Goal: Transaction & Acquisition: Purchase product/service

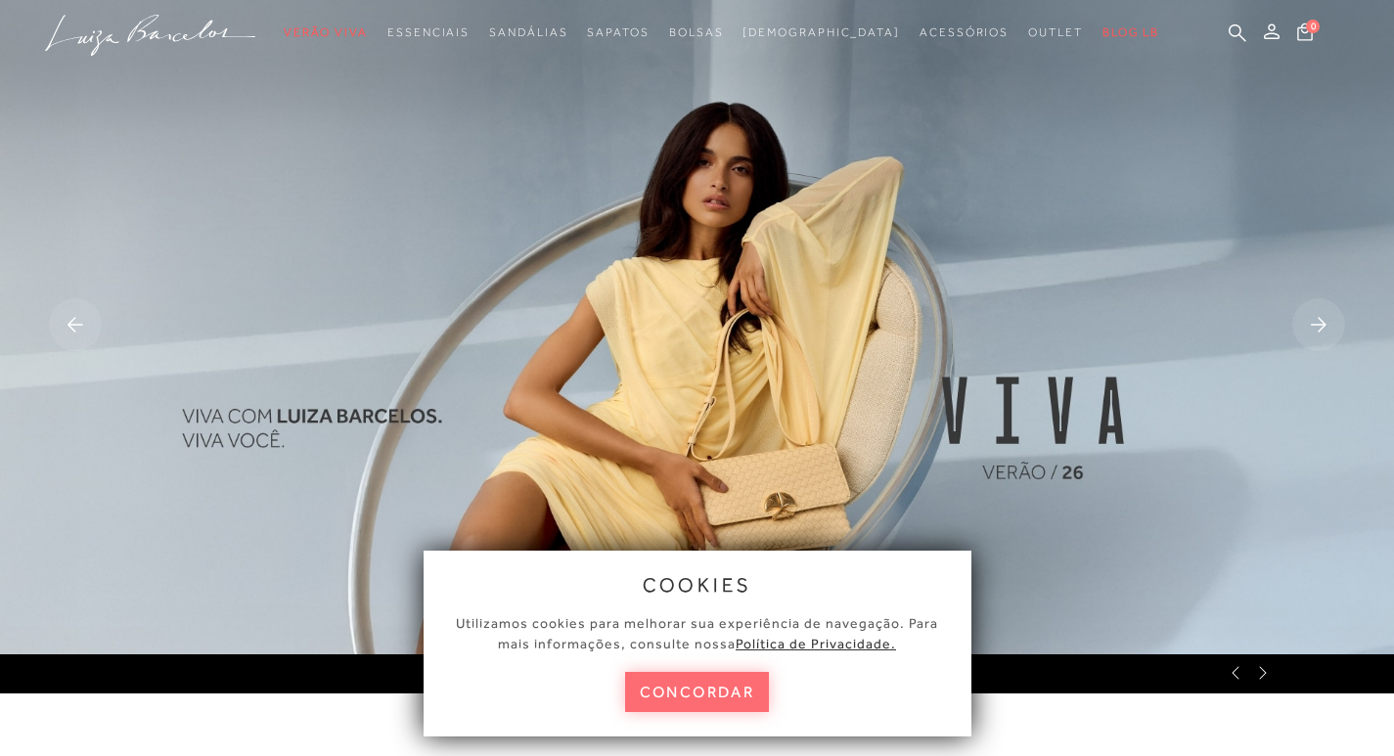
click at [688, 679] on button "concordar" at bounding box center [697, 692] width 145 height 40
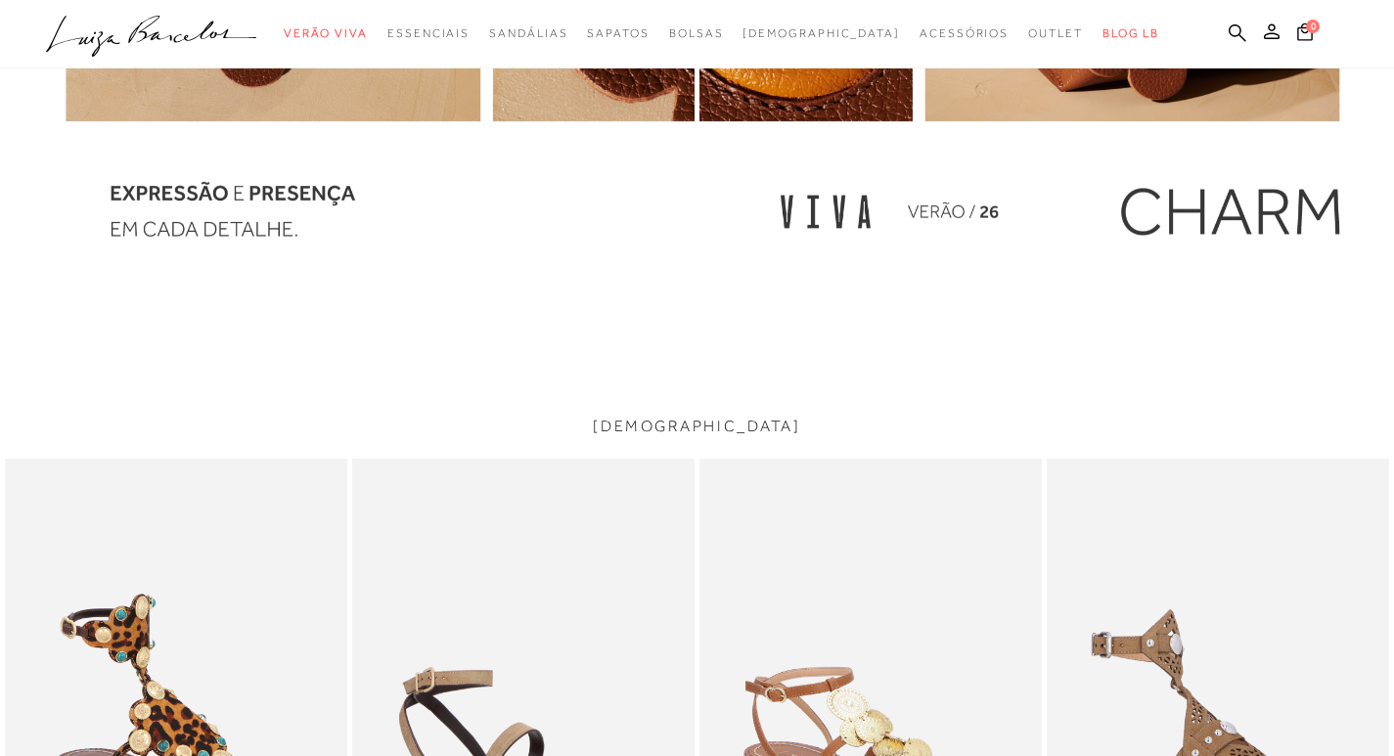
scroll to position [1956, 0]
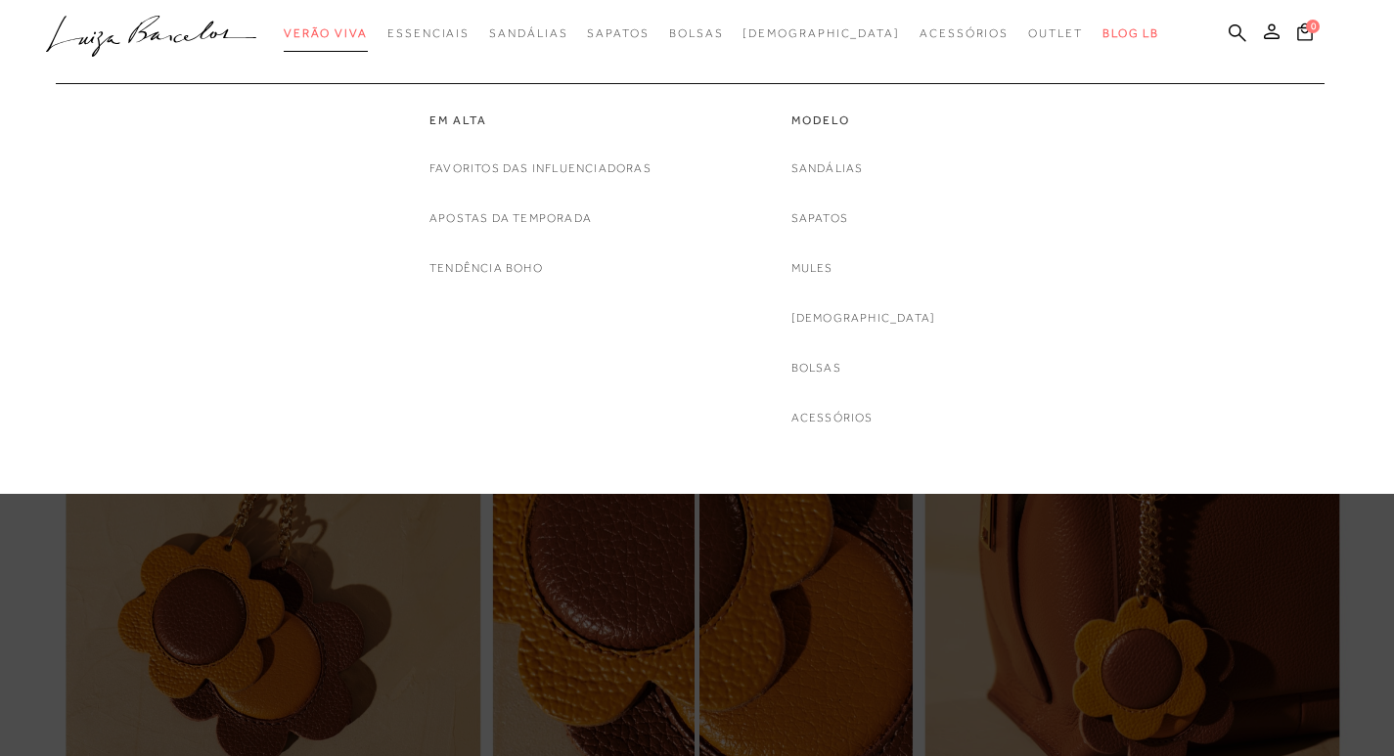
click at [368, 35] on span "Verão Viva" at bounding box center [326, 33] width 84 height 14
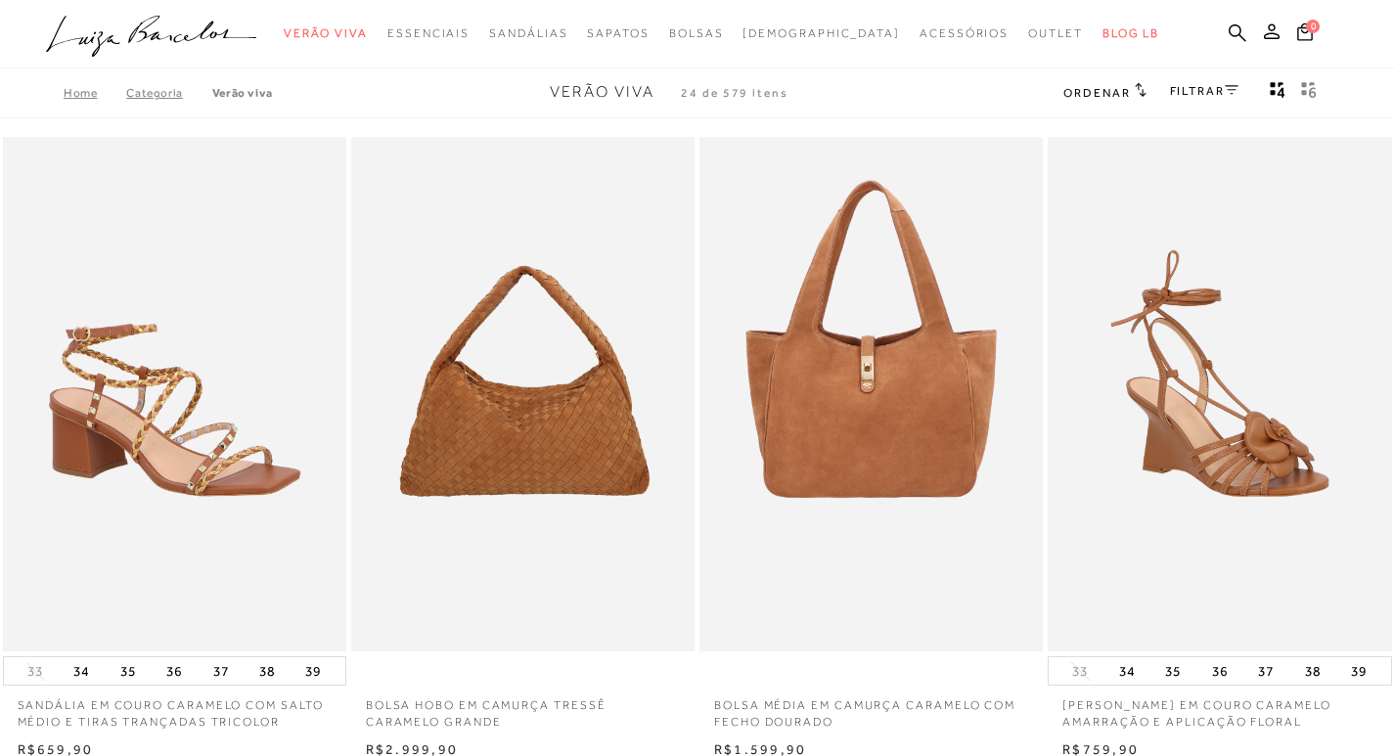
click at [1188, 100] on div "FILTRAR" at bounding box center [1204, 92] width 68 height 25
click at [1232, 93] on icon at bounding box center [1231, 89] width 14 height 9
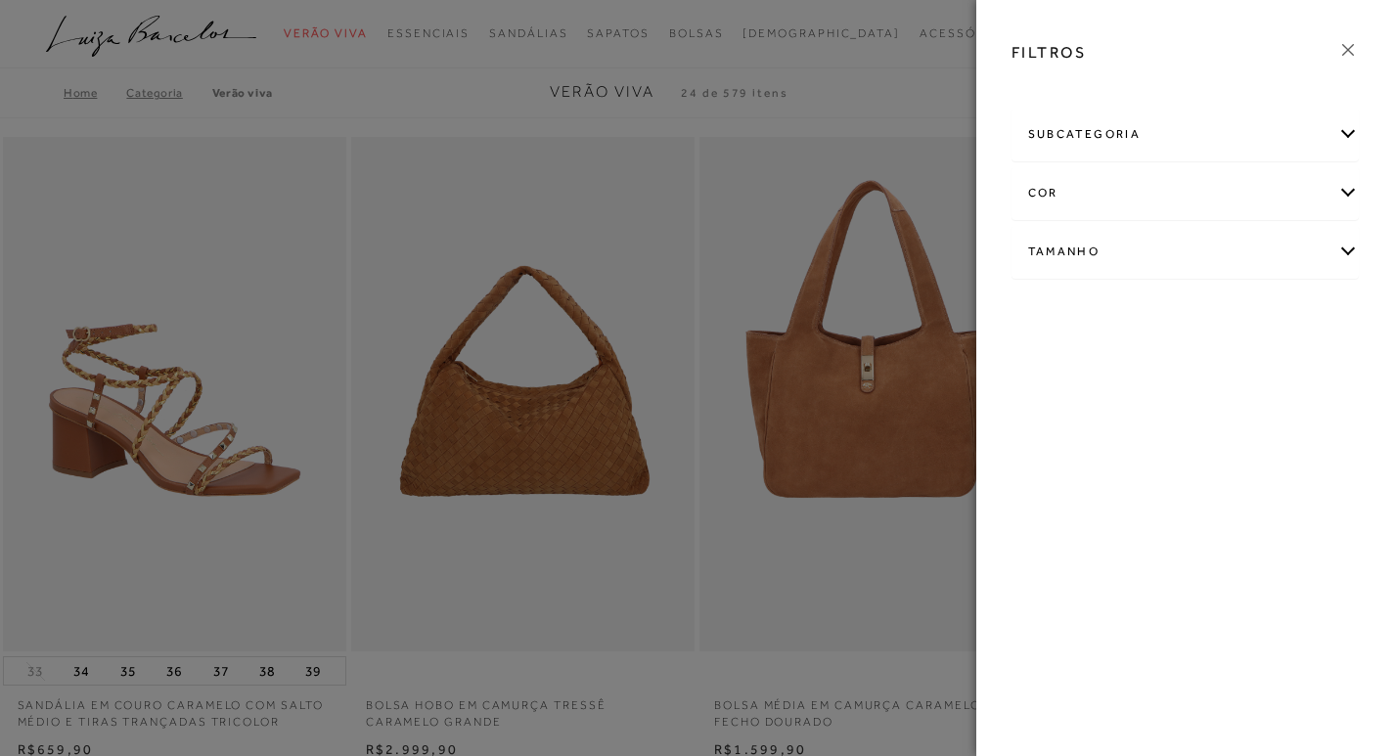
click at [1345, 252] on div "Tamanho" at bounding box center [1185, 252] width 346 height 52
click at [1345, 248] on div "Tamanho" at bounding box center [1185, 252] width 346 height 52
click at [94, 126] on div at bounding box center [697, 378] width 1394 height 756
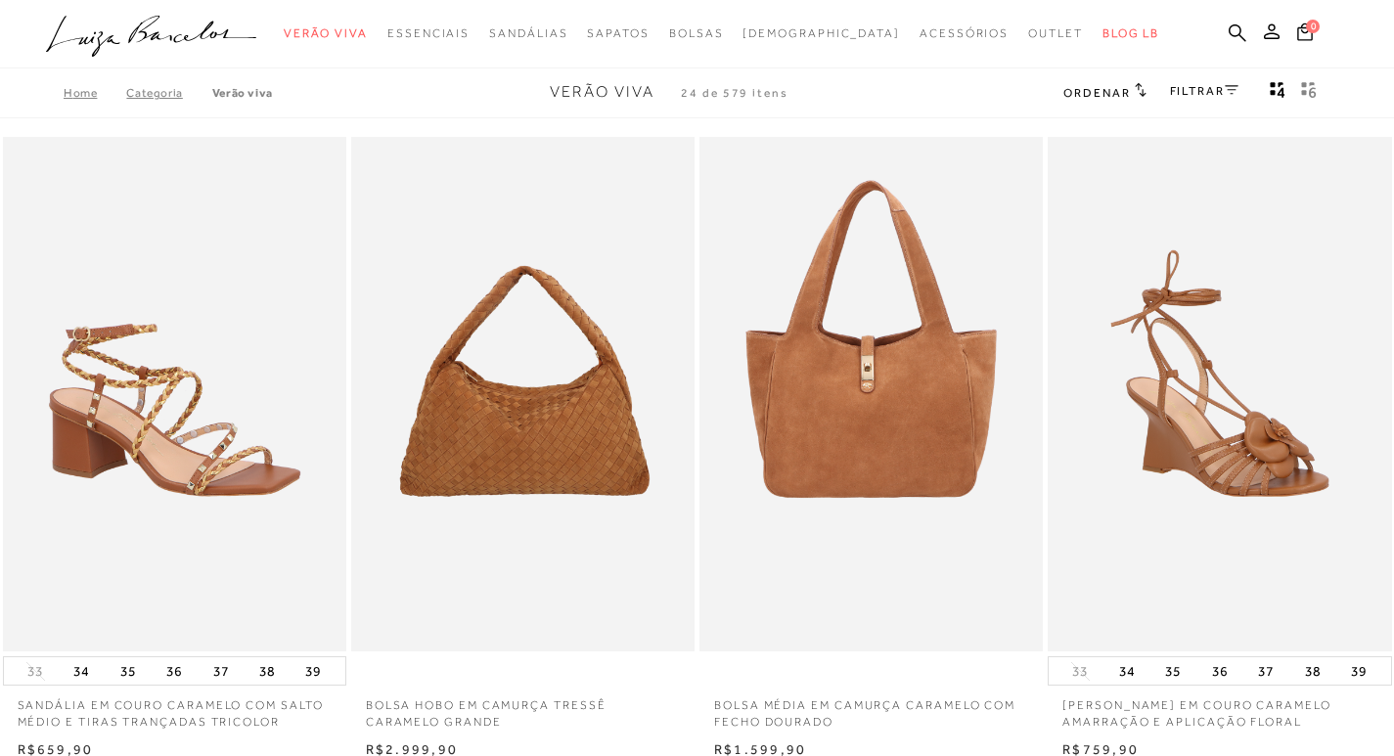
click at [1219, 95] on link "FILTRAR" at bounding box center [1204, 91] width 68 height 14
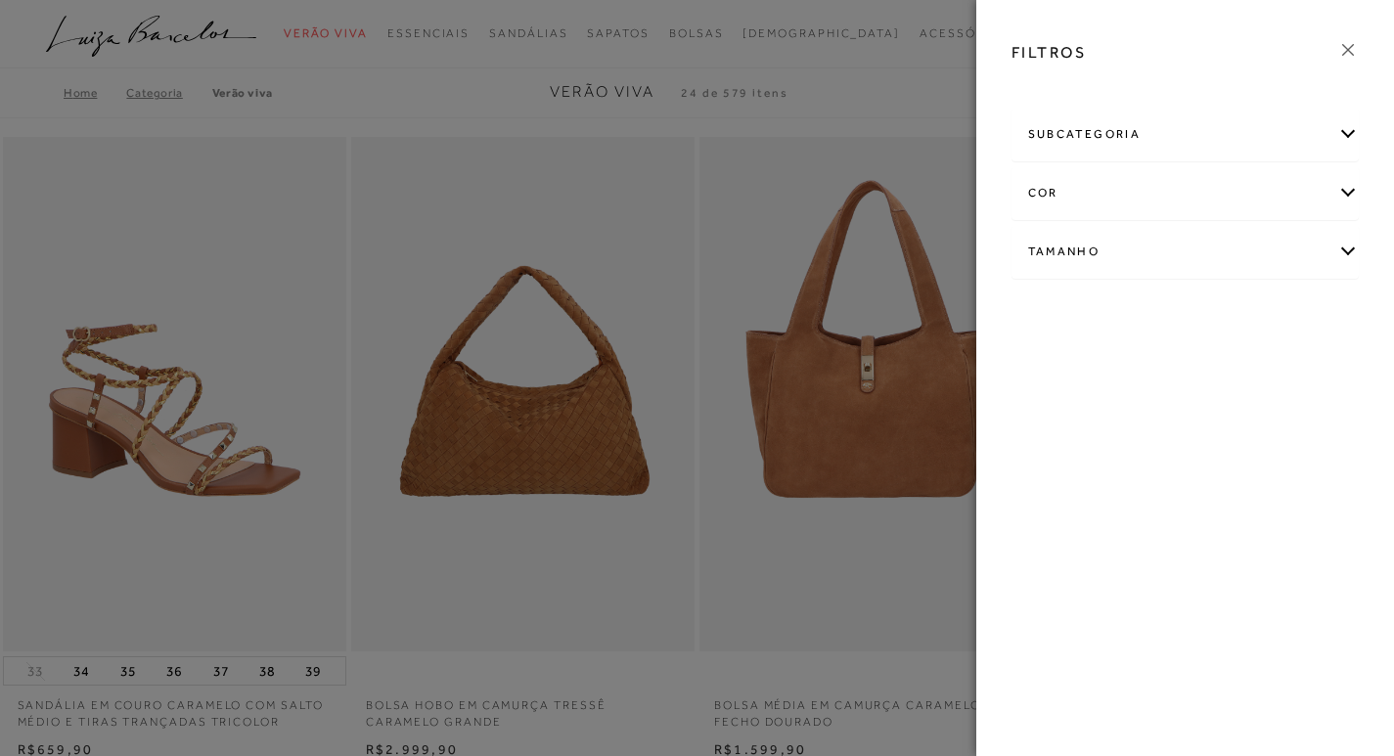
click at [903, 108] on div at bounding box center [697, 378] width 1394 height 756
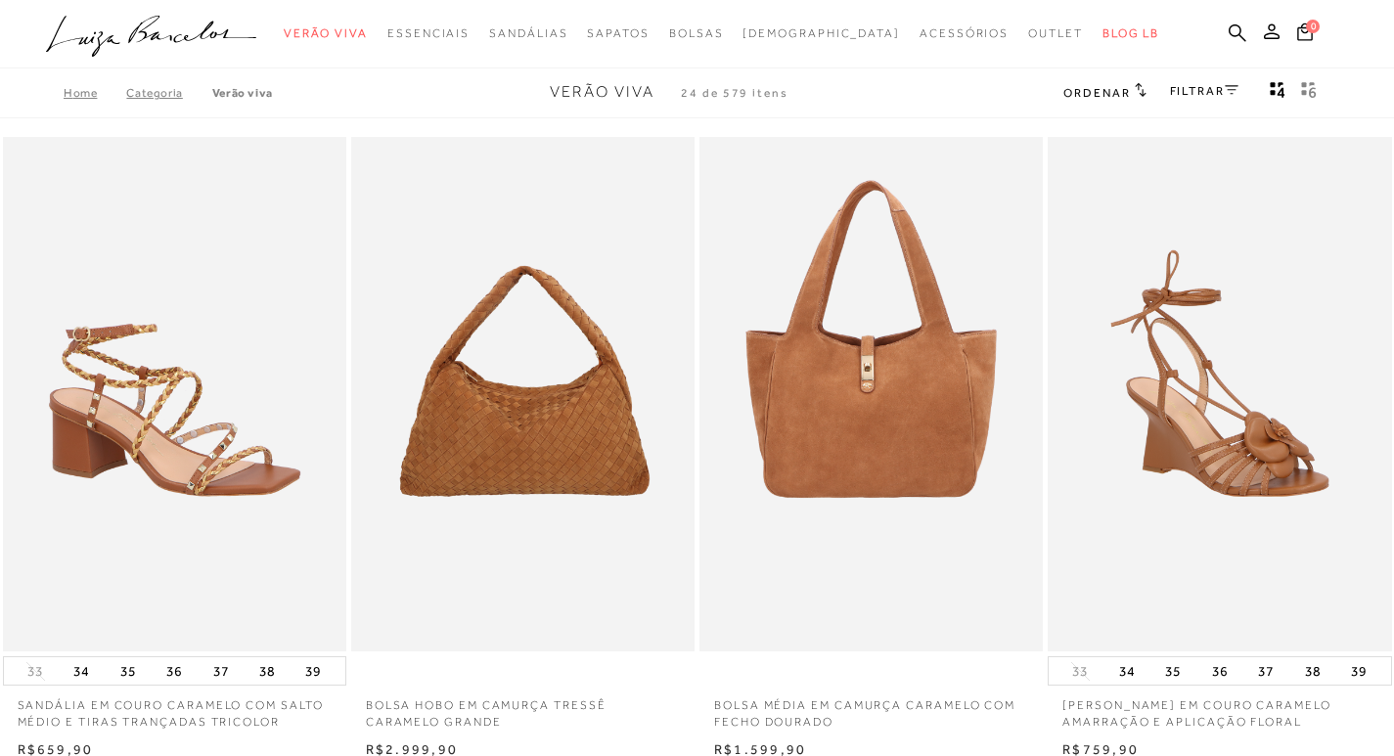
click at [1070, 95] on span "Ordenar" at bounding box center [1096, 93] width 67 height 14
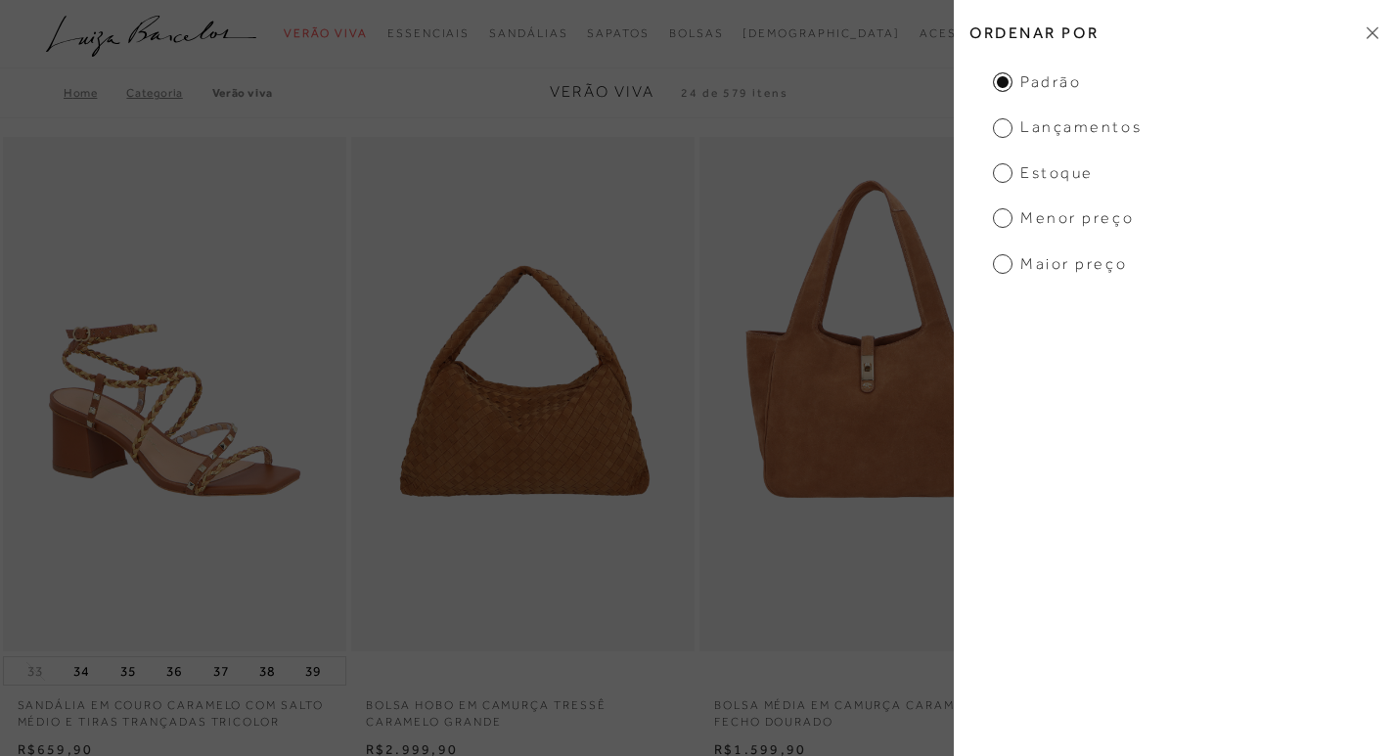
click at [1072, 225] on span "Menor preço" at bounding box center [1063, 218] width 141 height 22
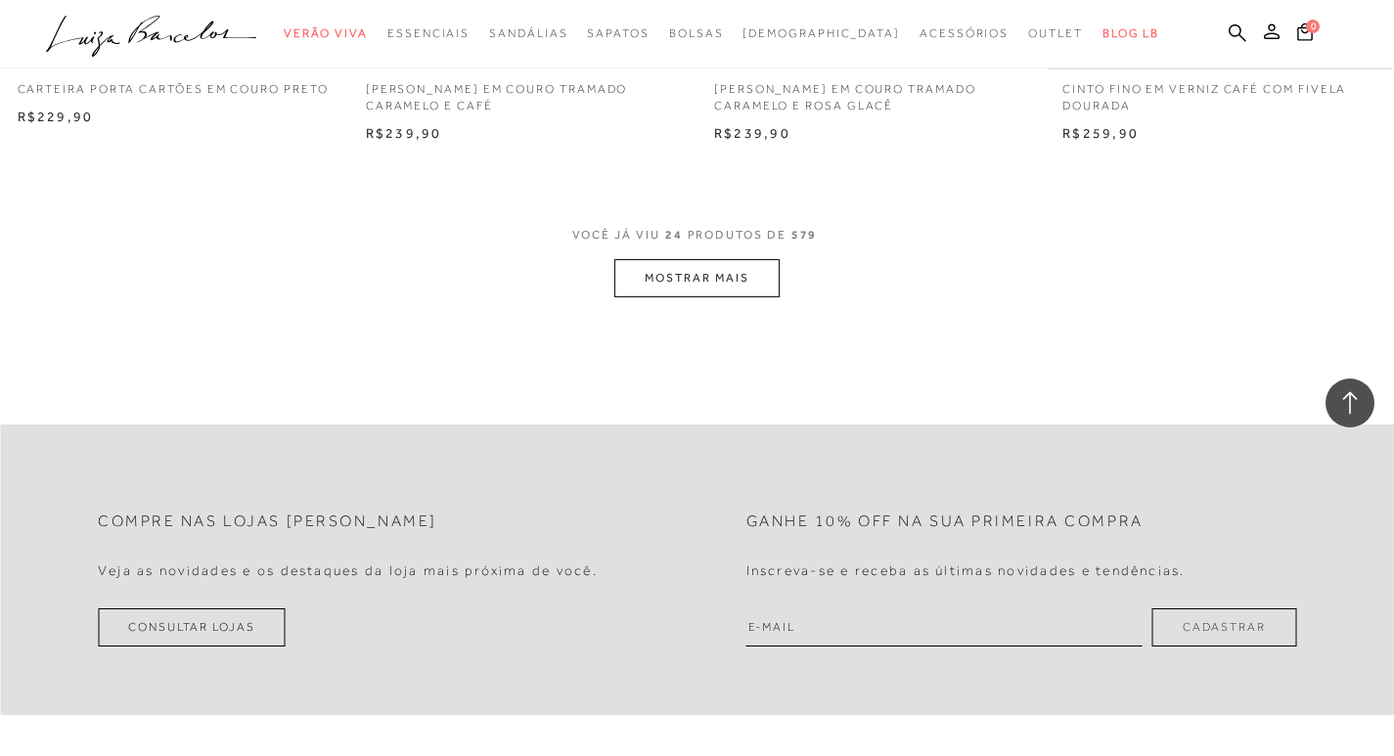
scroll to position [3814, 0]
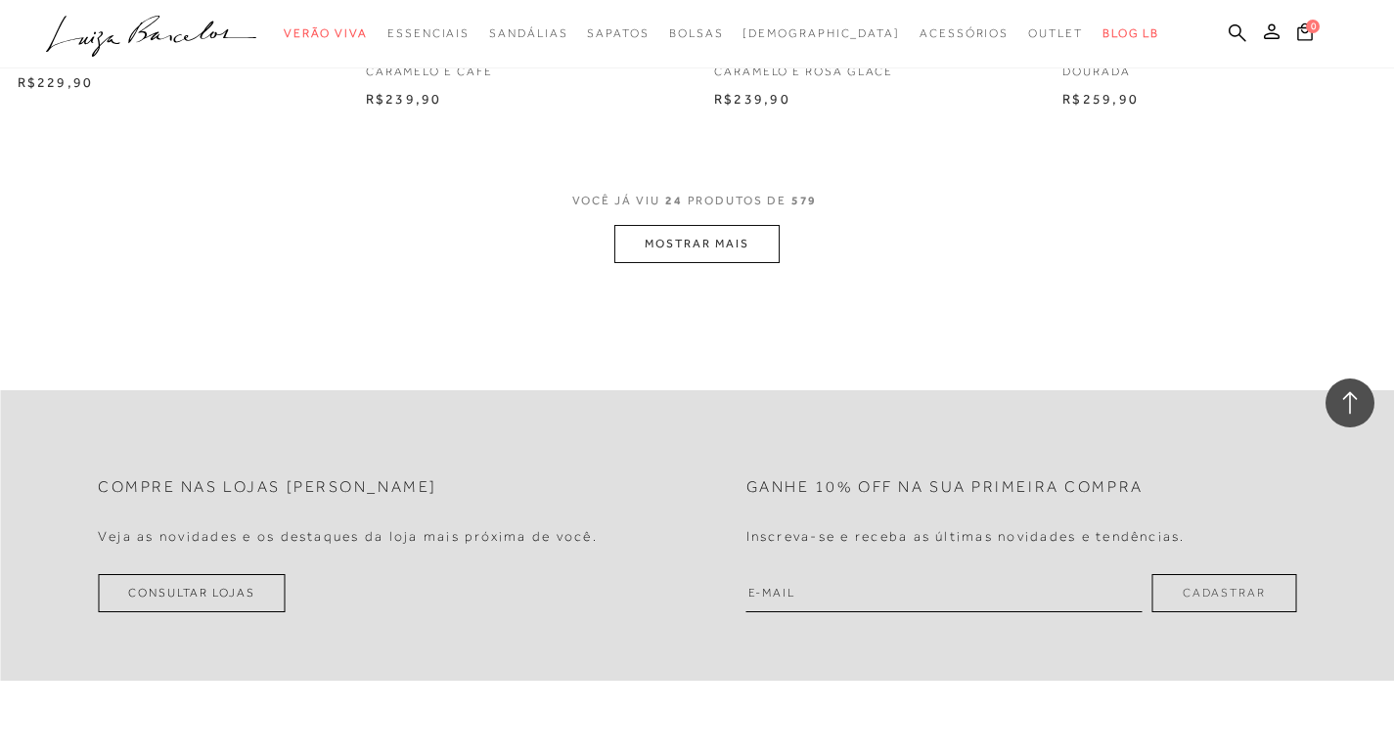
click at [735, 263] on button "MOSTRAR MAIS" at bounding box center [696, 244] width 164 height 38
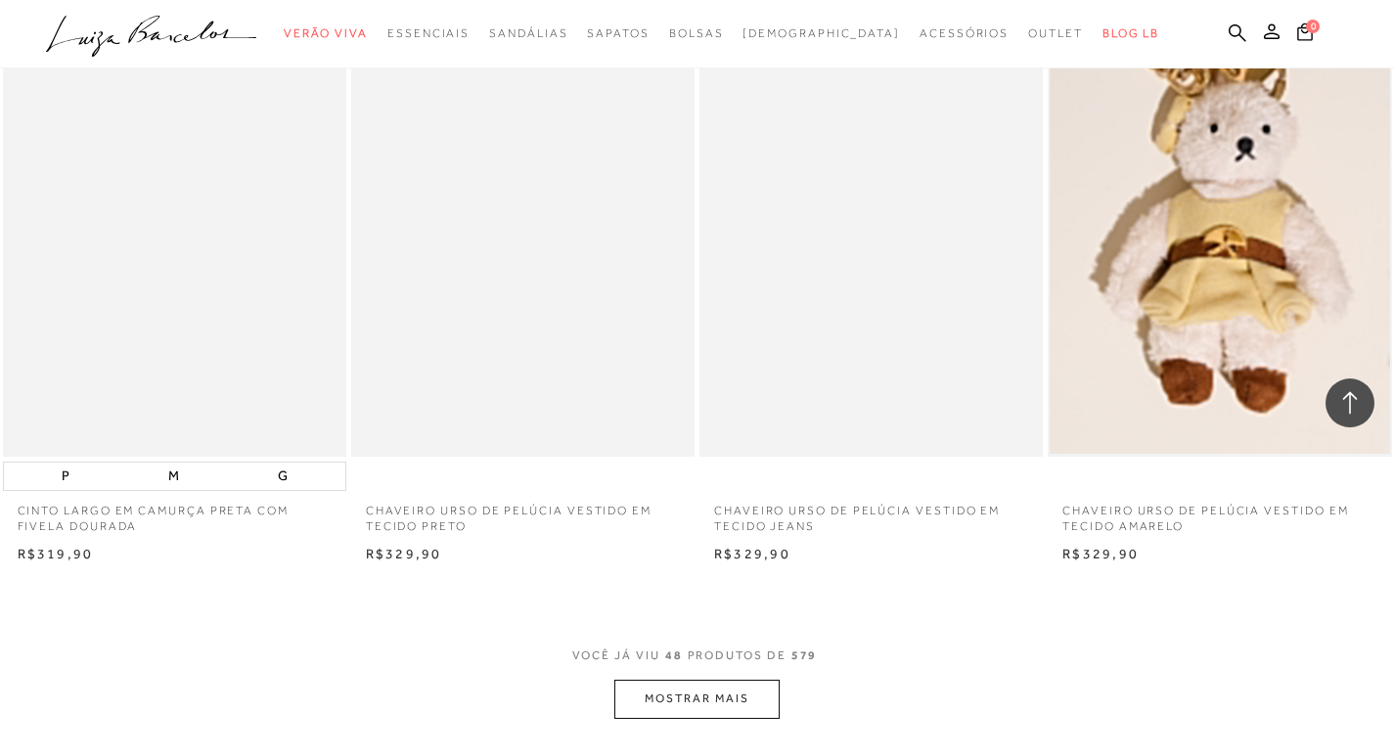
scroll to position [7628, 0]
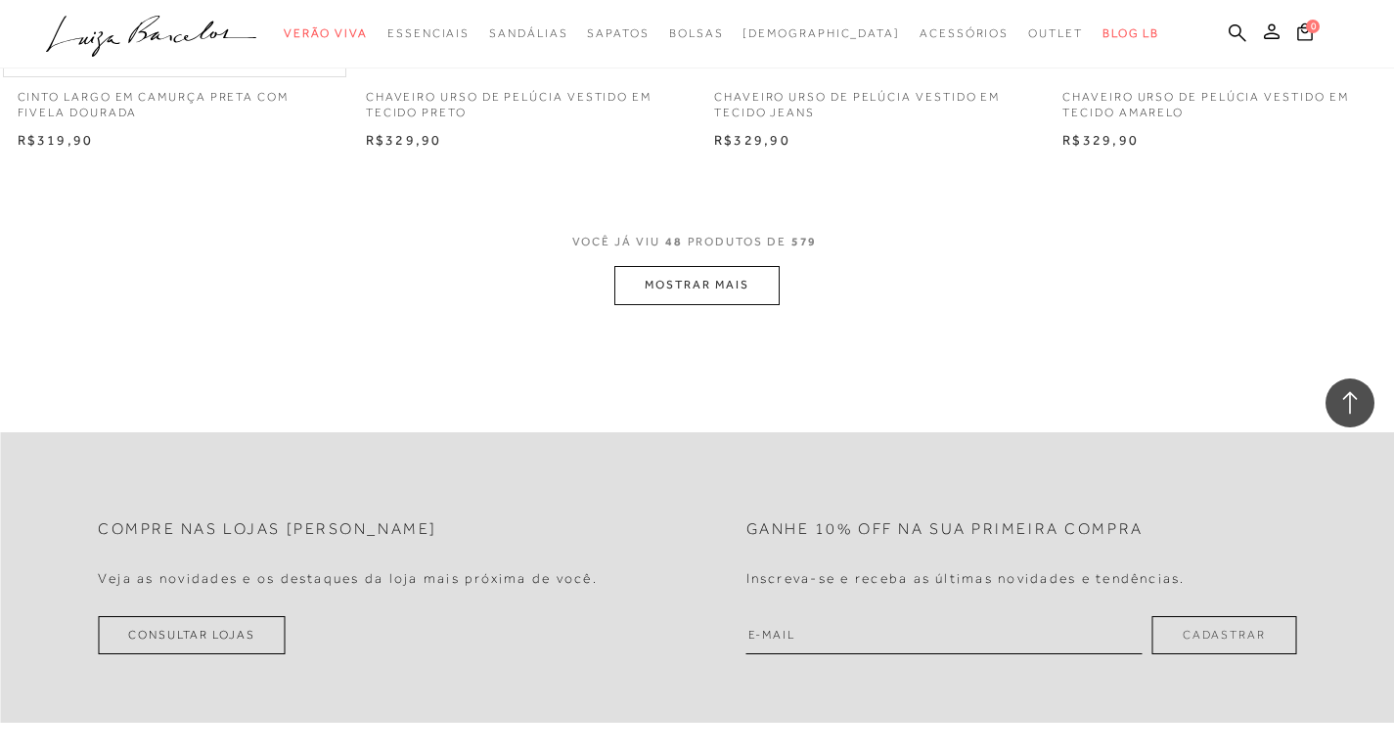
click at [751, 304] on button "MOSTRAR MAIS" at bounding box center [696, 285] width 164 height 38
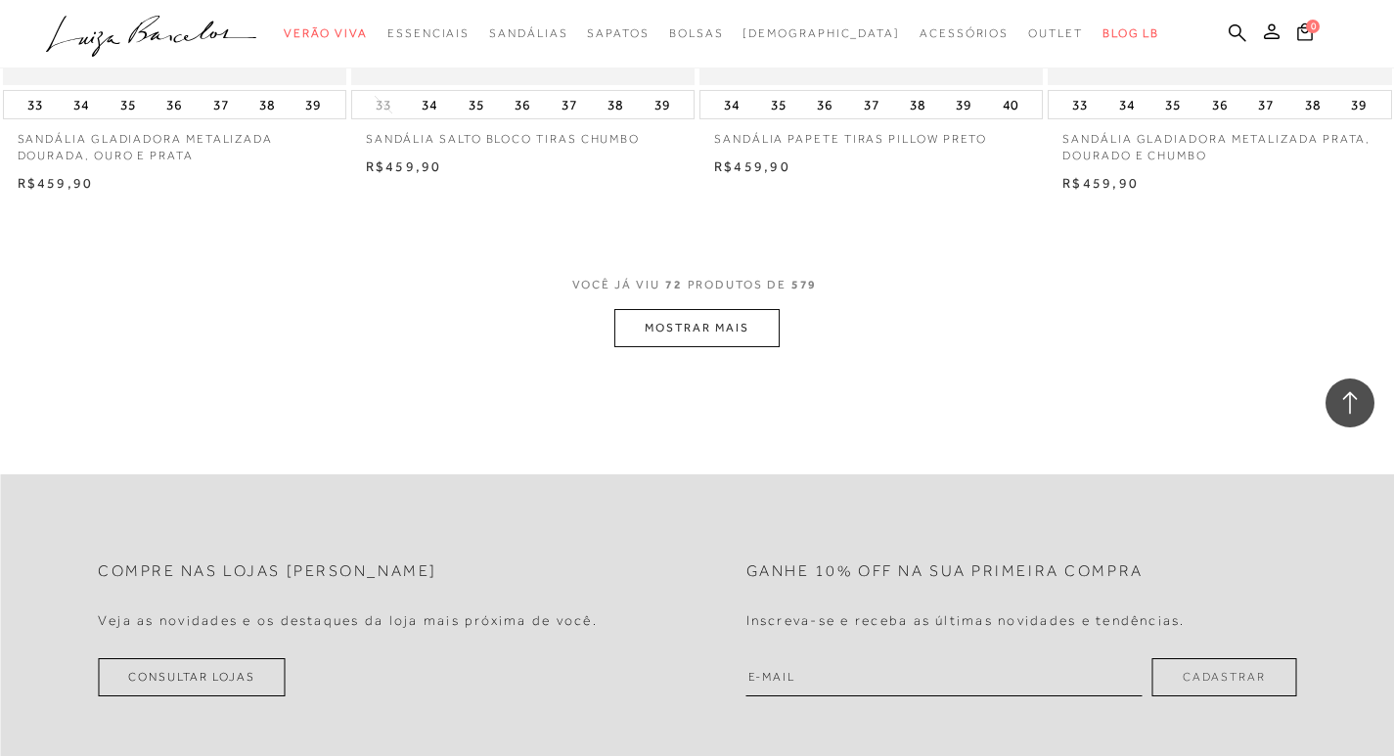
scroll to position [11443, 0]
click at [716, 346] on button "MOSTRAR MAIS" at bounding box center [696, 327] width 164 height 38
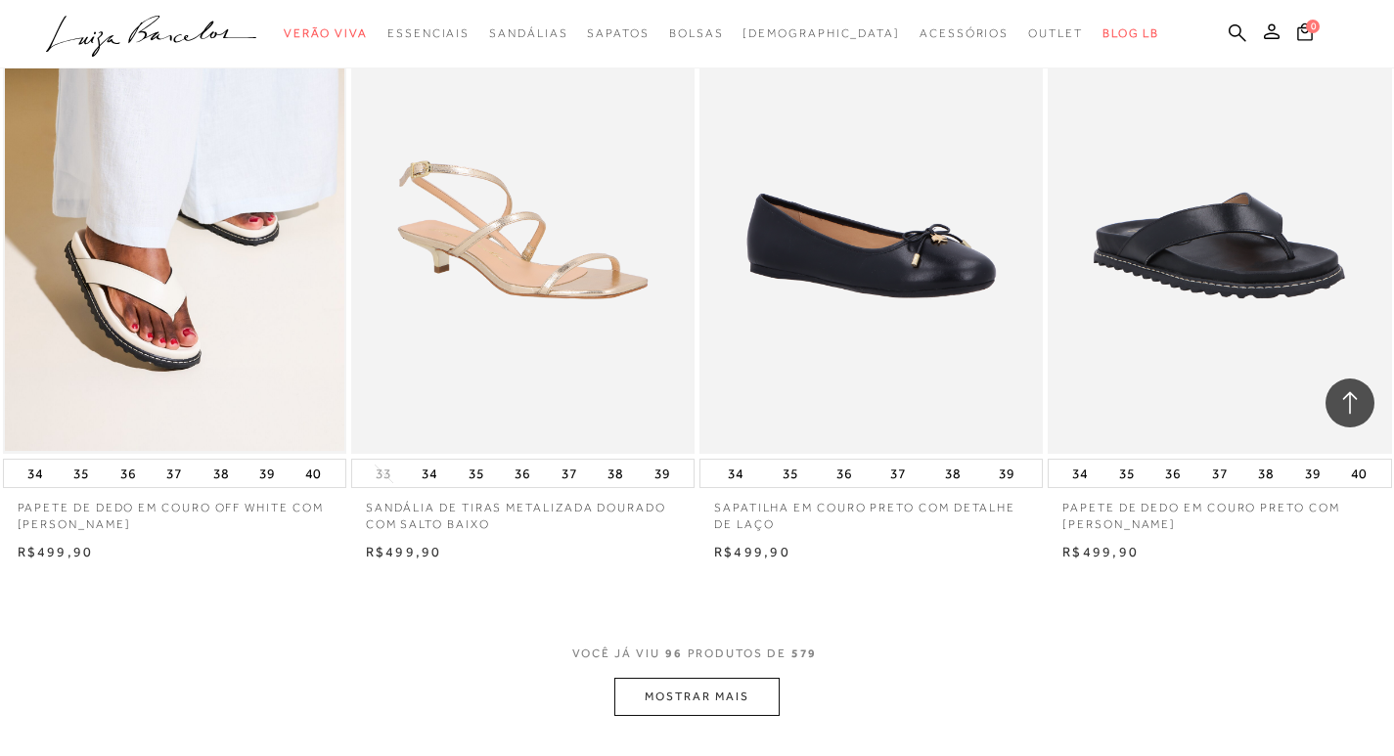
scroll to position [15159, 0]
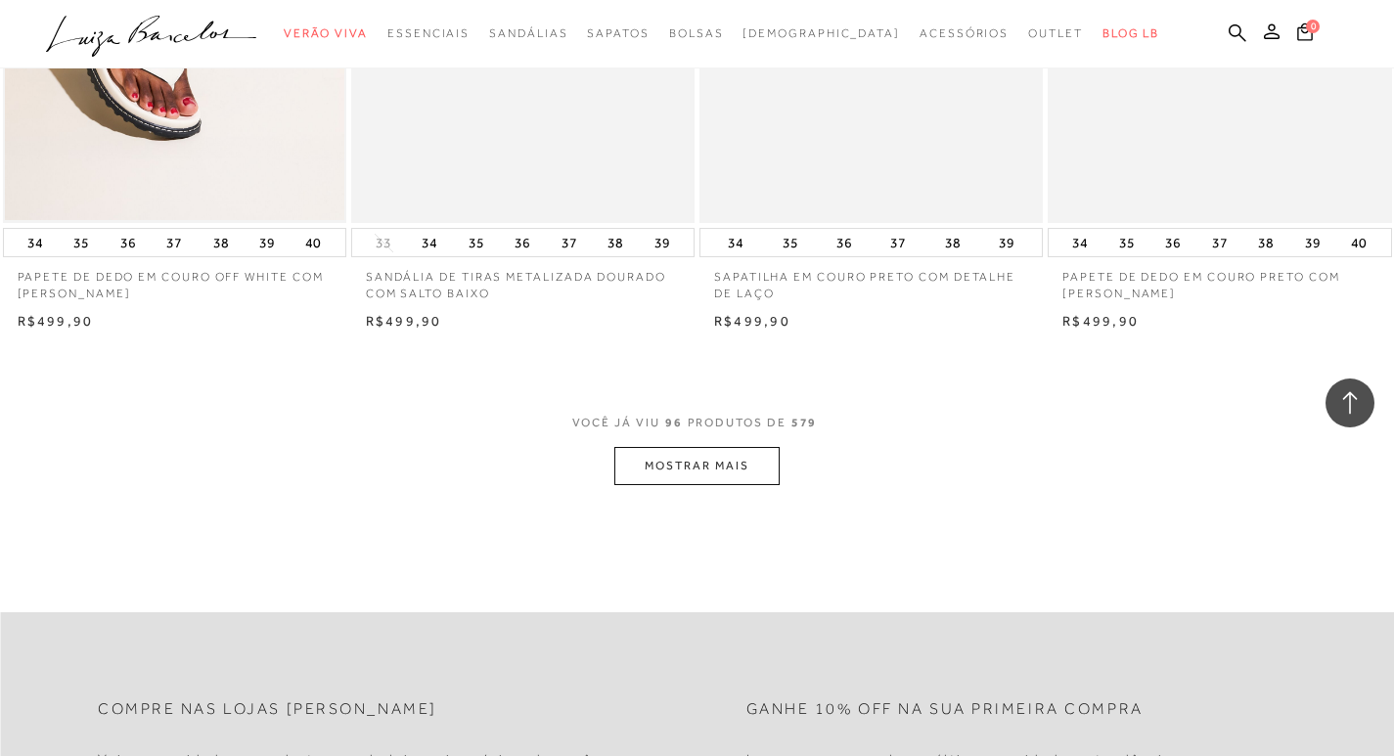
click at [729, 473] on button "MOSTRAR MAIS" at bounding box center [696, 466] width 164 height 38
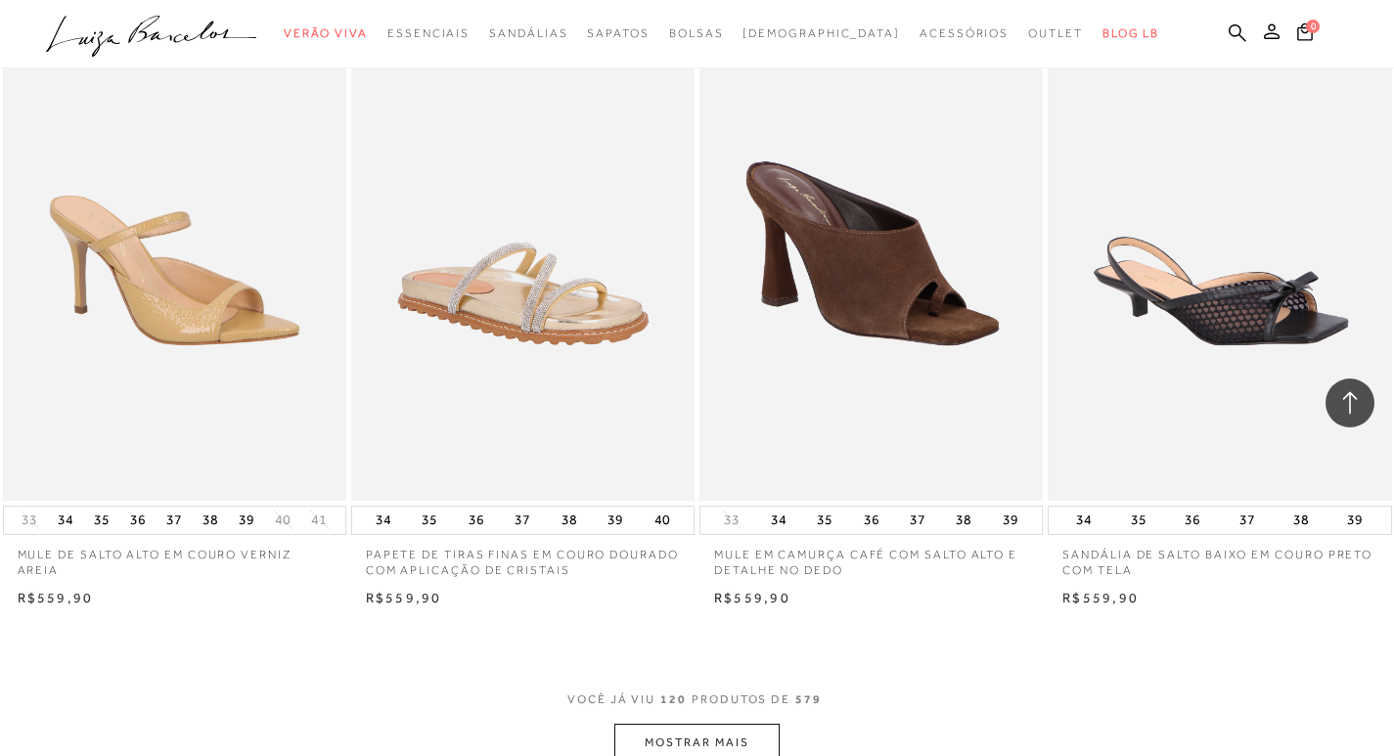
scroll to position [18875, 0]
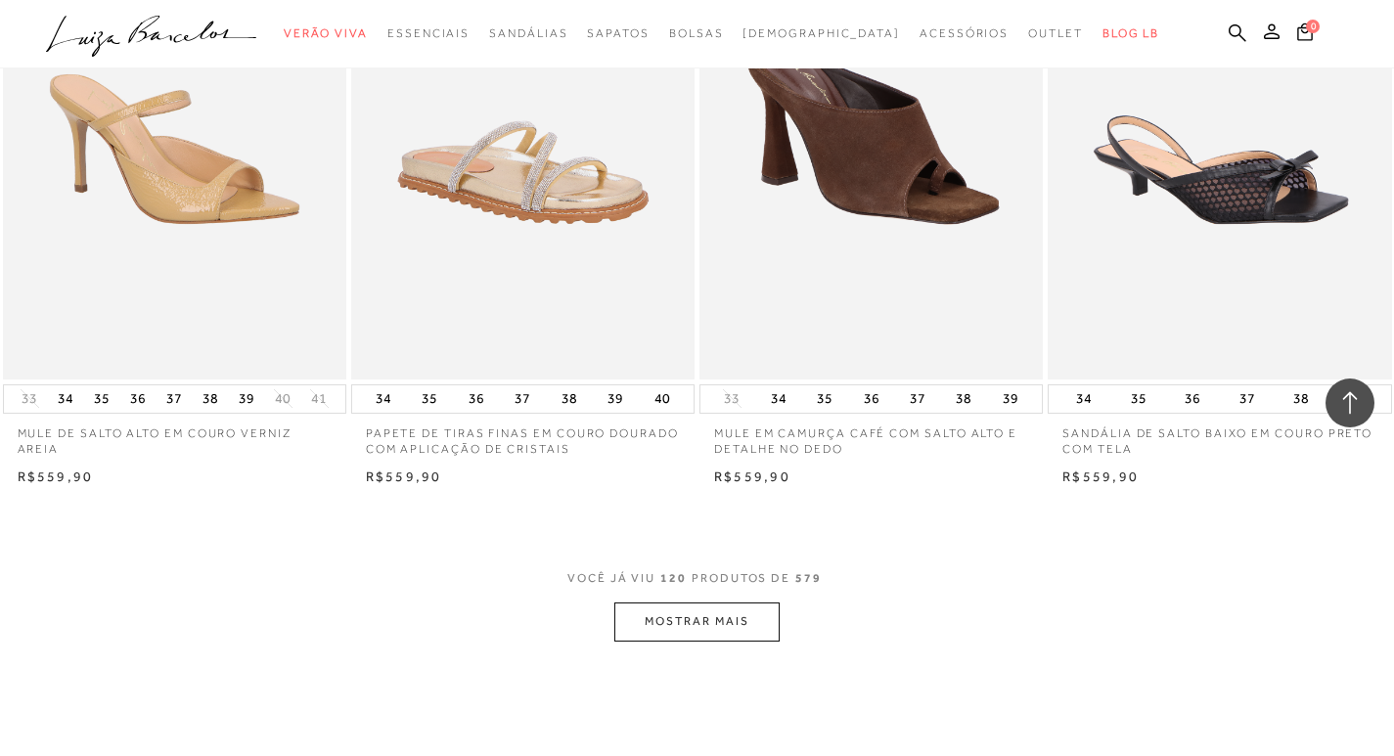
click at [670, 641] on button "MOSTRAR MAIS" at bounding box center [696, 621] width 164 height 38
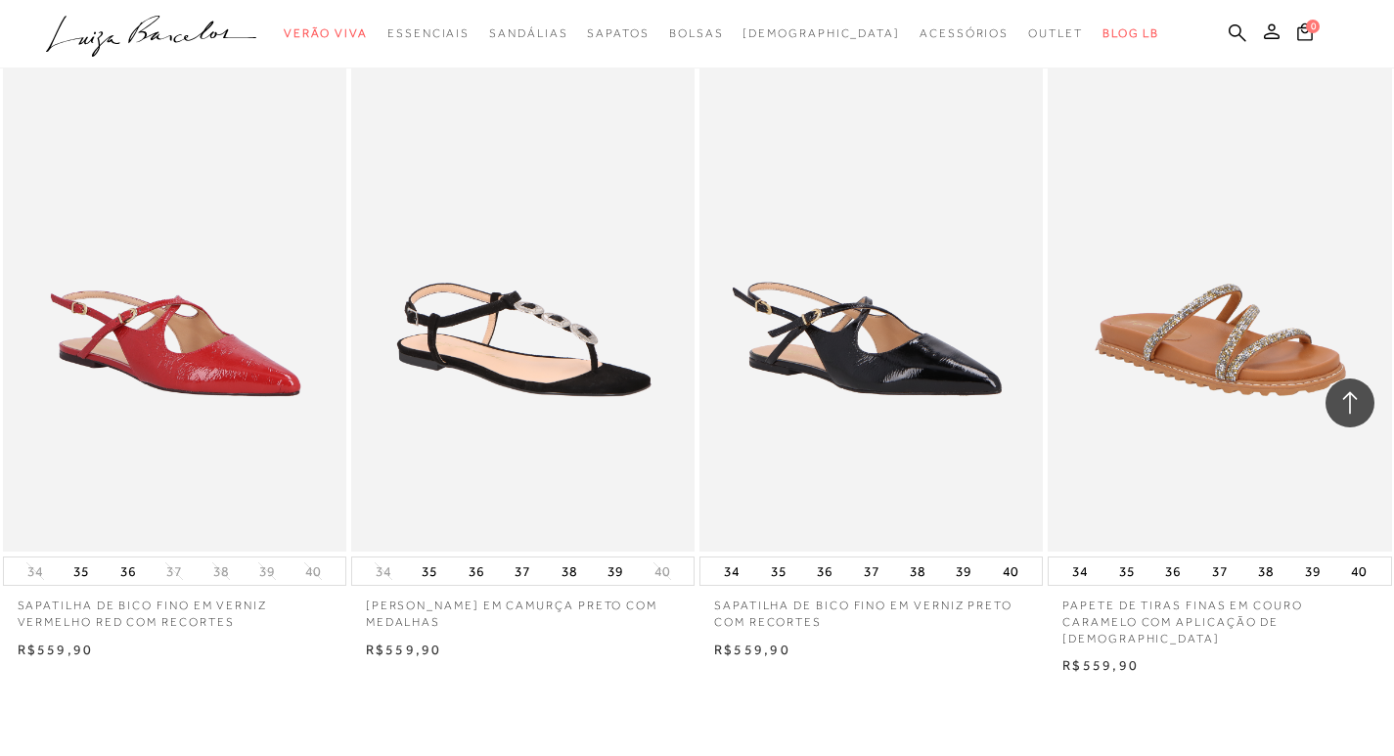
scroll to position [22690, 0]
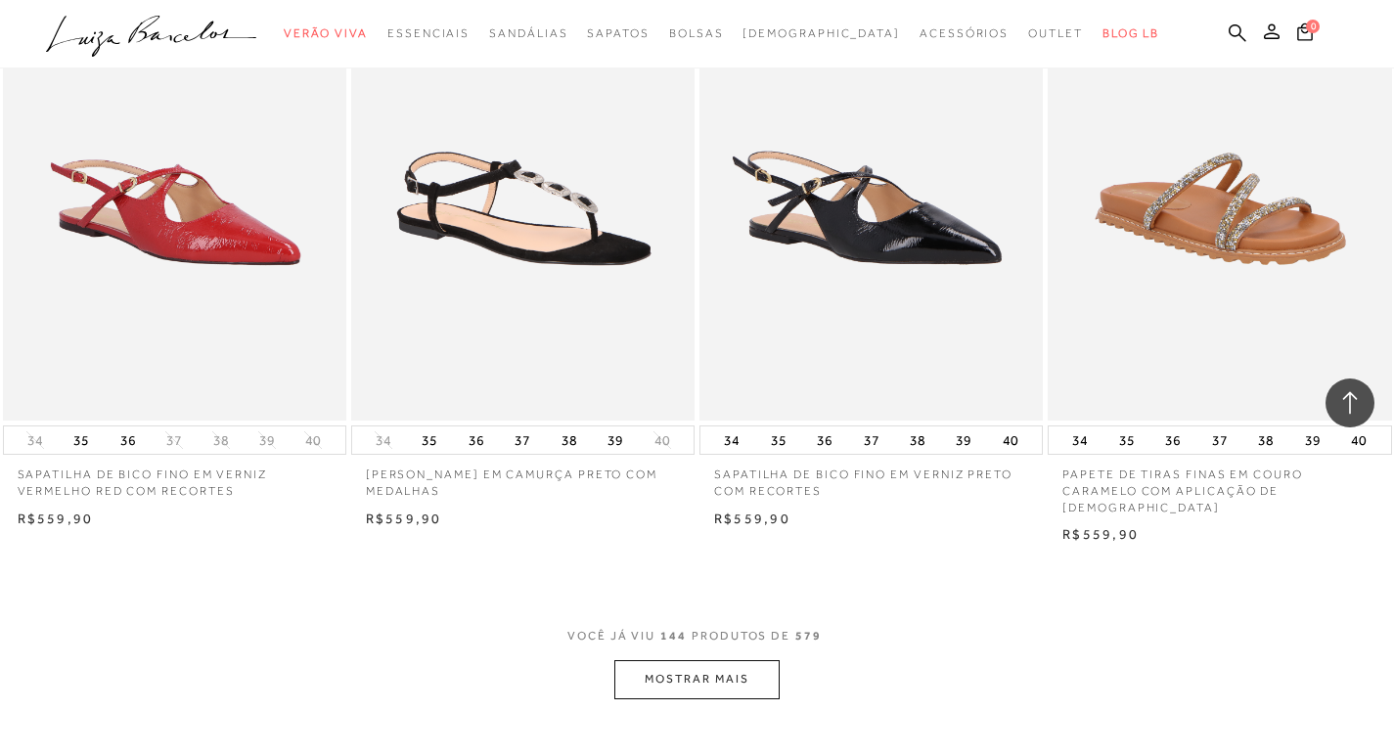
click at [731, 683] on button "MOSTRAR MAIS" at bounding box center [696, 679] width 164 height 38
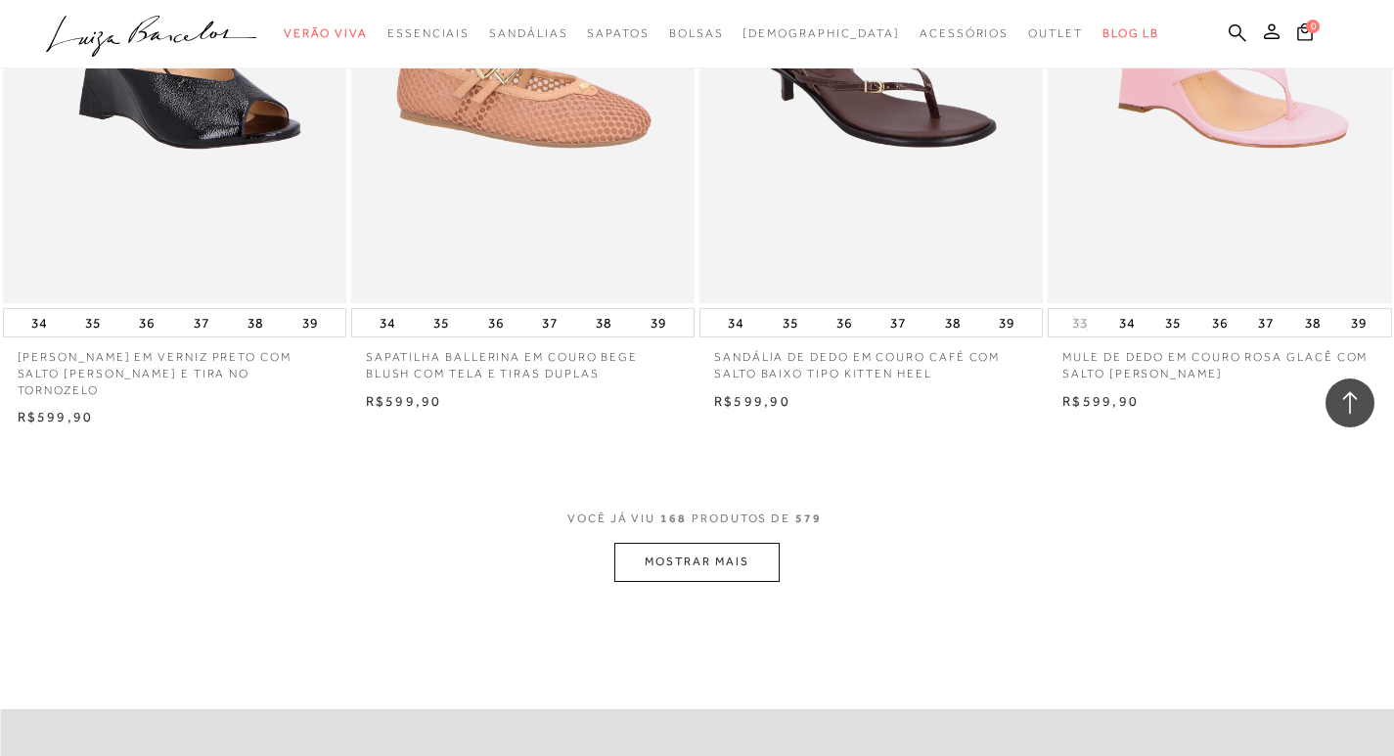
scroll to position [26699, 0]
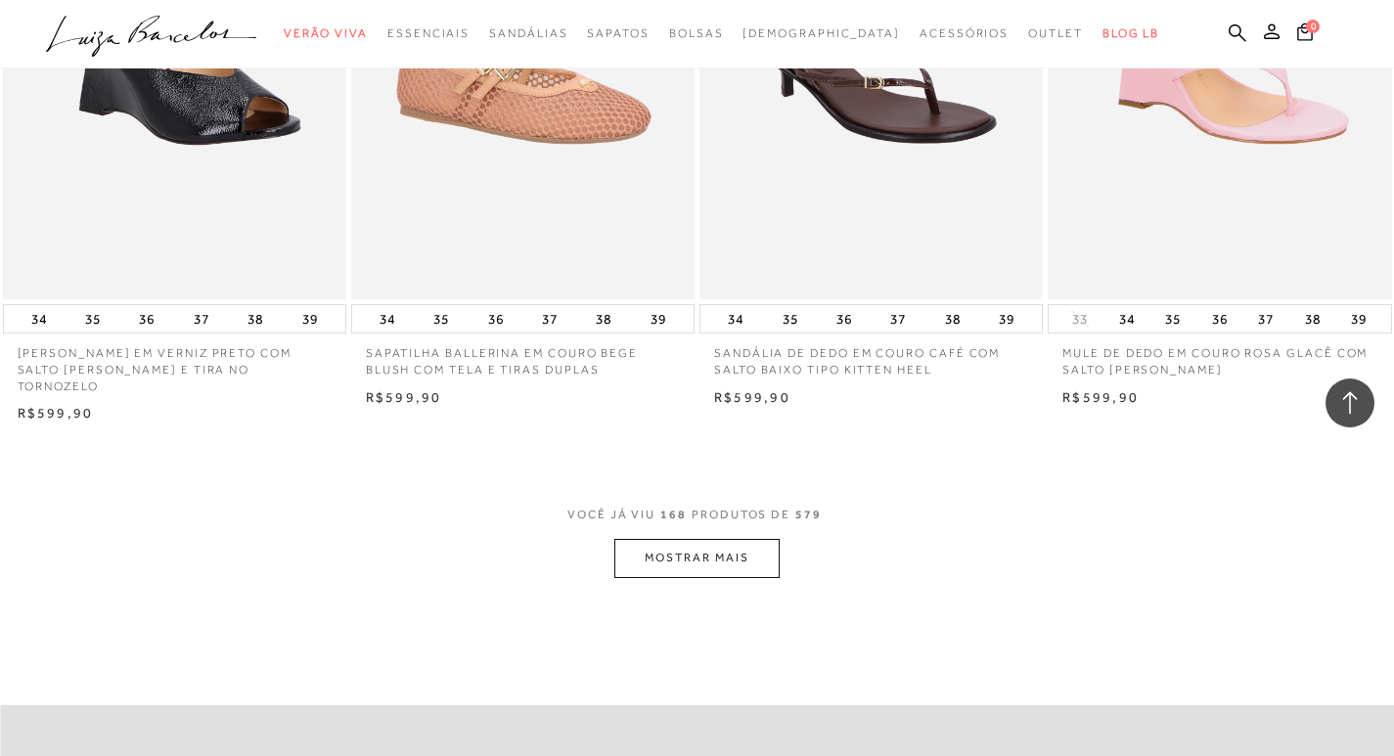
click at [689, 540] on button "MOSTRAR MAIS" at bounding box center [696, 558] width 164 height 38
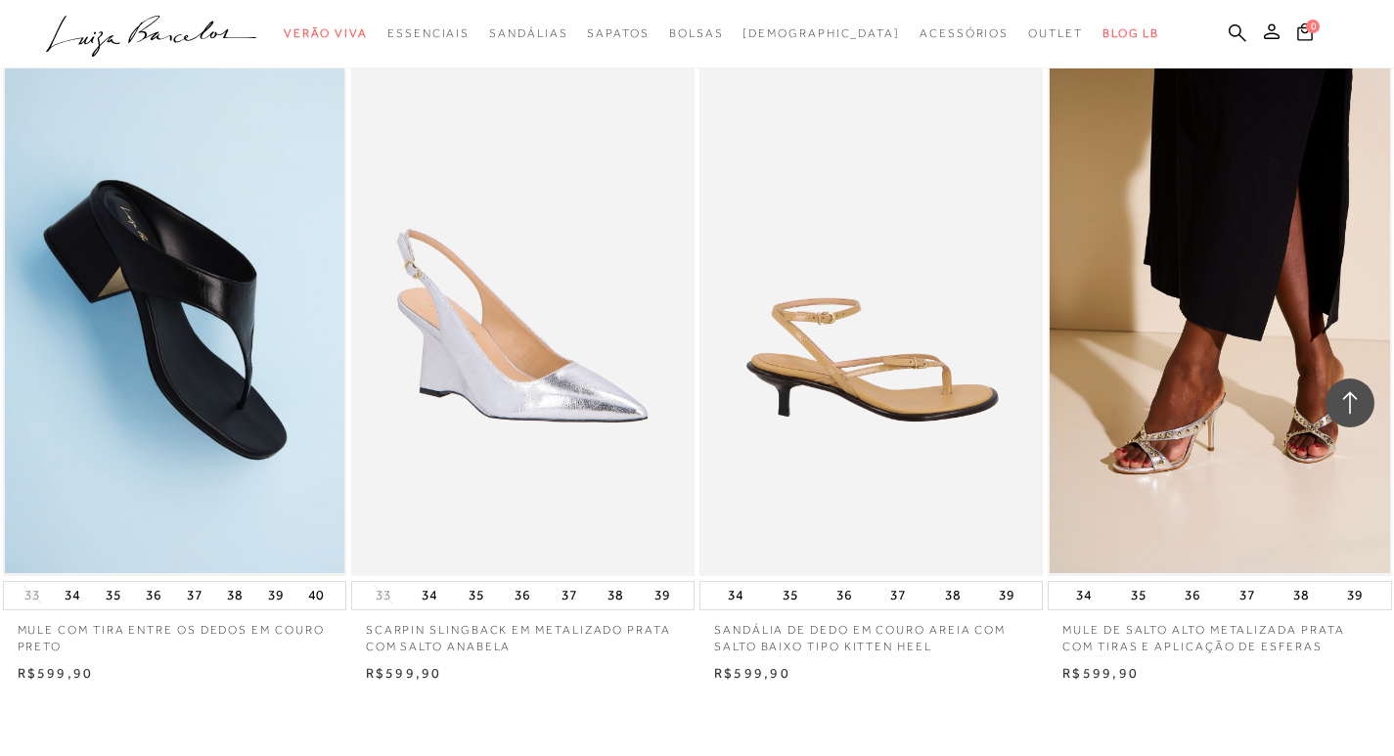
scroll to position [30611, 0]
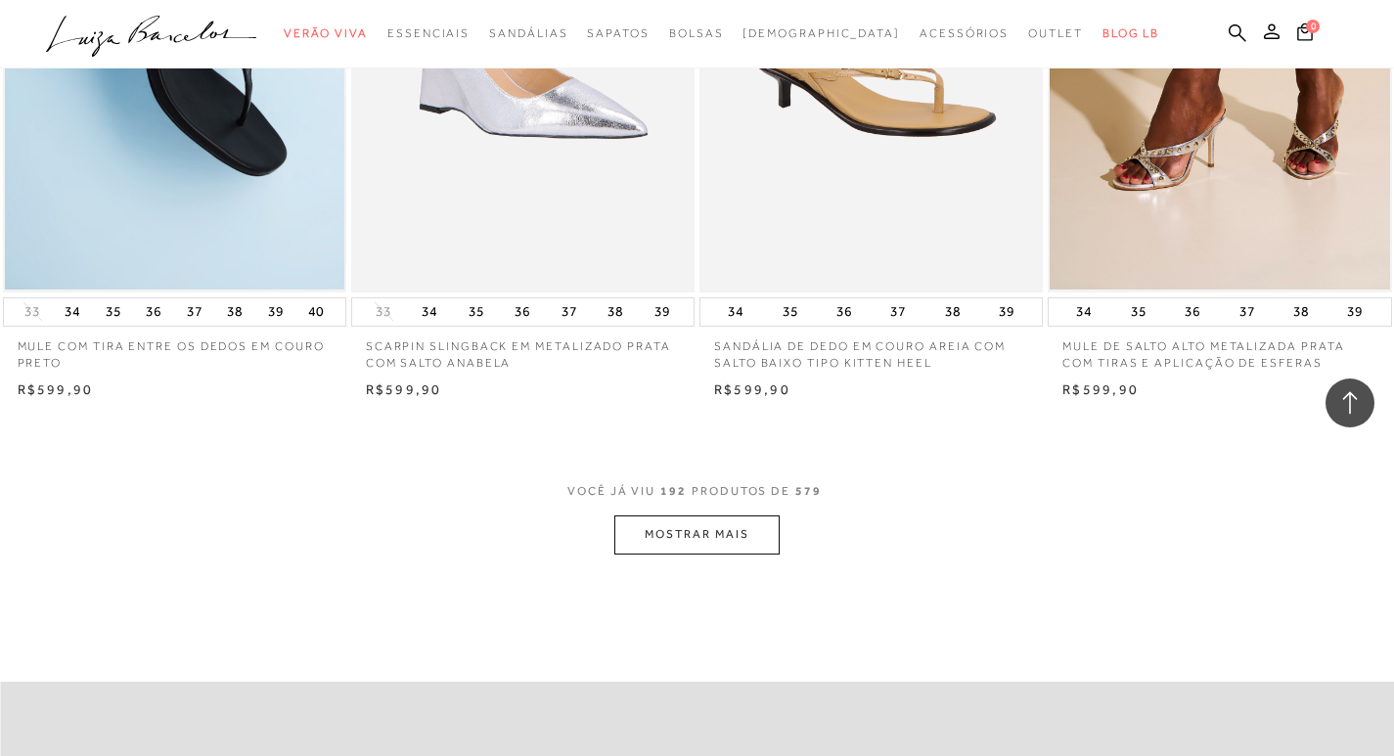
click at [662, 530] on button "MOSTRAR MAIS" at bounding box center [696, 534] width 164 height 38
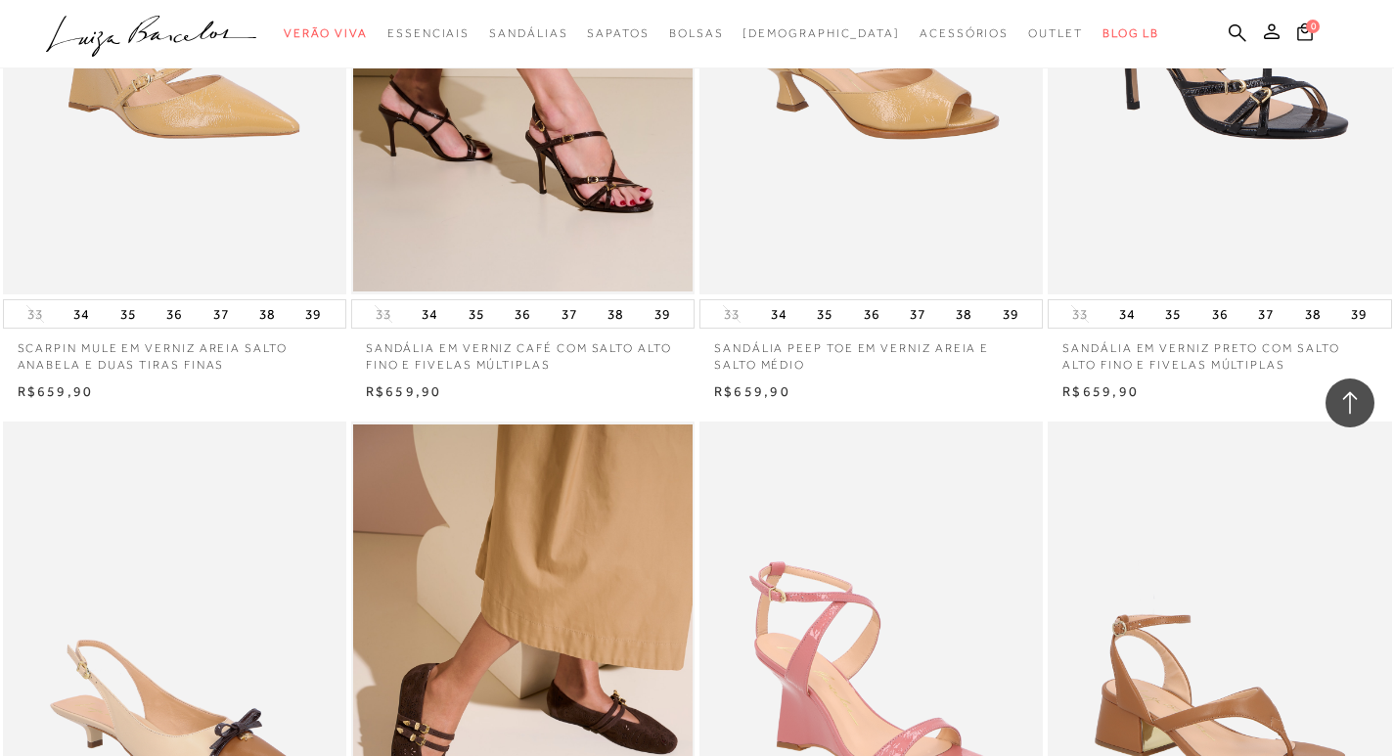
scroll to position [34328, 0]
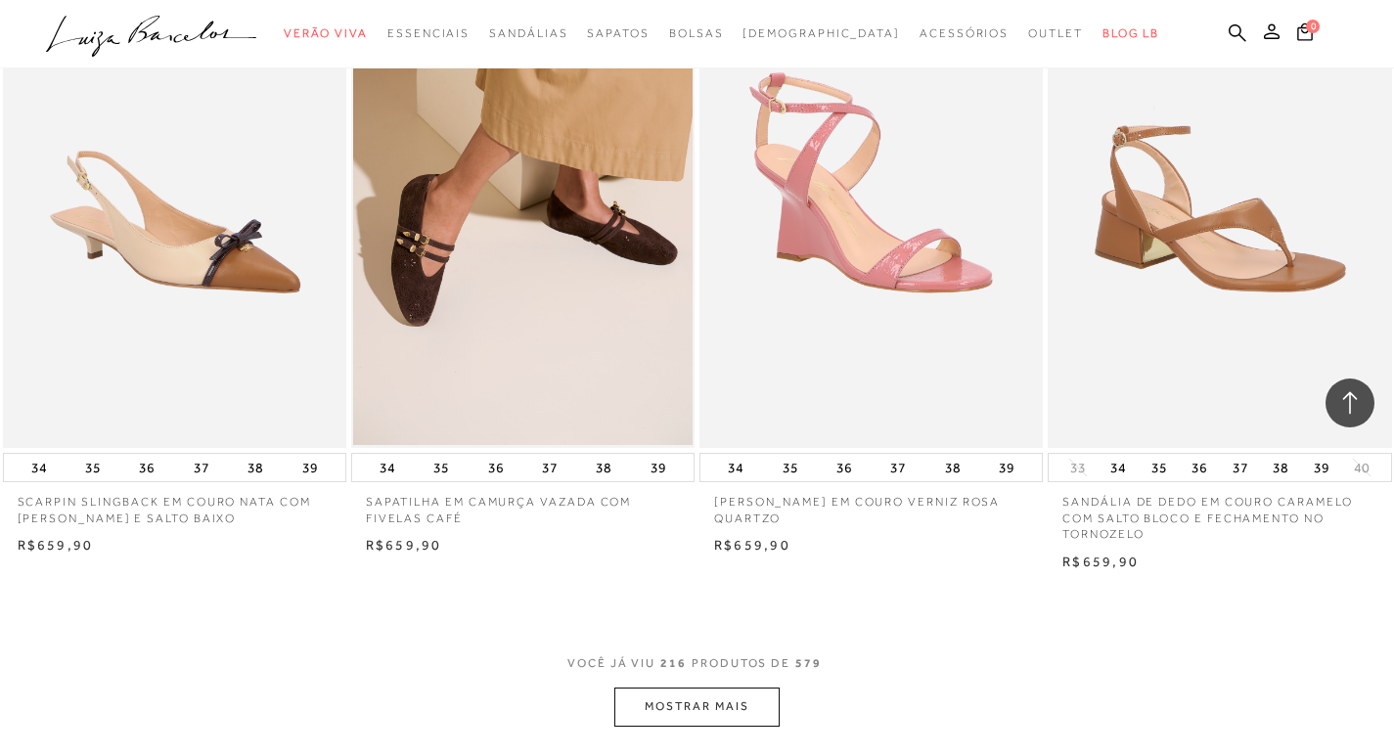
click at [680, 714] on button "MOSTRAR MAIS" at bounding box center [696, 707] width 164 height 38
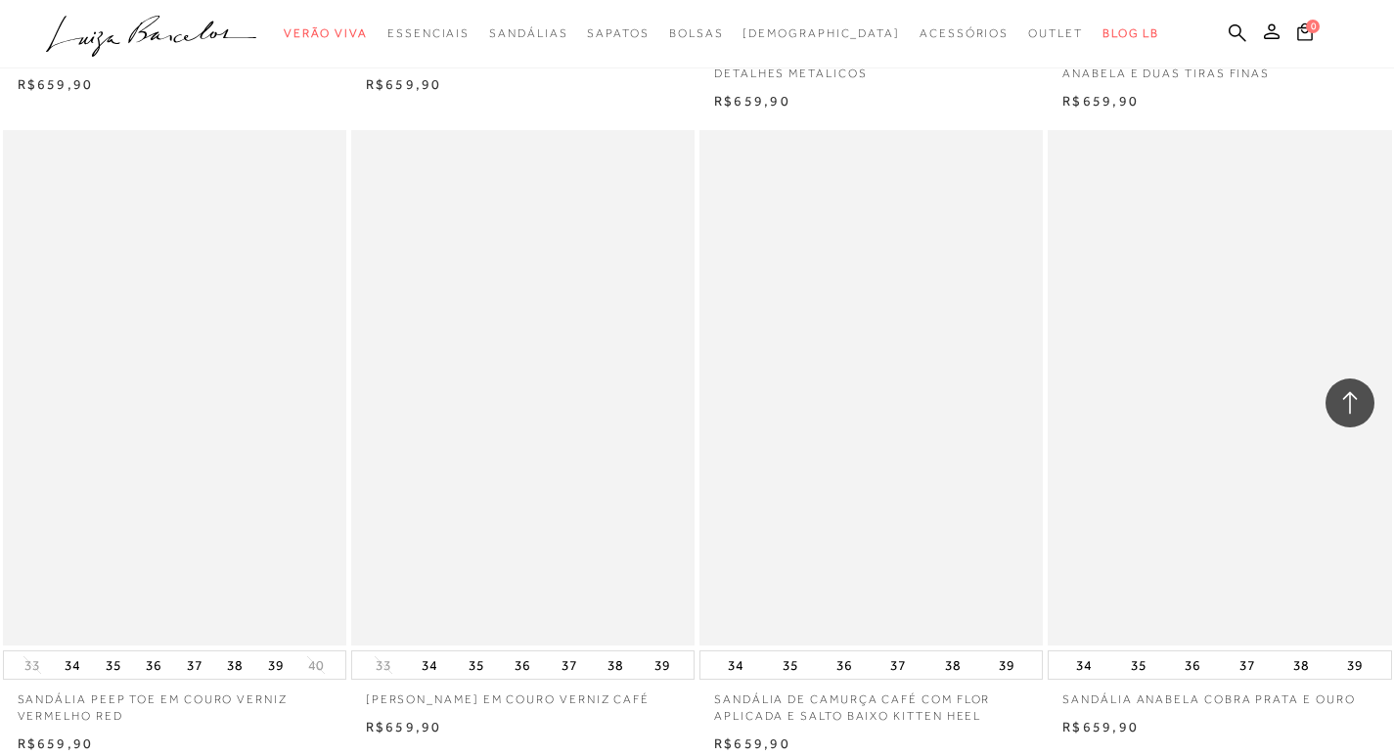
scroll to position [38338, 0]
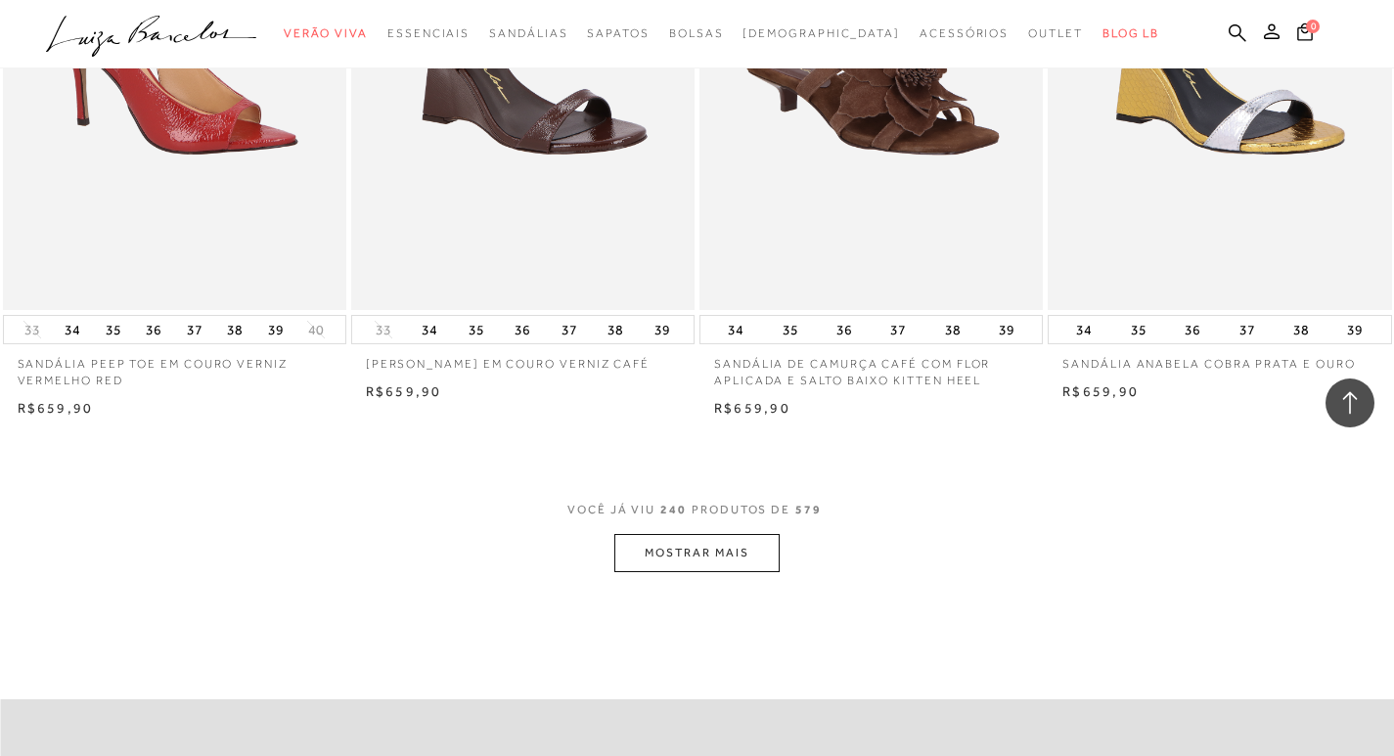
click at [703, 544] on button "MOSTRAR MAIS" at bounding box center [696, 553] width 164 height 38
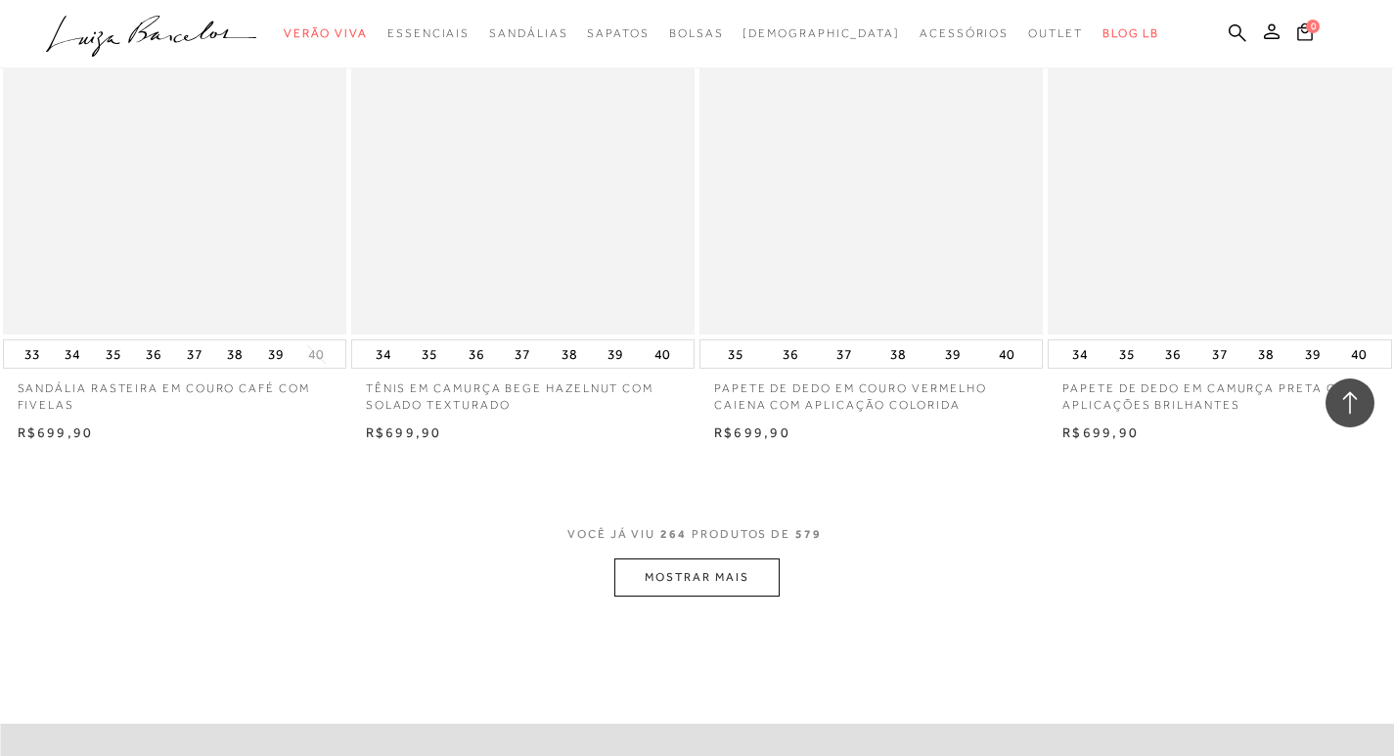
scroll to position [42543, 0]
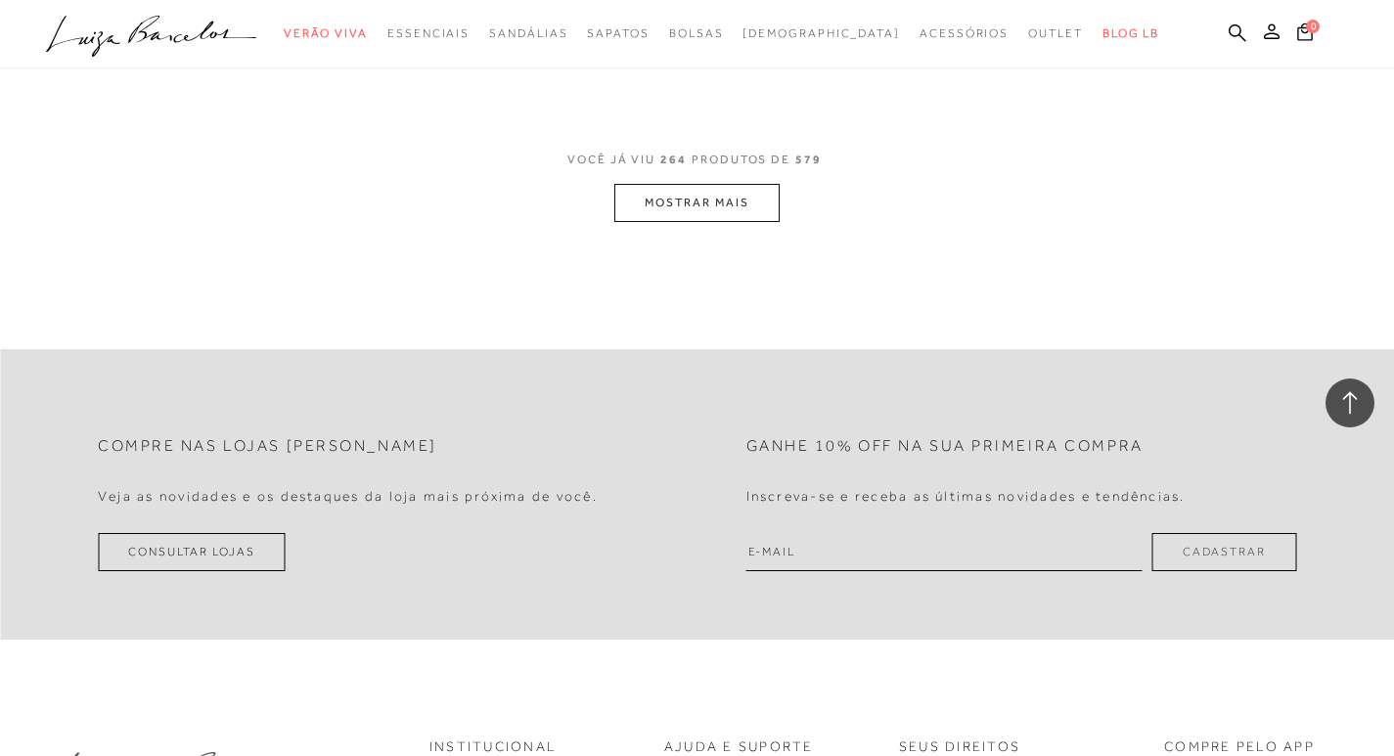
click at [689, 222] on button "MOSTRAR MAIS" at bounding box center [696, 203] width 164 height 38
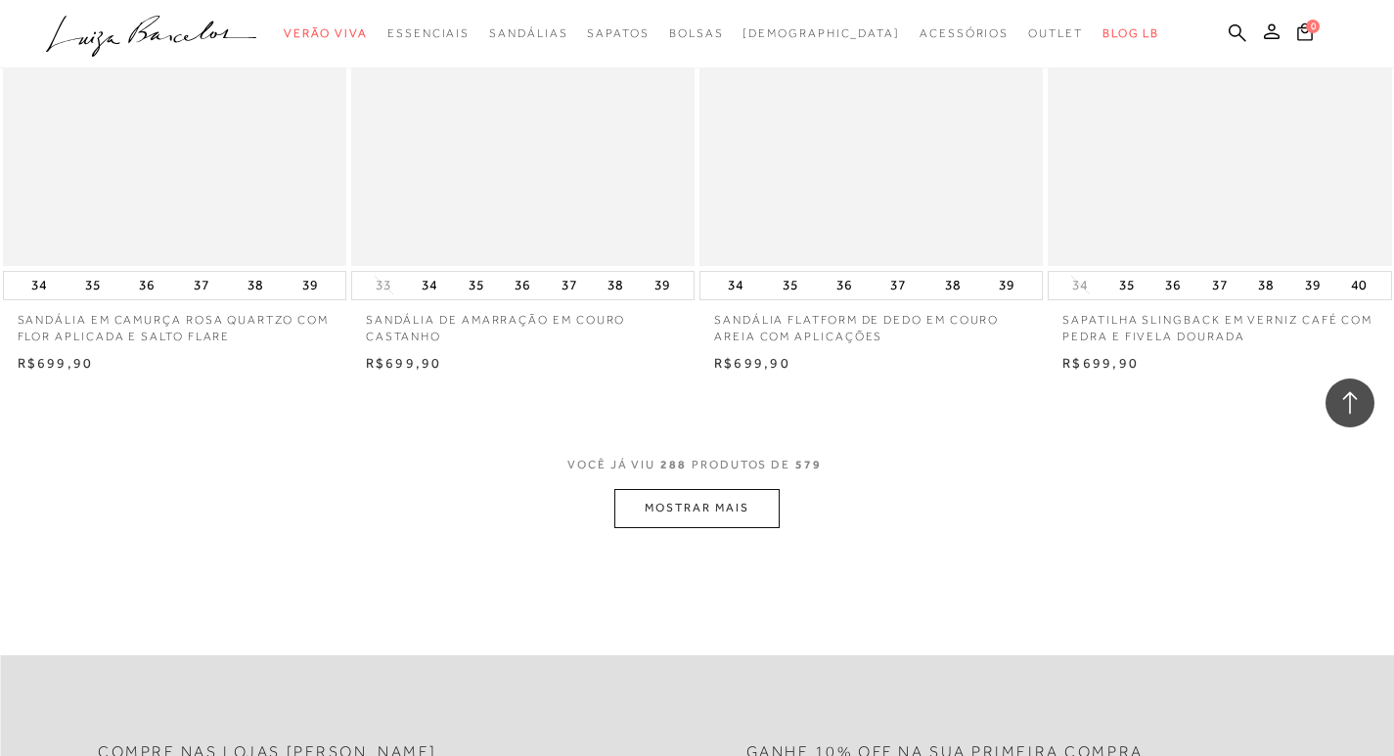
scroll to position [46259, 0]
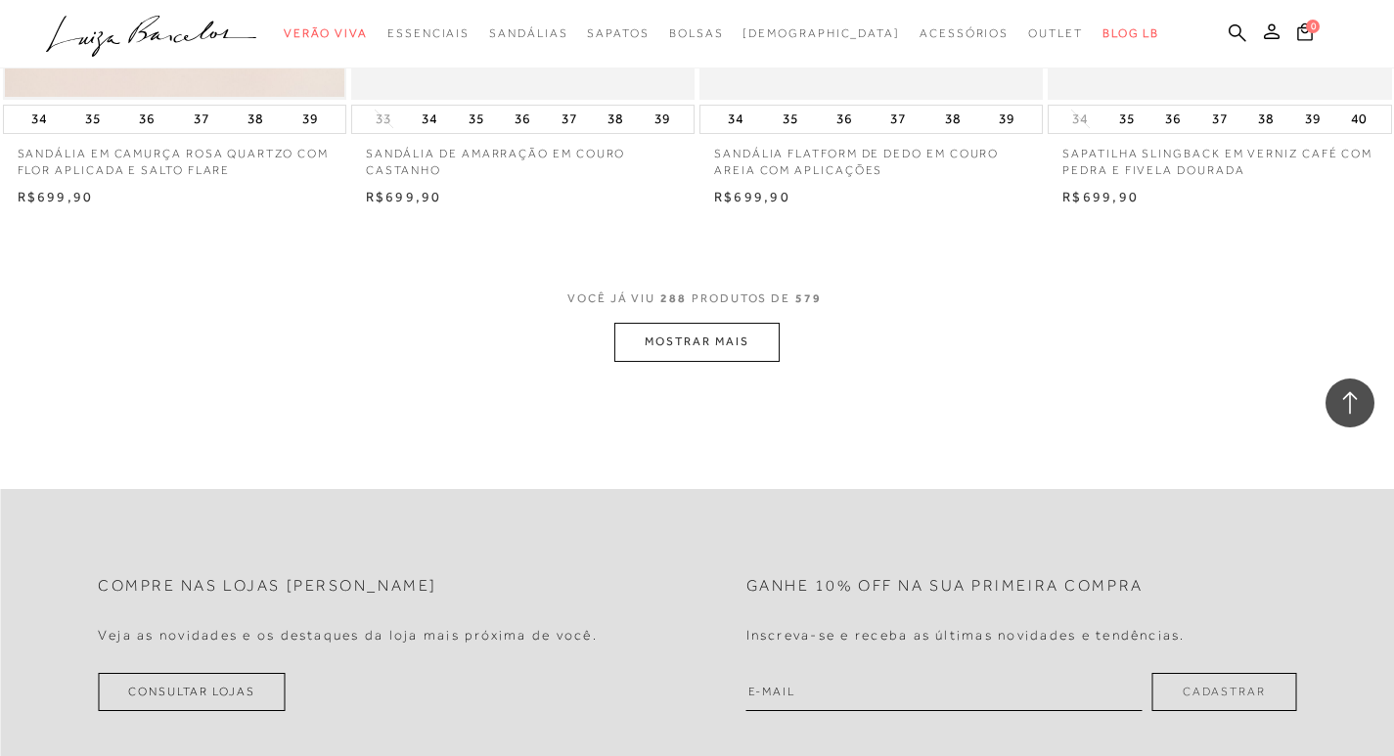
click at [680, 361] on button "MOSTRAR MAIS" at bounding box center [696, 342] width 164 height 38
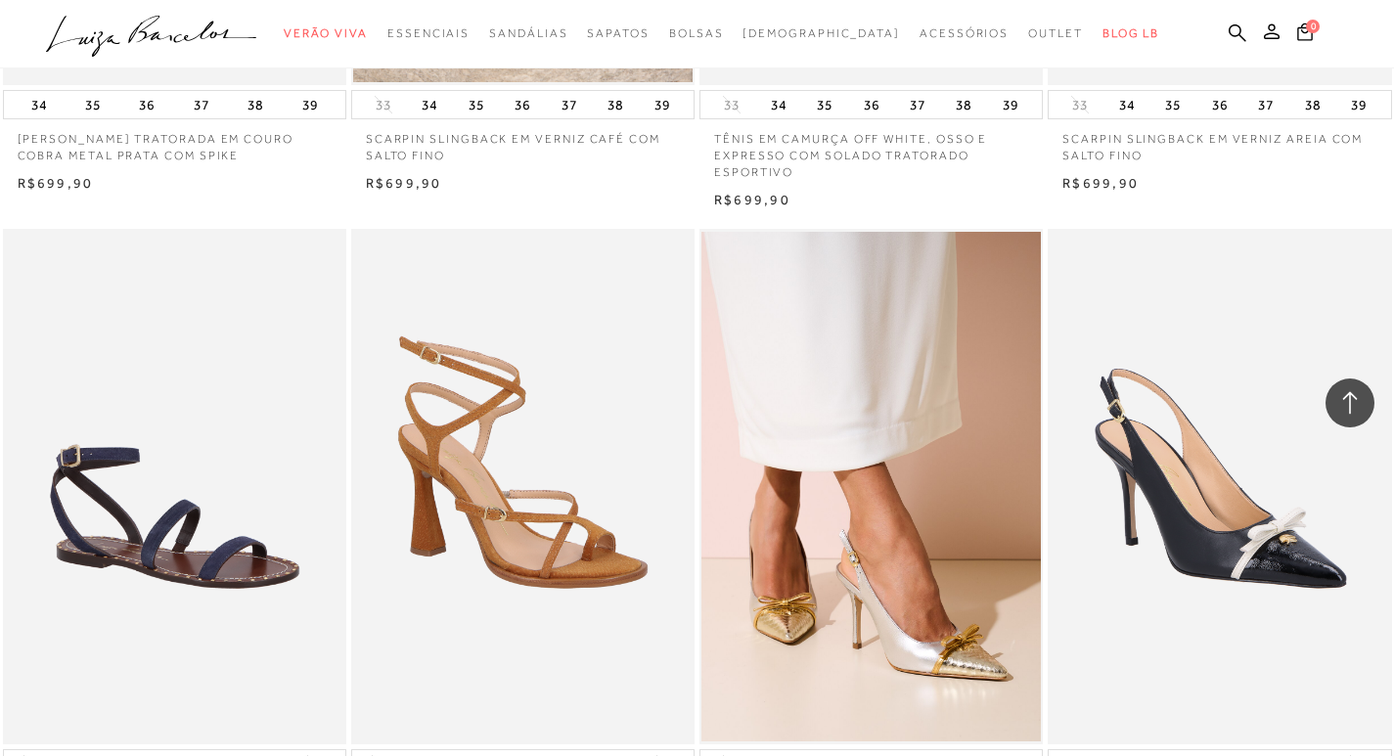
scroll to position [50074, 0]
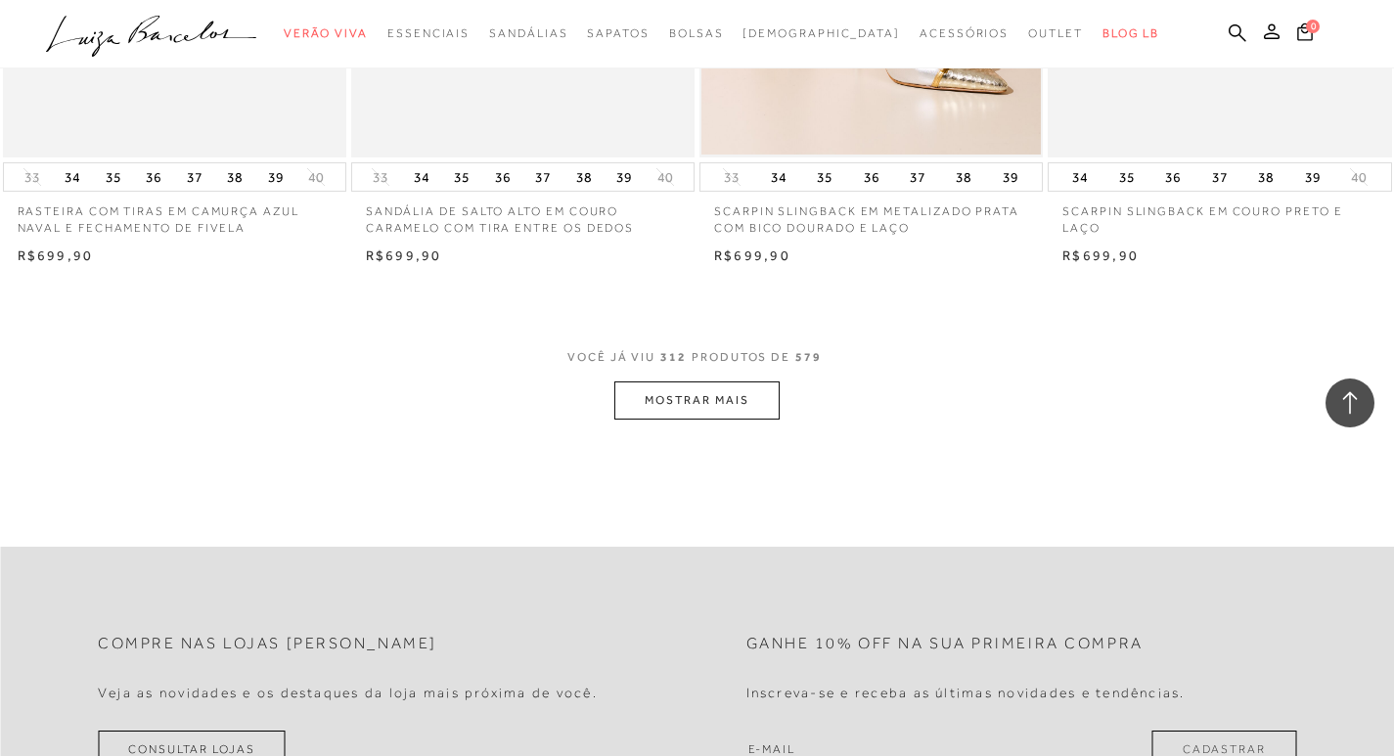
click at [694, 420] on button "MOSTRAR MAIS" at bounding box center [696, 400] width 164 height 38
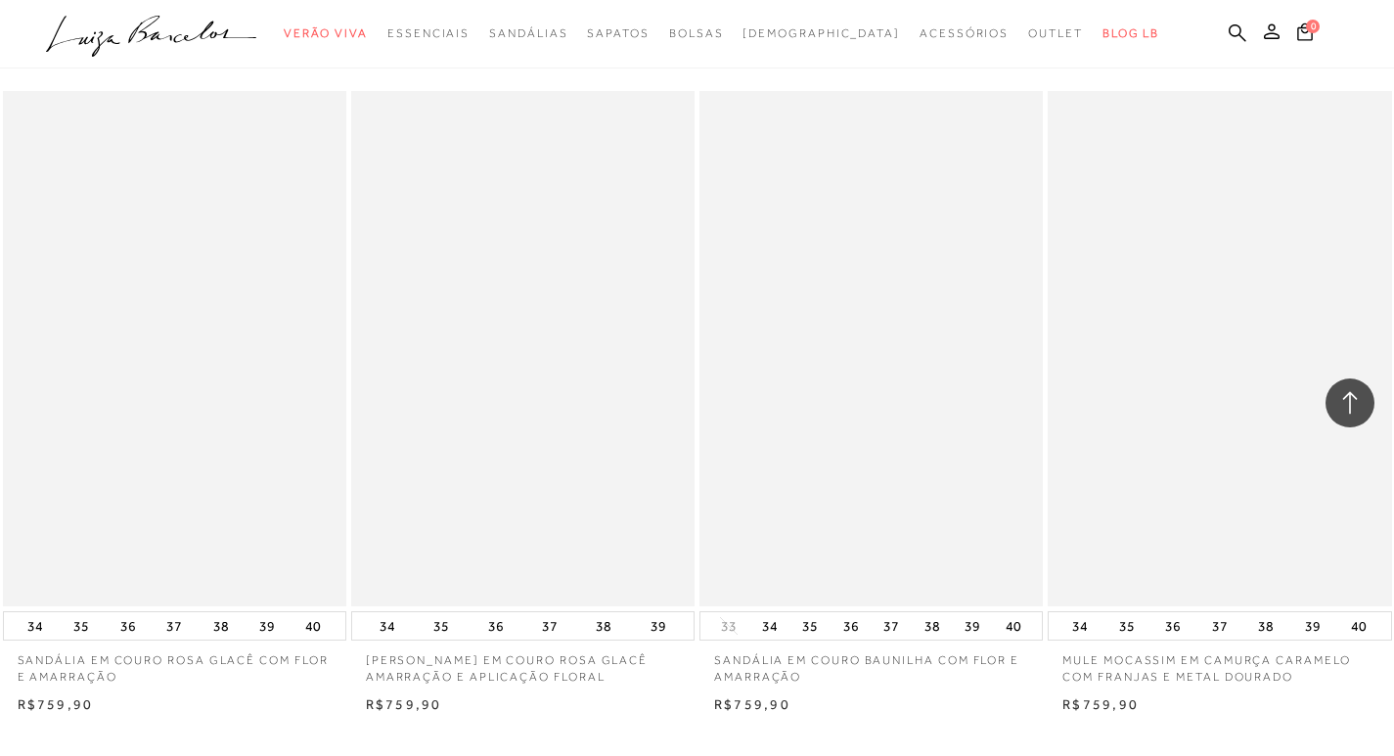
scroll to position [53986, 0]
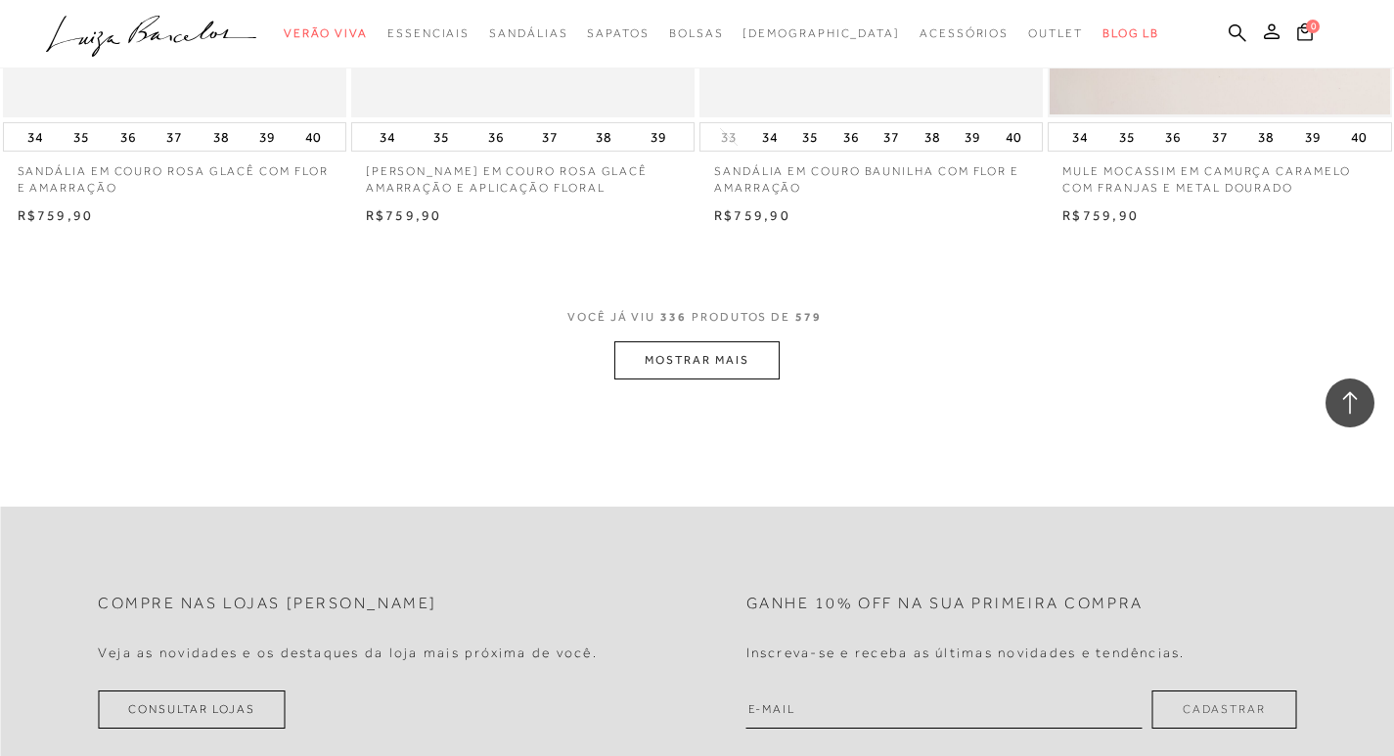
click at [675, 379] on button "MOSTRAR MAIS" at bounding box center [696, 360] width 164 height 38
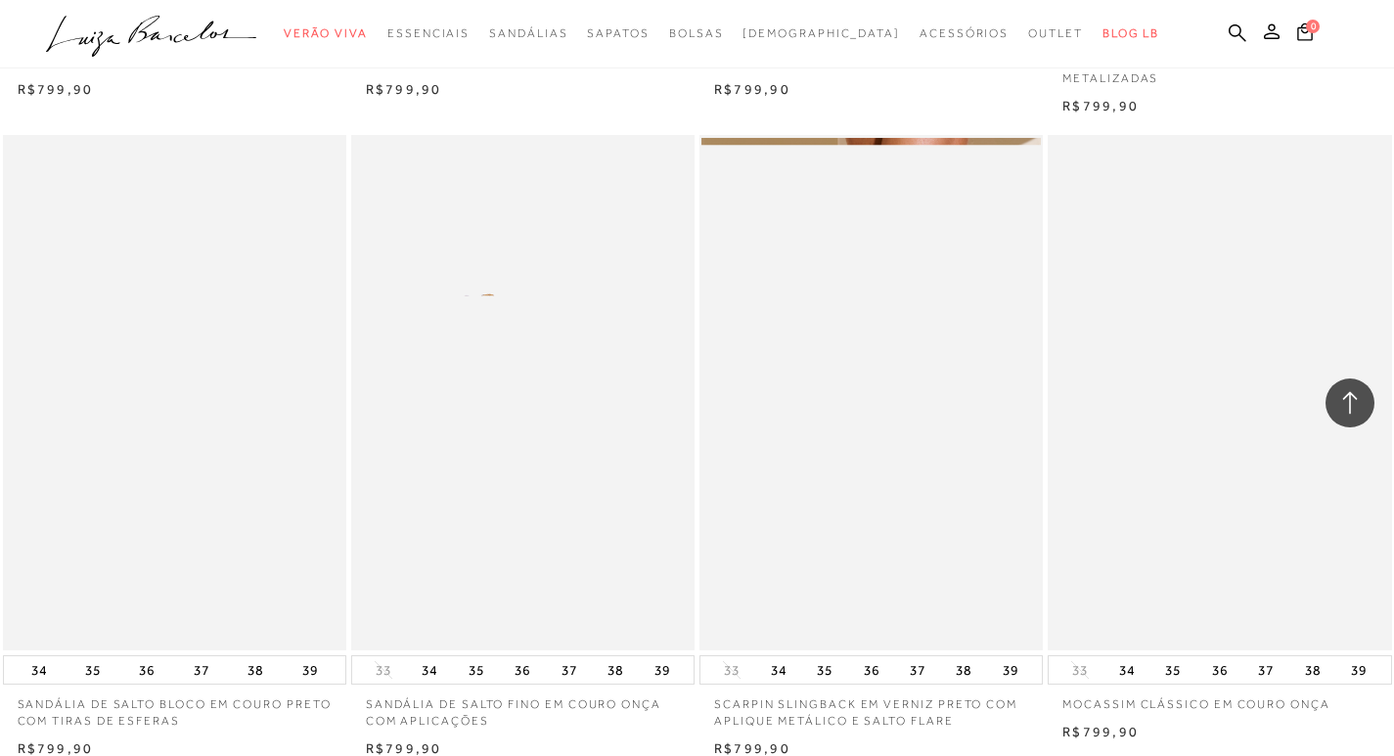
scroll to position [57604, 0]
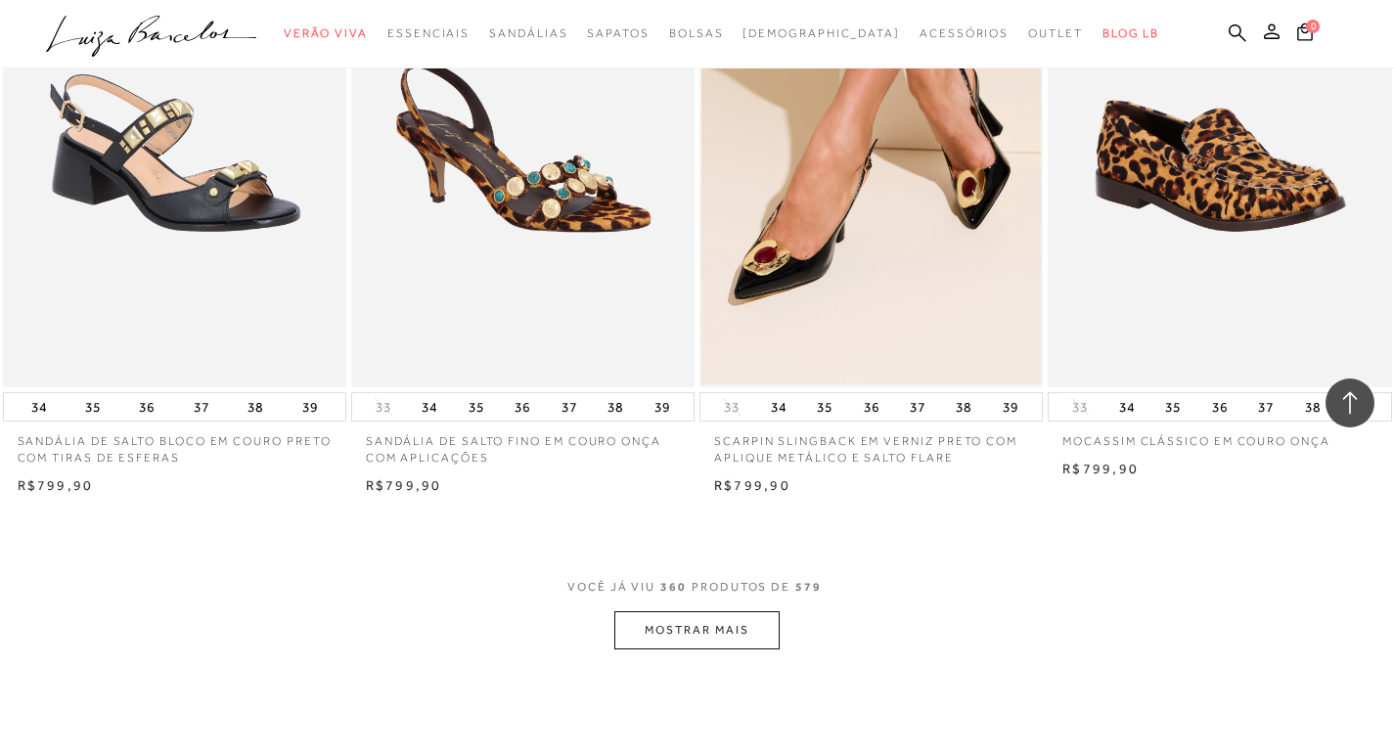
click at [703, 649] on button "MOSTRAR MAIS" at bounding box center [696, 630] width 164 height 38
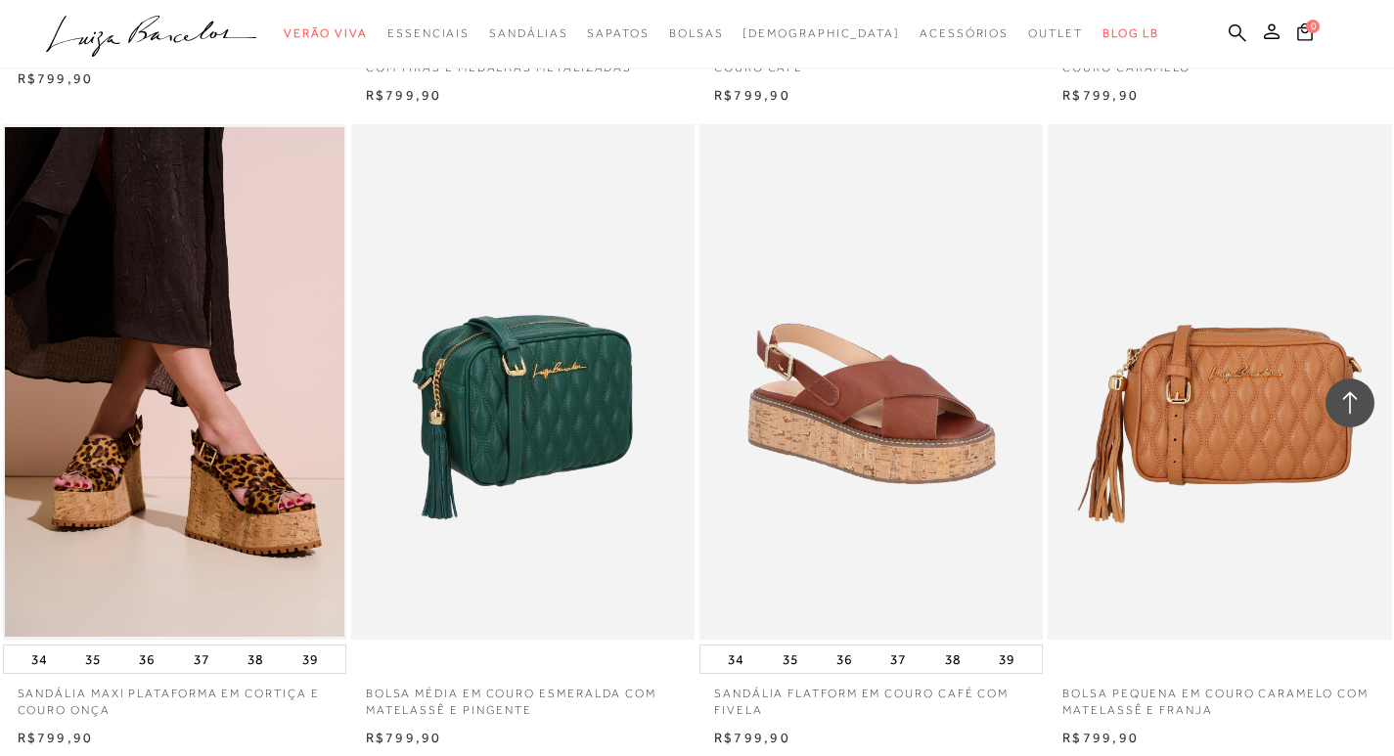
scroll to position [61223, 0]
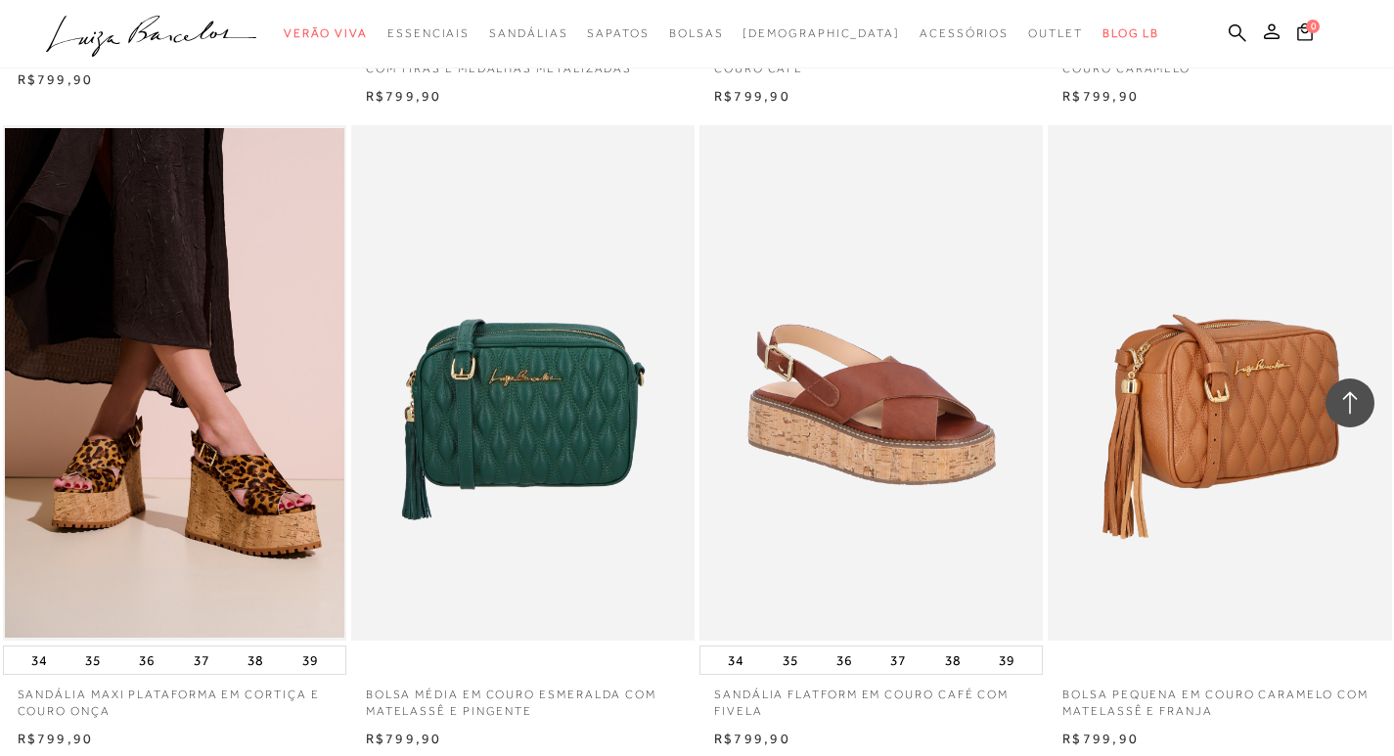
click at [1191, 494] on img at bounding box center [1219, 382] width 341 height 515
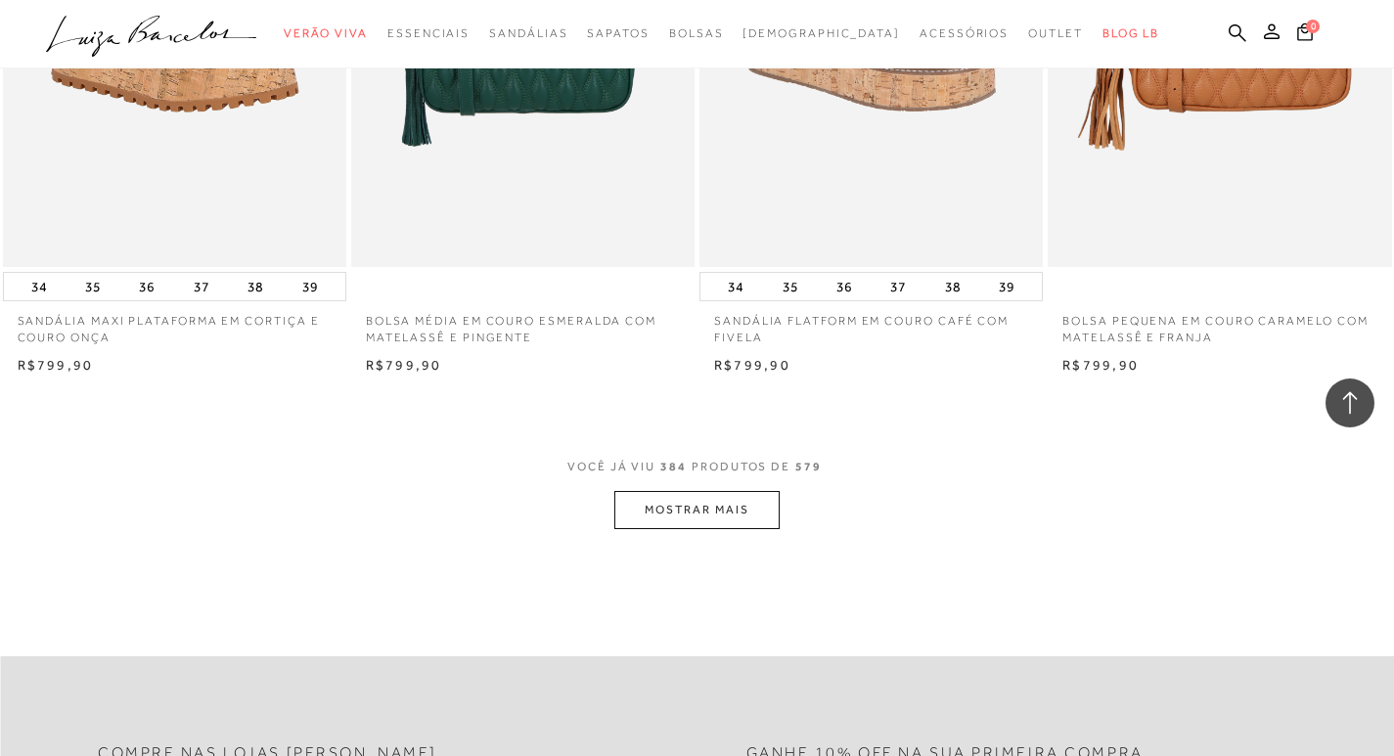
scroll to position [61614, 0]
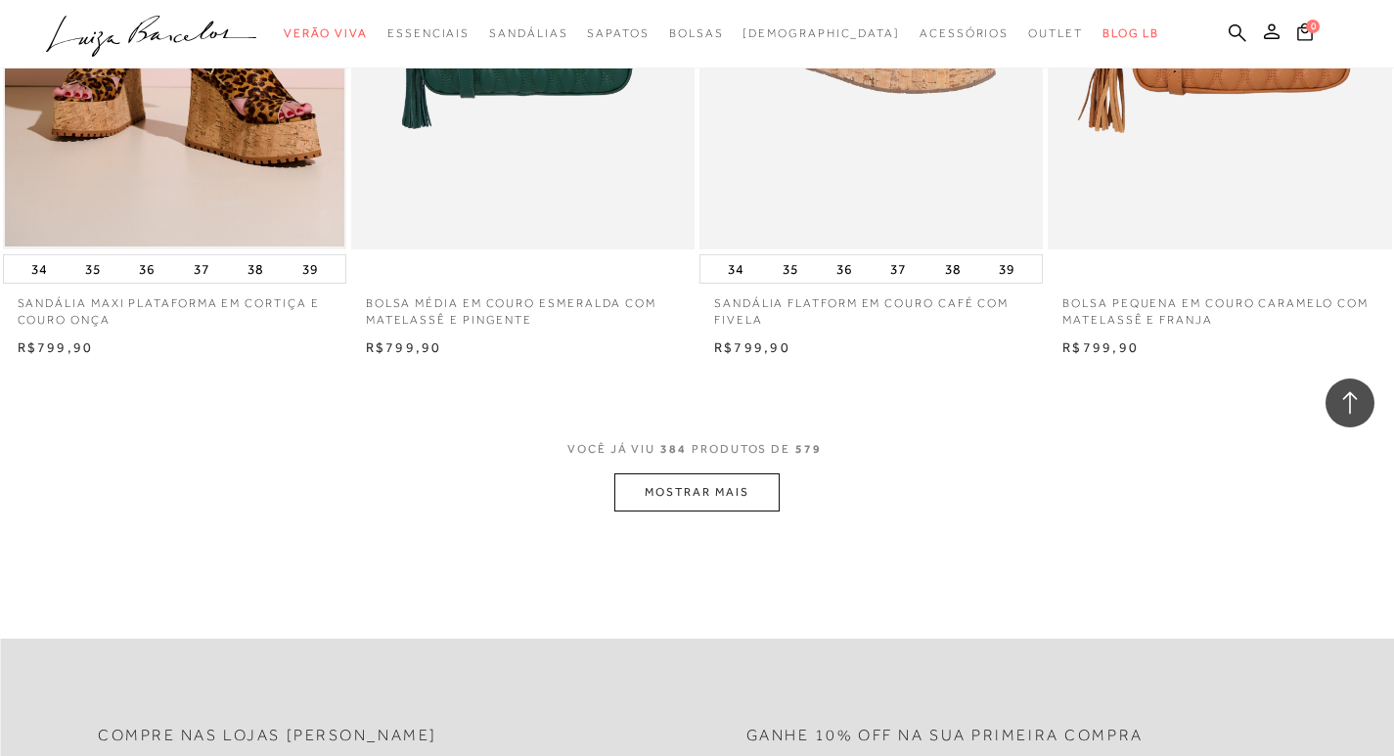
click at [725, 511] on button "MOSTRAR MAIS" at bounding box center [696, 492] width 164 height 38
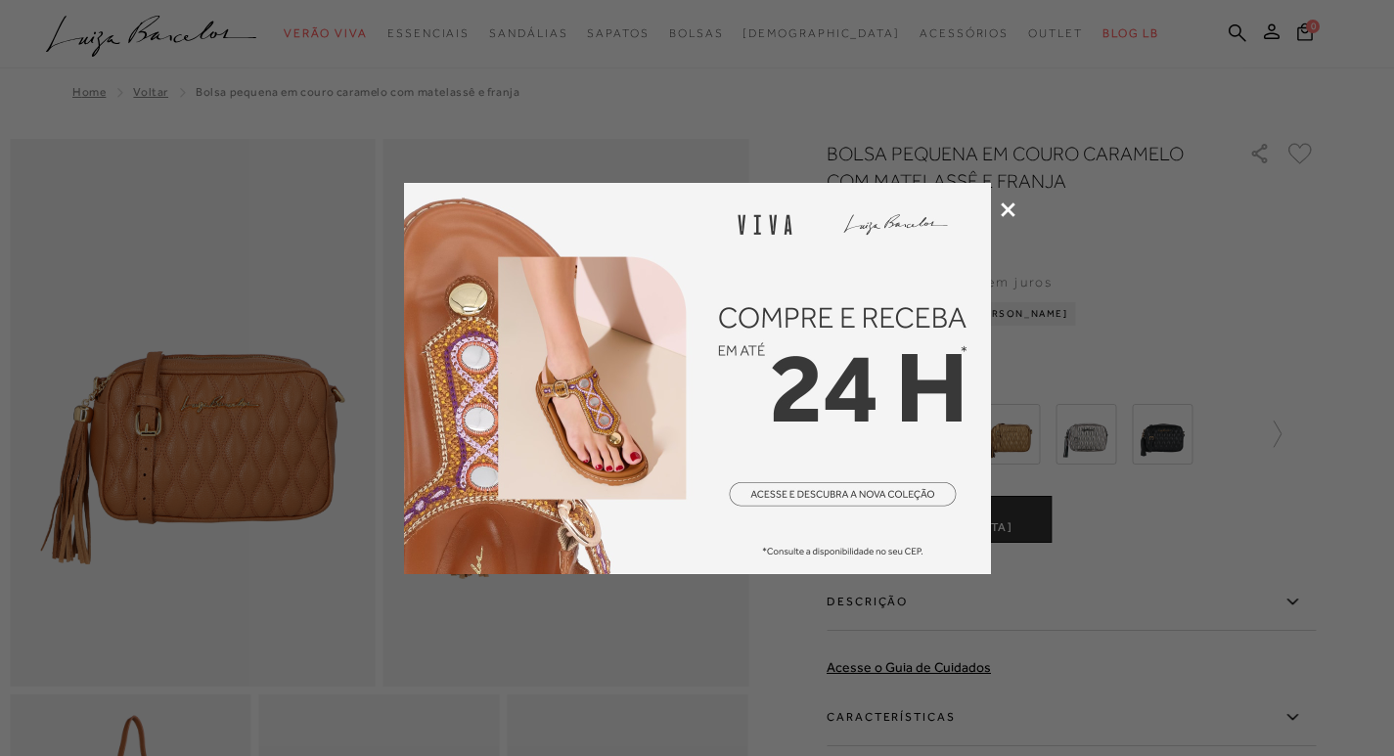
click at [1008, 202] on icon at bounding box center [1007, 209] width 15 height 15
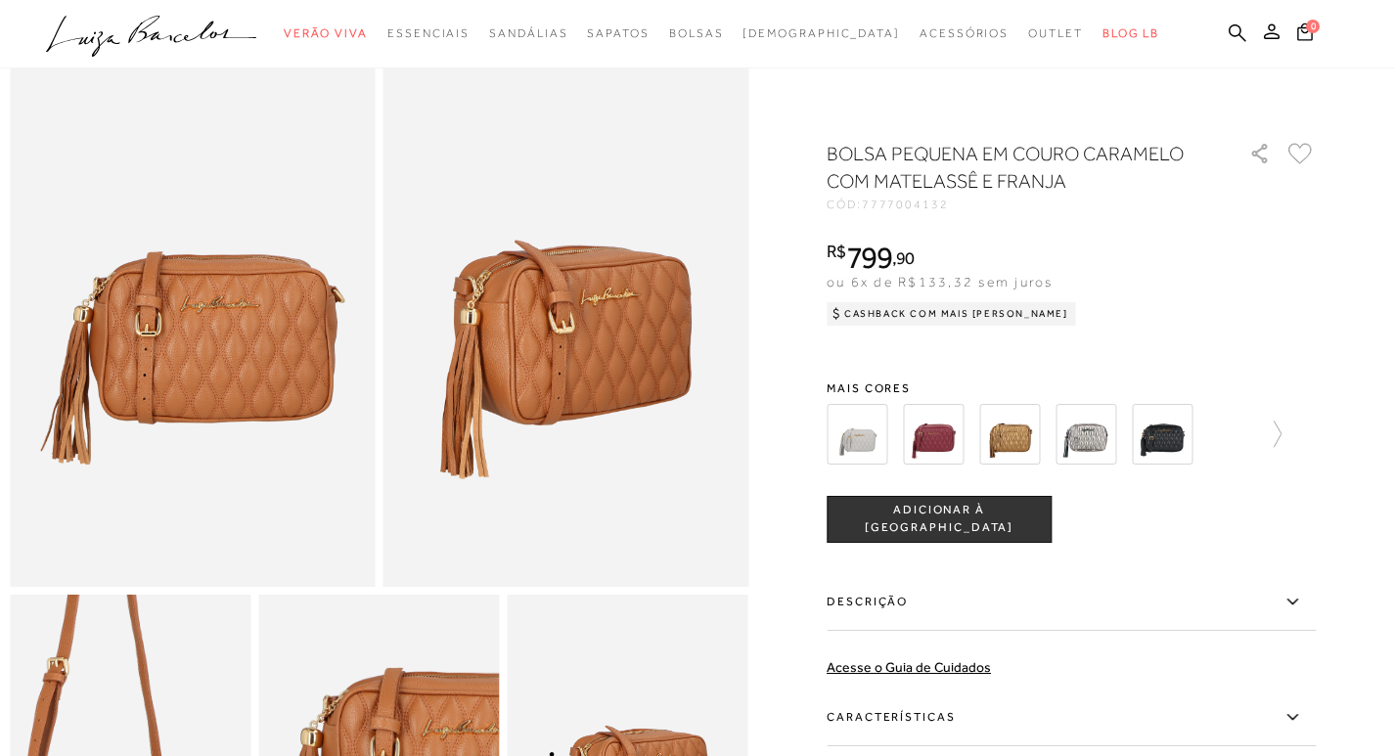
scroll to position [98, 0]
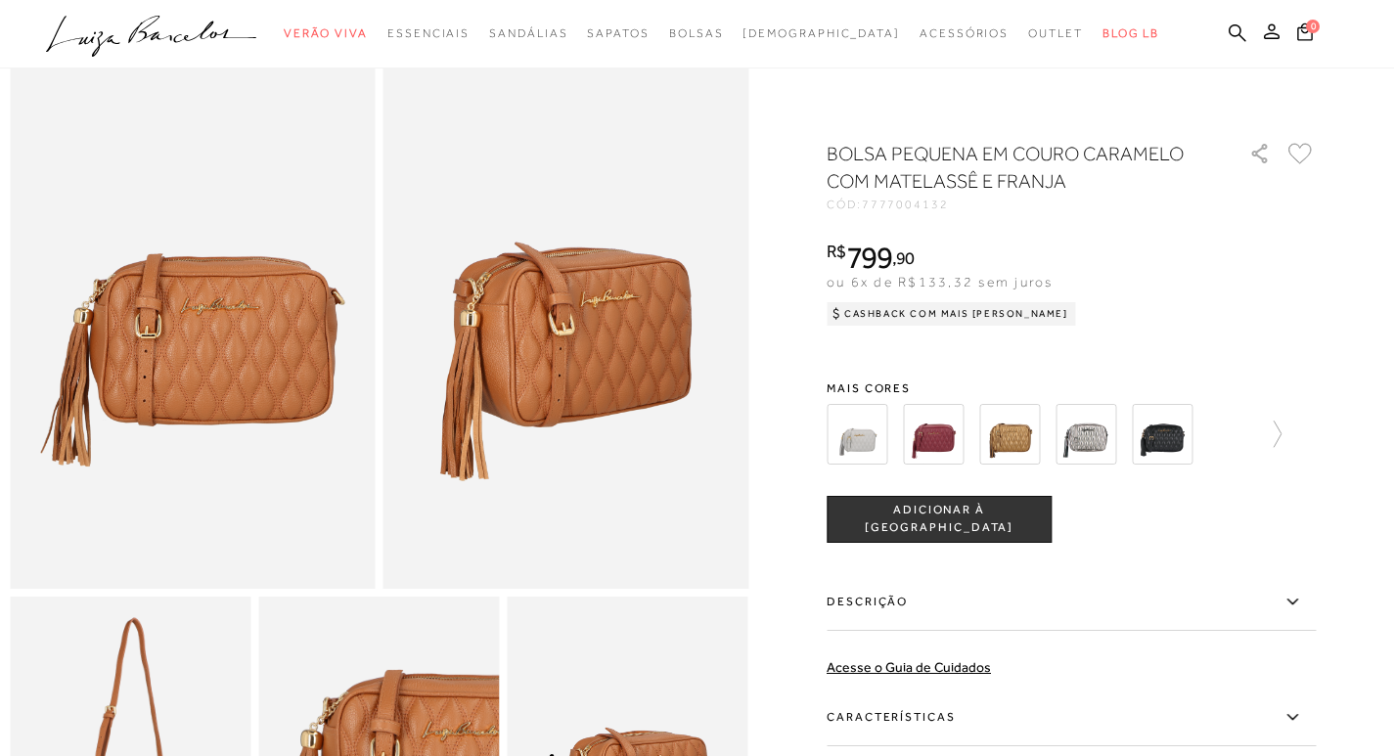
click at [876, 445] on img at bounding box center [856, 434] width 61 height 61
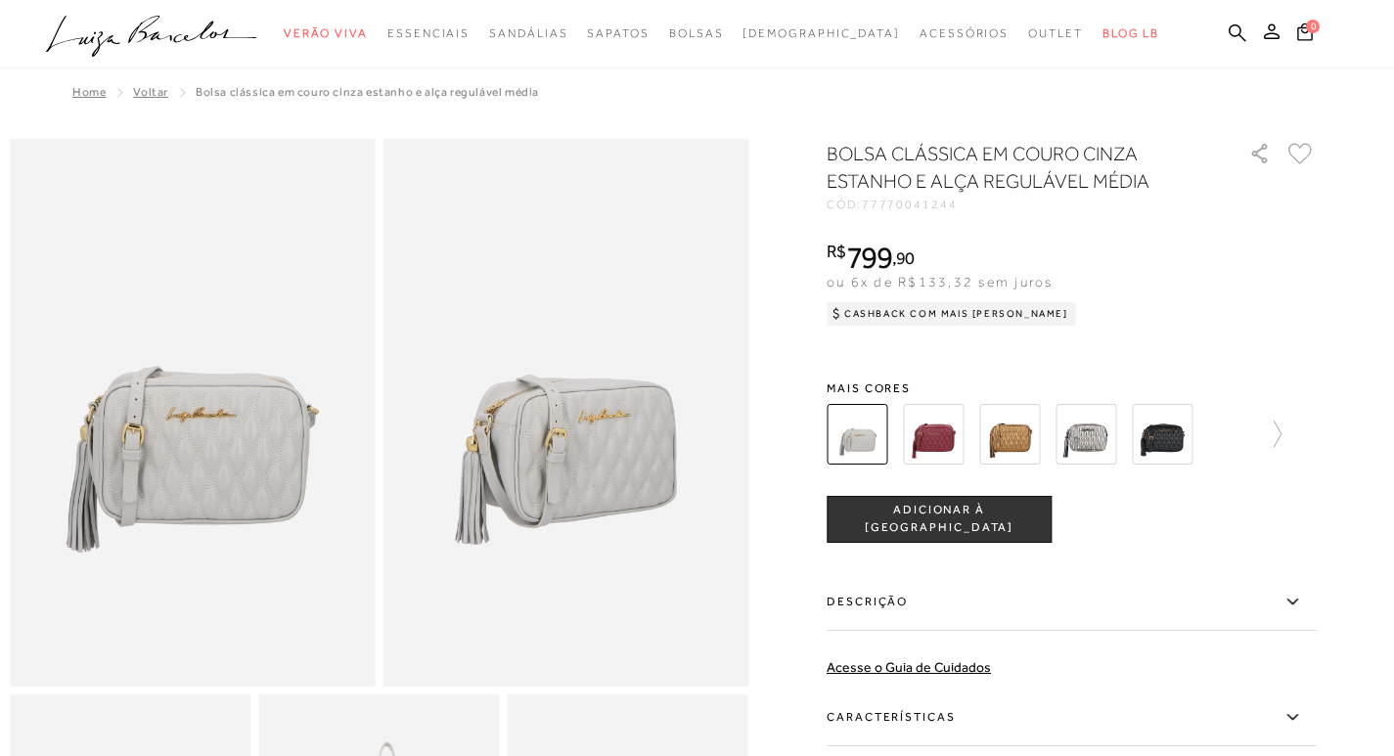
click at [1107, 434] on img at bounding box center [1085, 434] width 61 height 61
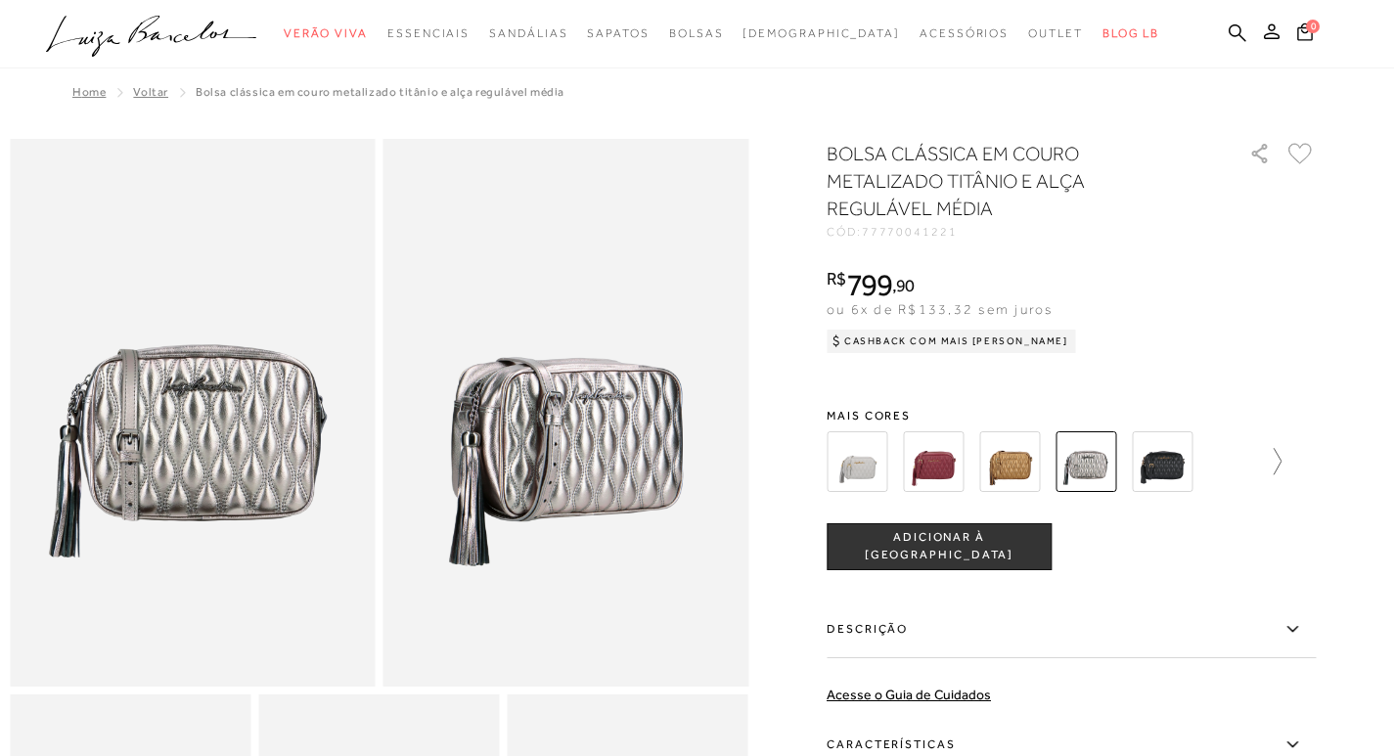
click at [1281, 479] on link at bounding box center [1267, 461] width 27 height 72
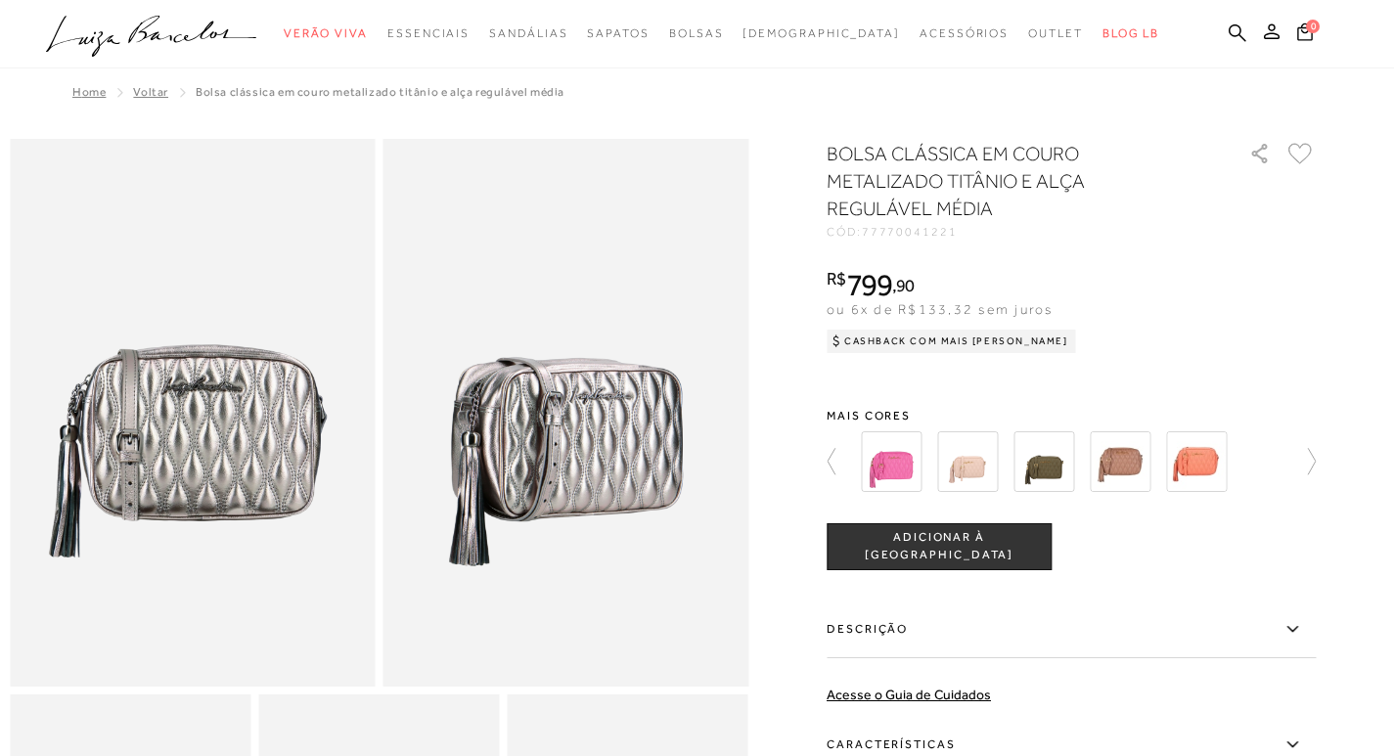
click at [979, 458] on img at bounding box center [967, 461] width 61 height 61
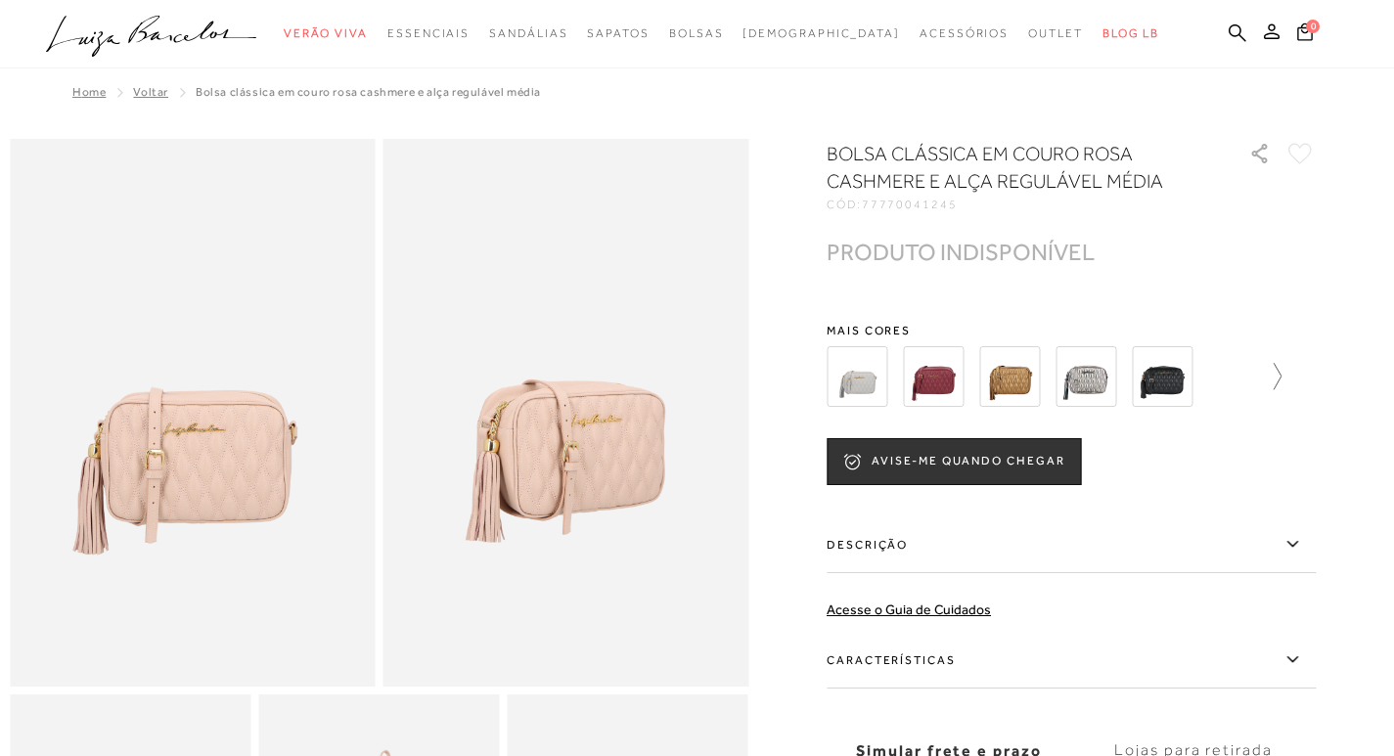
click at [1281, 375] on icon at bounding box center [1267, 376] width 27 height 27
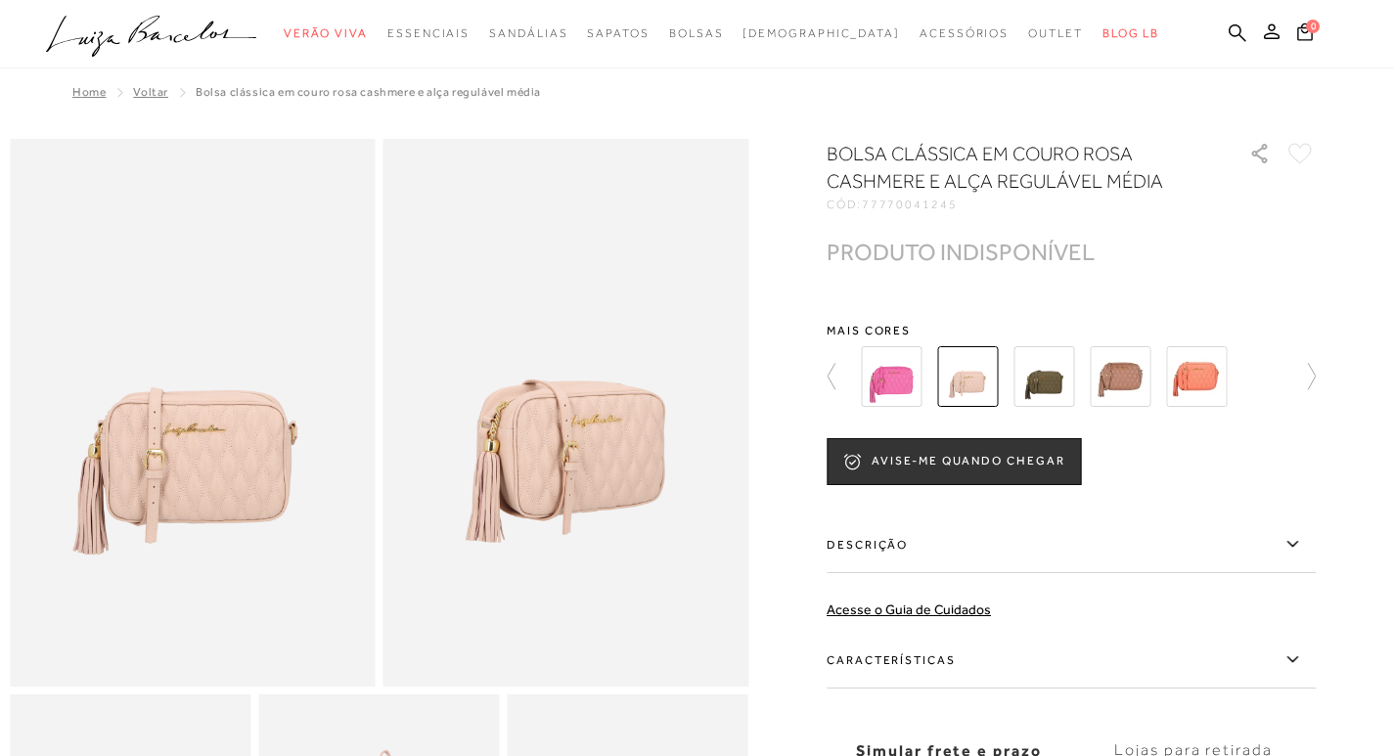
click at [1130, 368] on img at bounding box center [1119, 376] width 61 height 61
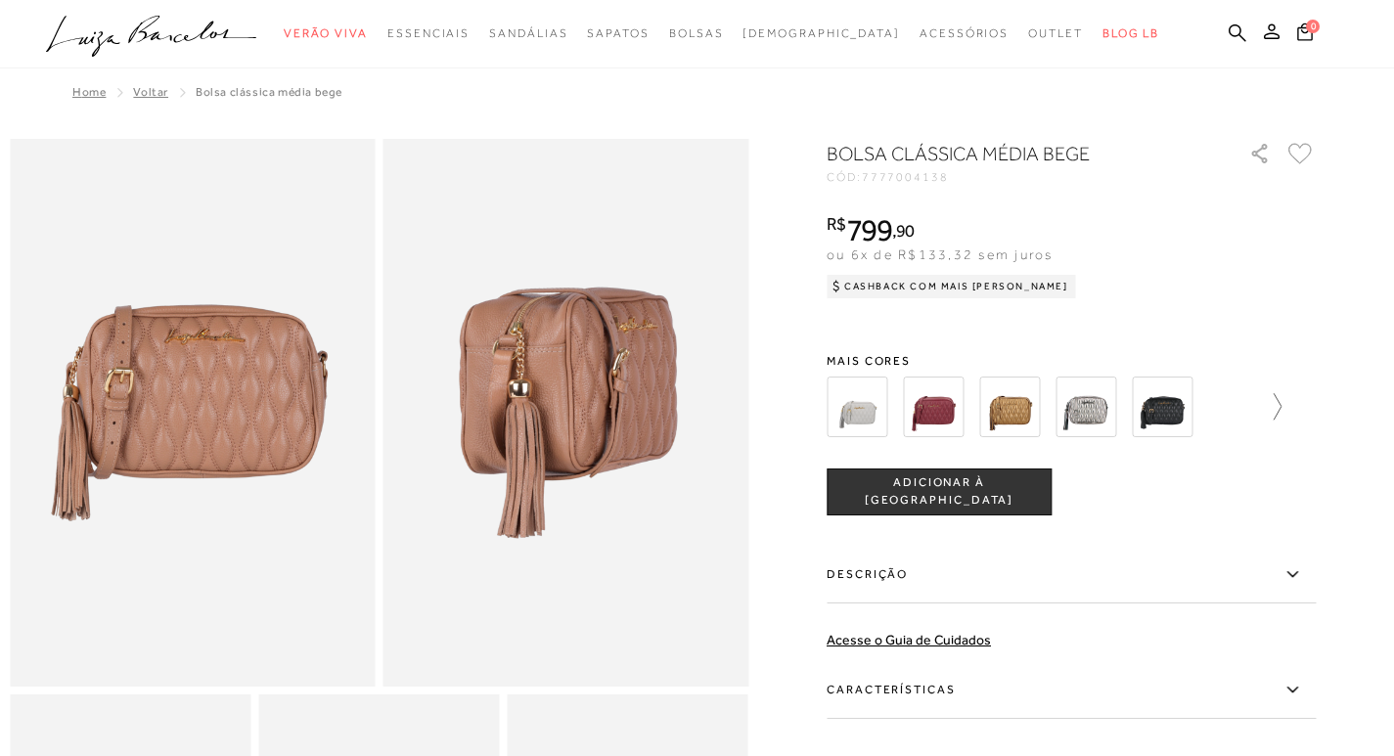
click at [1281, 409] on icon at bounding box center [1277, 406] width 8 height 26
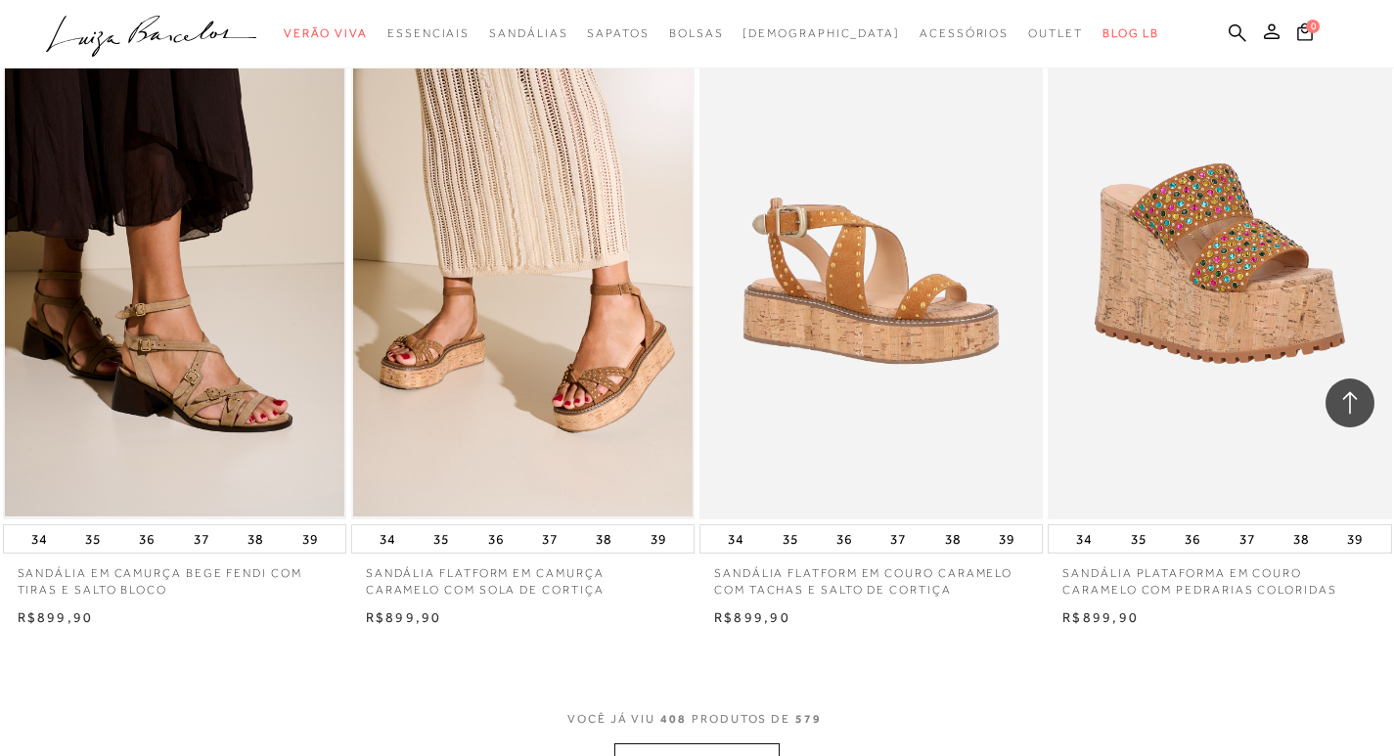
scroll to position [65722, 0]
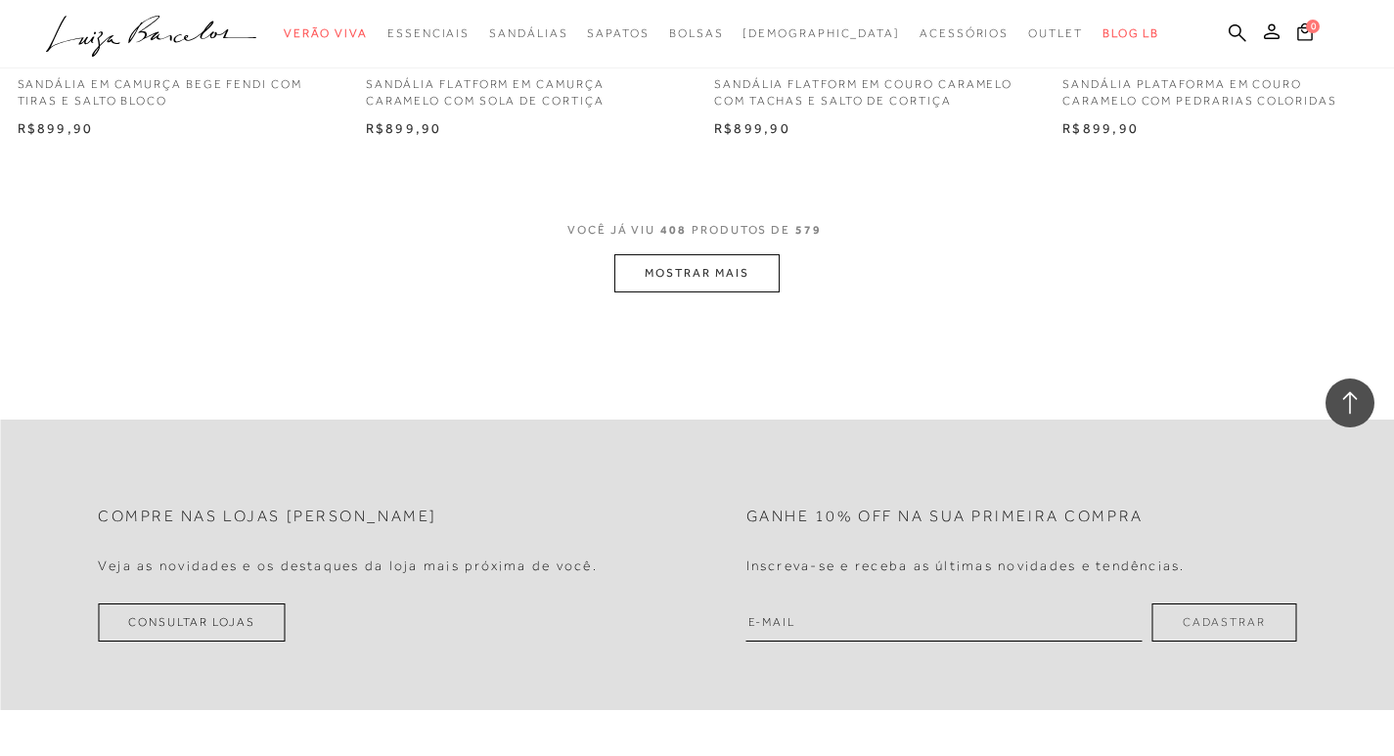
click at [758, 292] on button "MOSTRAR MAIS" at bounding box center [696, 273] width 164 height 38
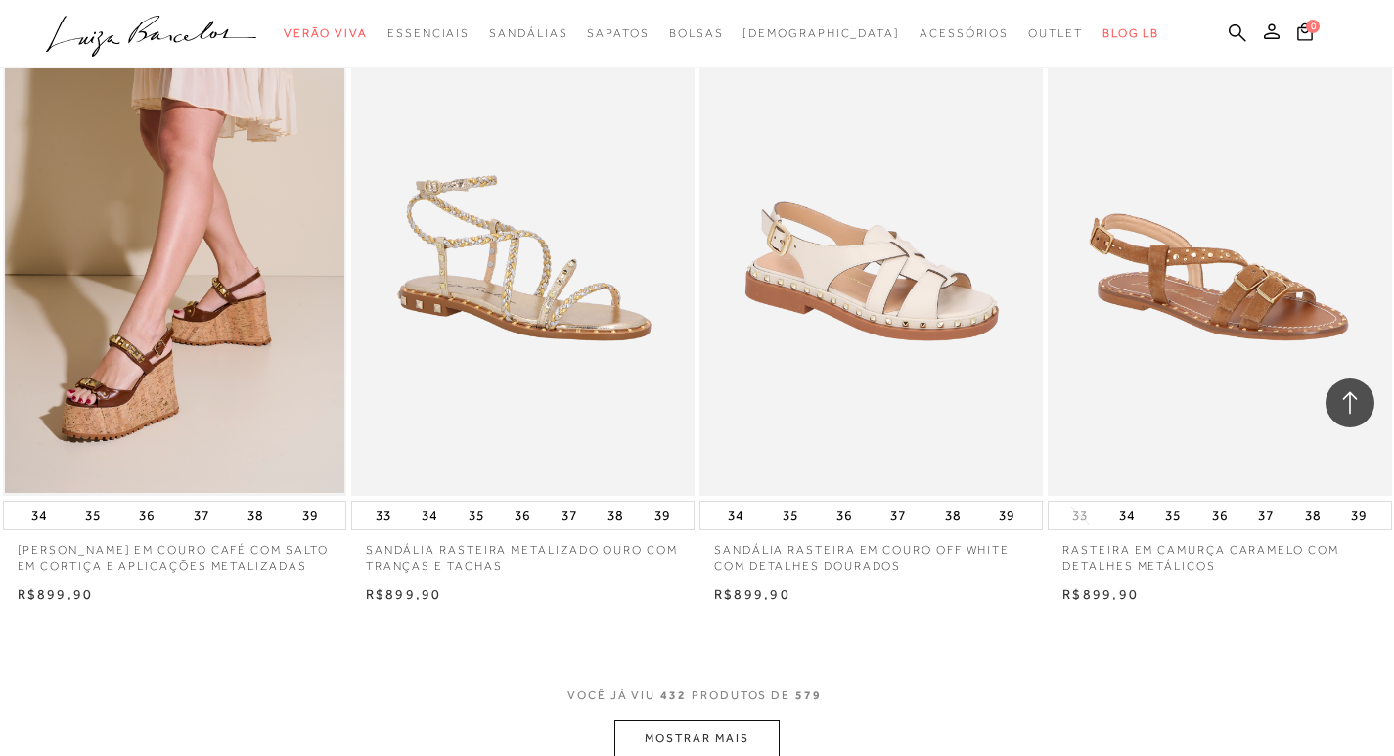
scroll to position [69536, 0]
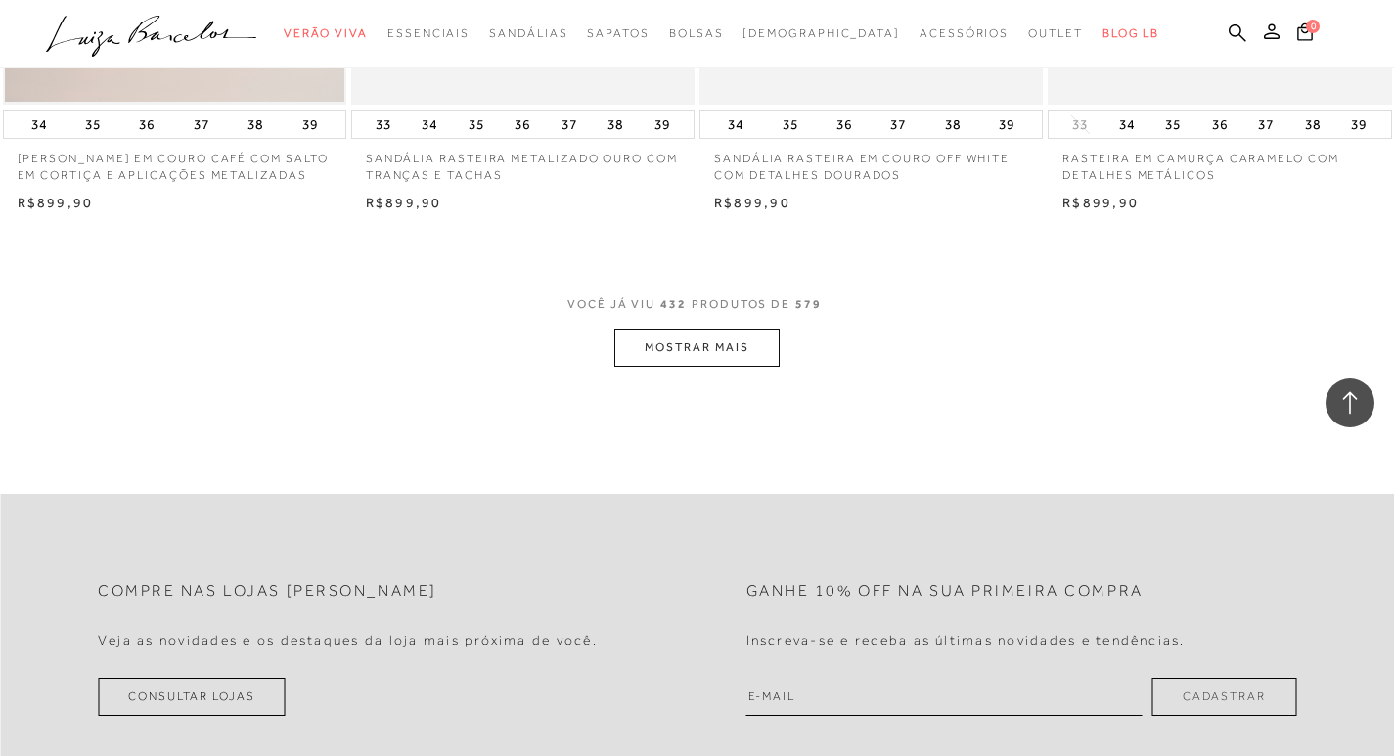
click at [767, 367] on button "MOSTRAR MAIS" at bounding box center [696, 348] width 164 height 38
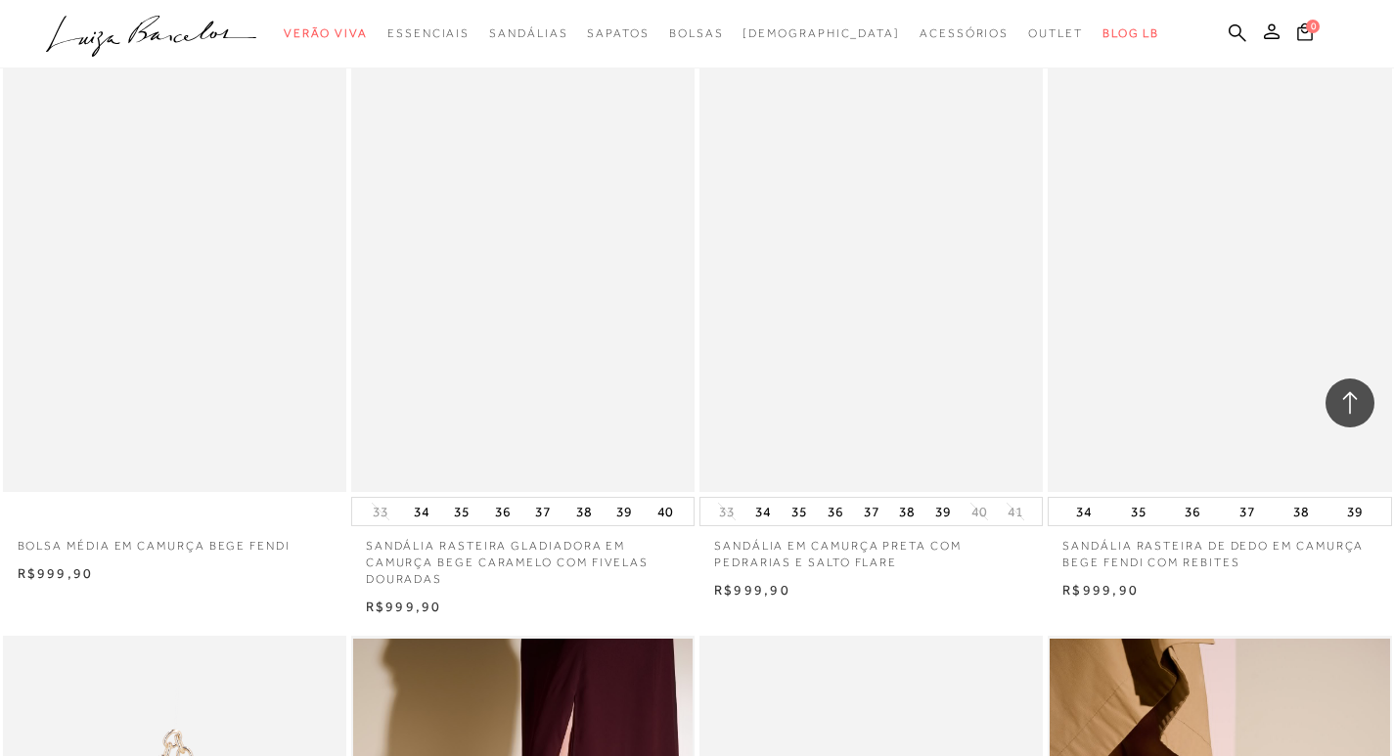
scroll to position [72372, 0]
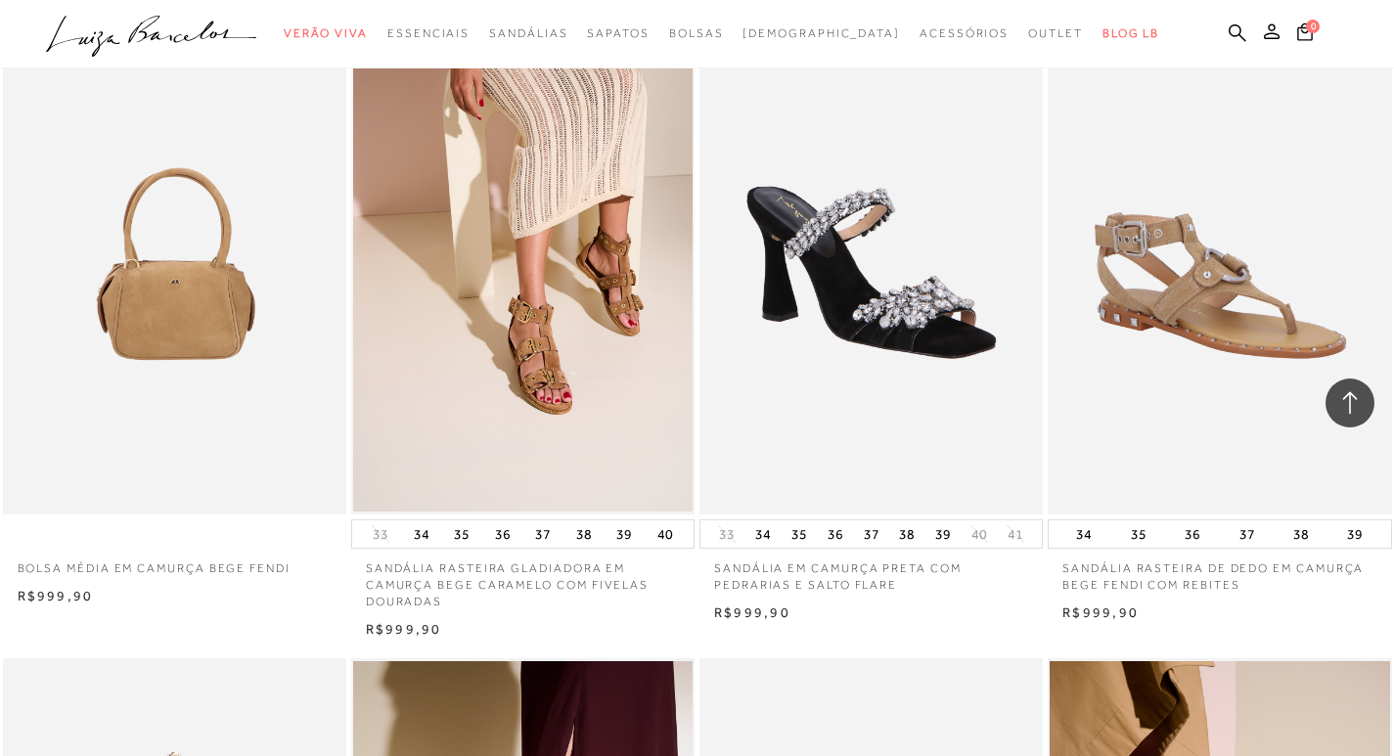
click at [249, 418] on img at bounding box center [175, 256] width 341 height 515
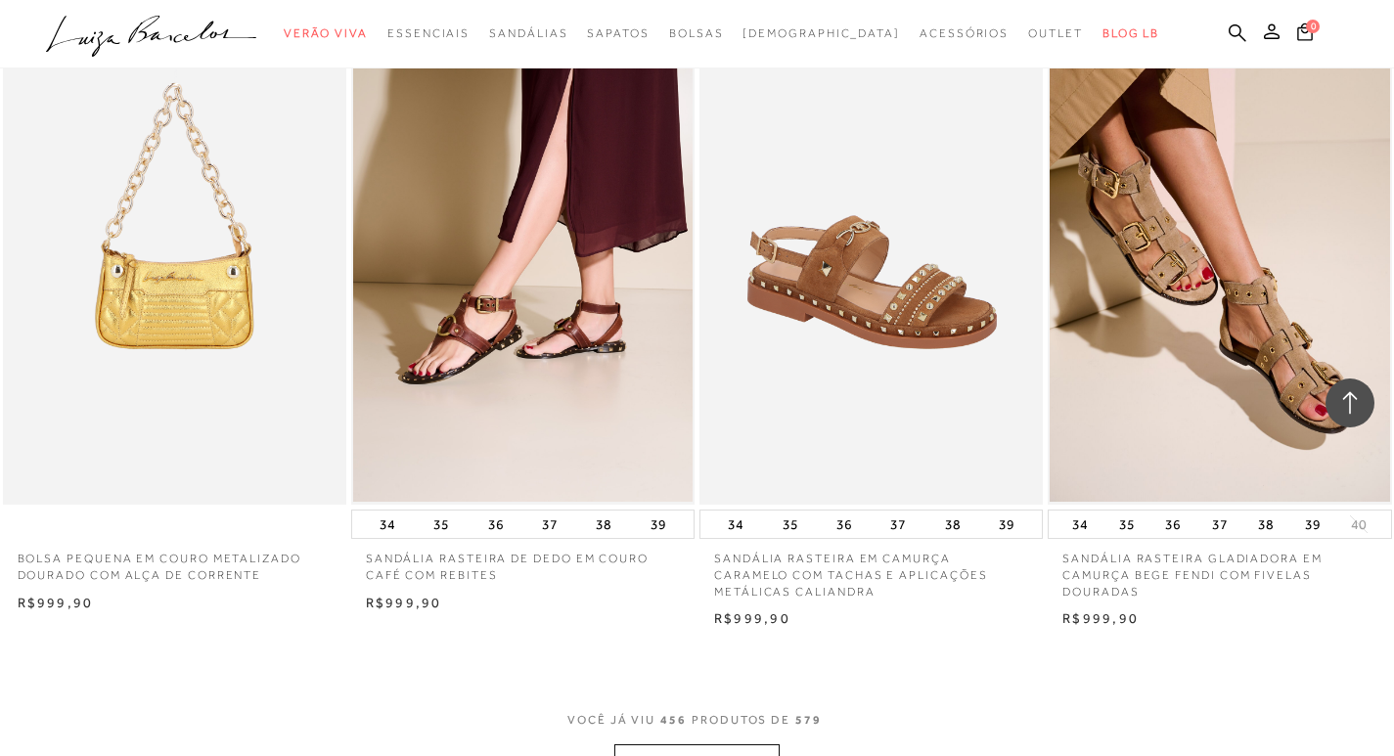
scroll to position [73154, 0]
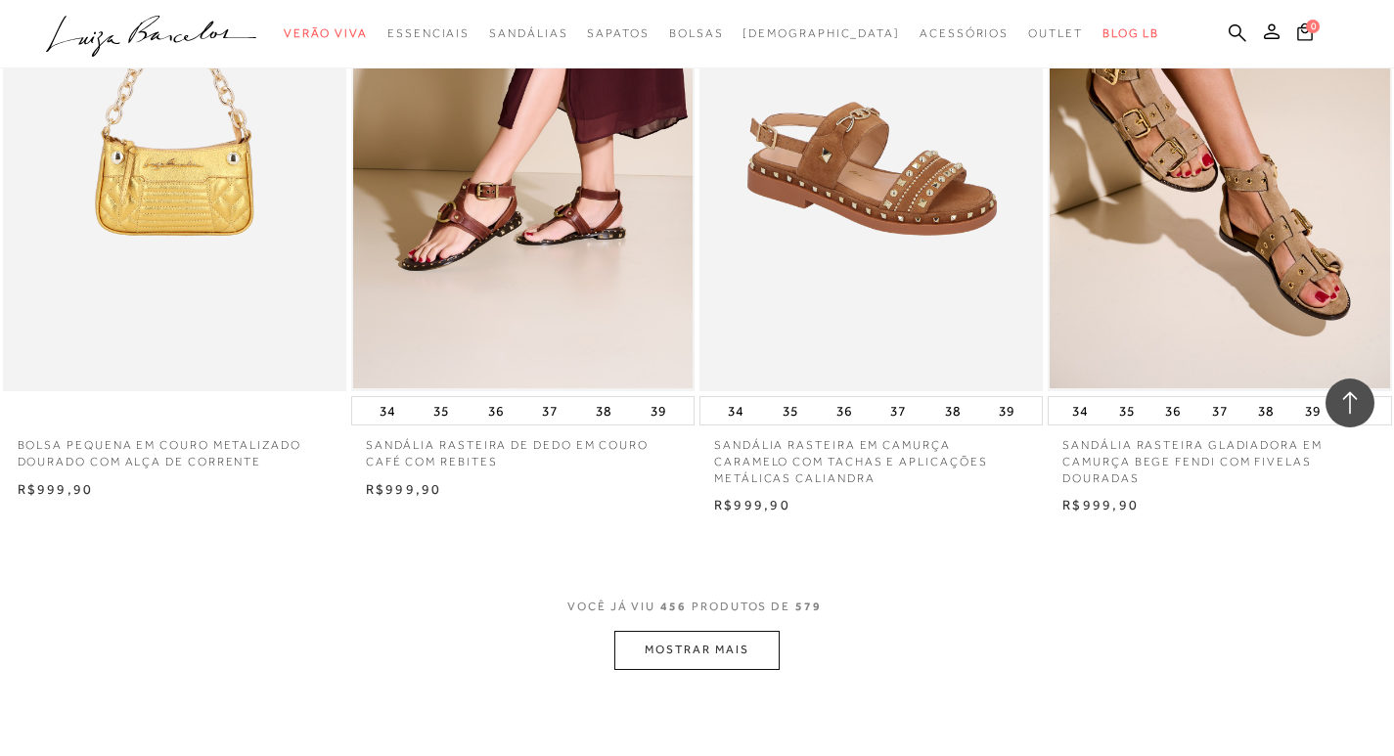
click at [658, 669] on button "MOSTRAR MAIS" at bounding box center [696, 650] width 164 height 38
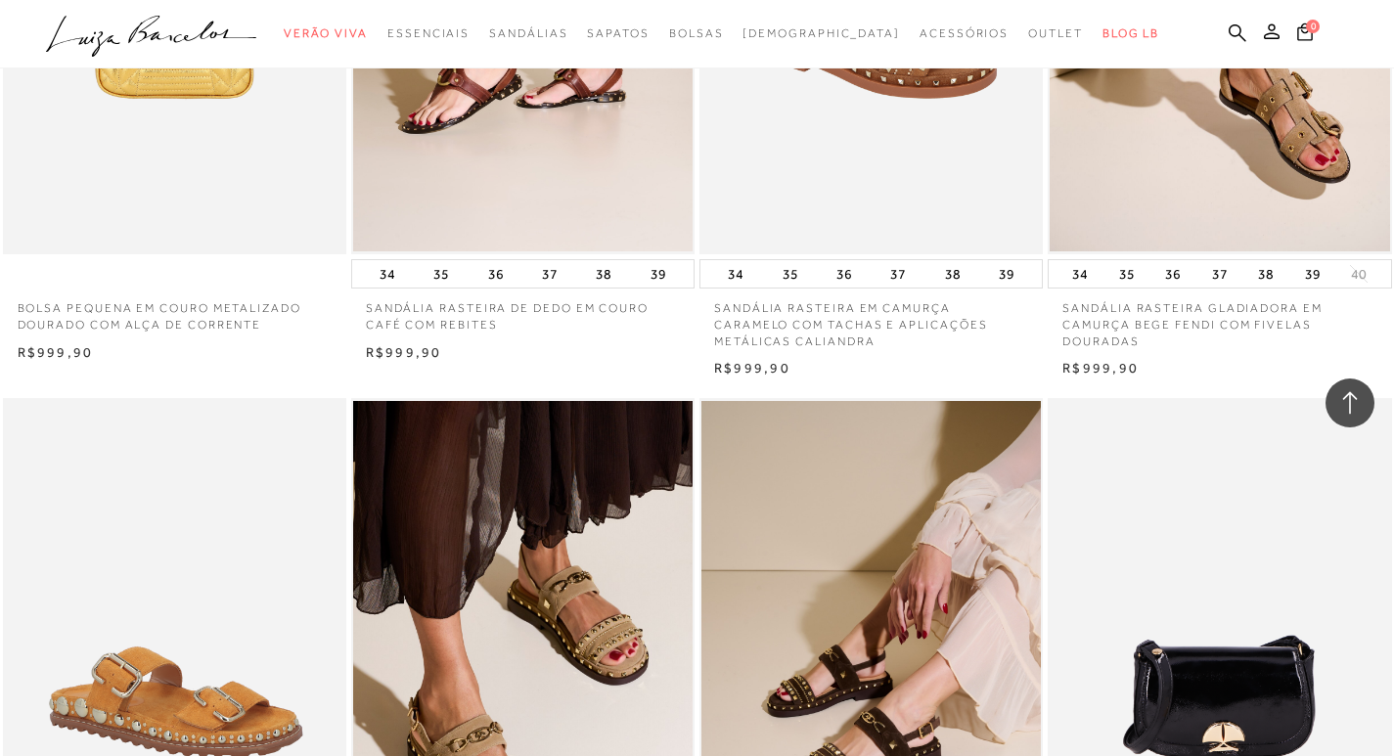
scroll to position [73448, 0]
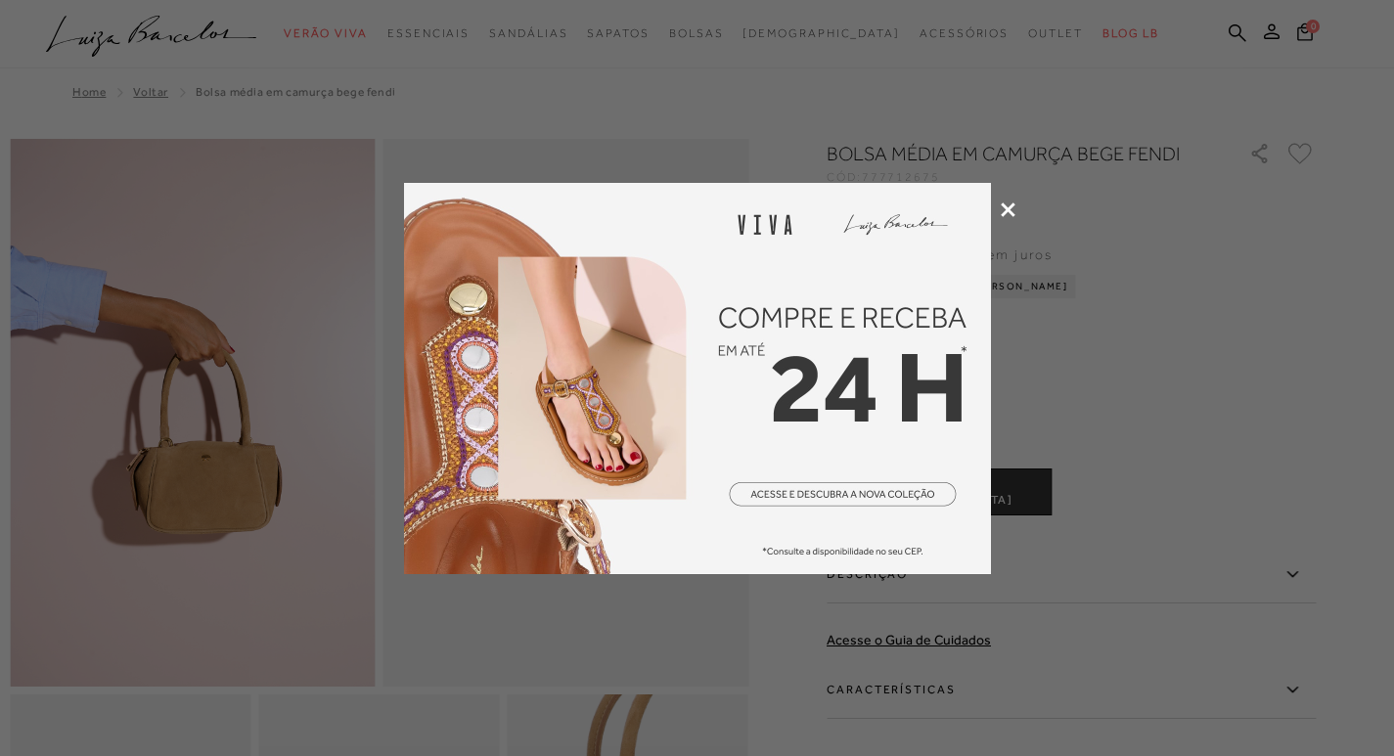
click at [1010, 205] on icon at bounding box center [1007, 209] width 15 height 15
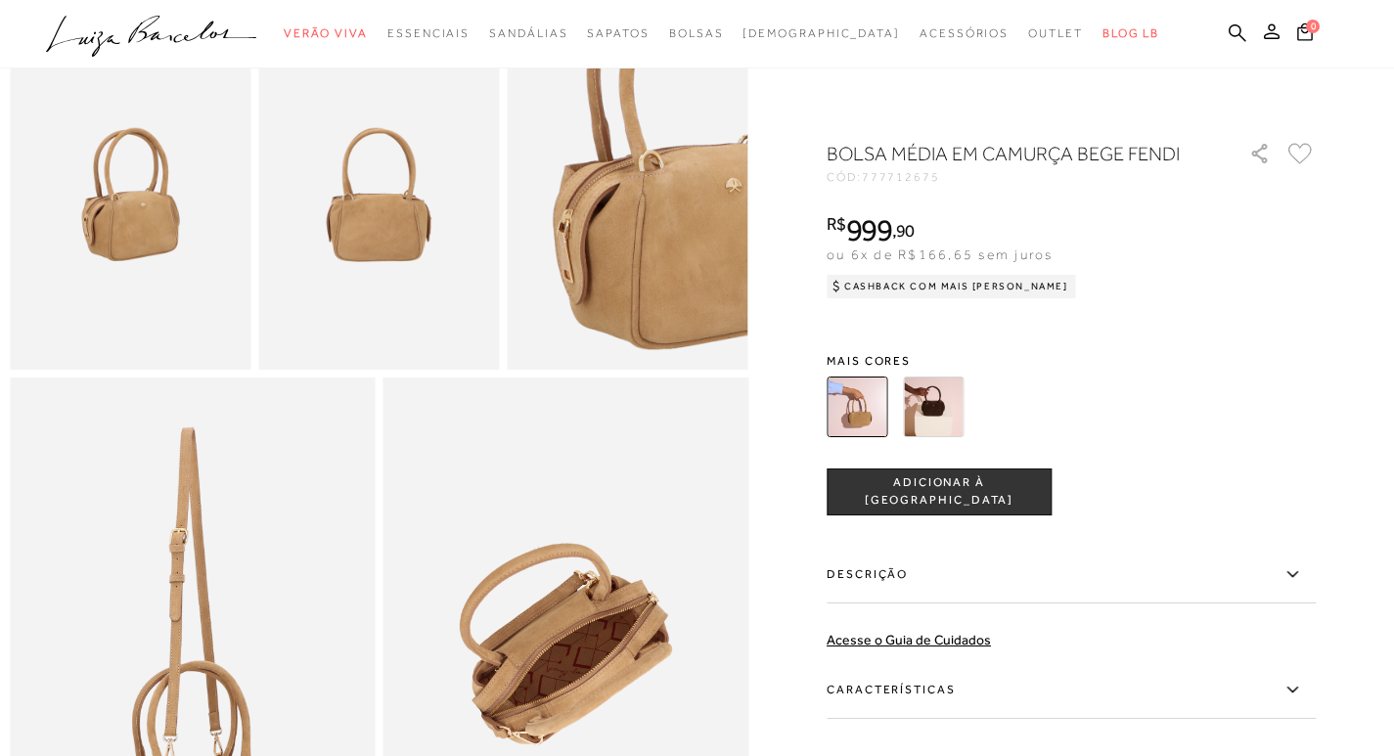
scroll to position [978, 0]
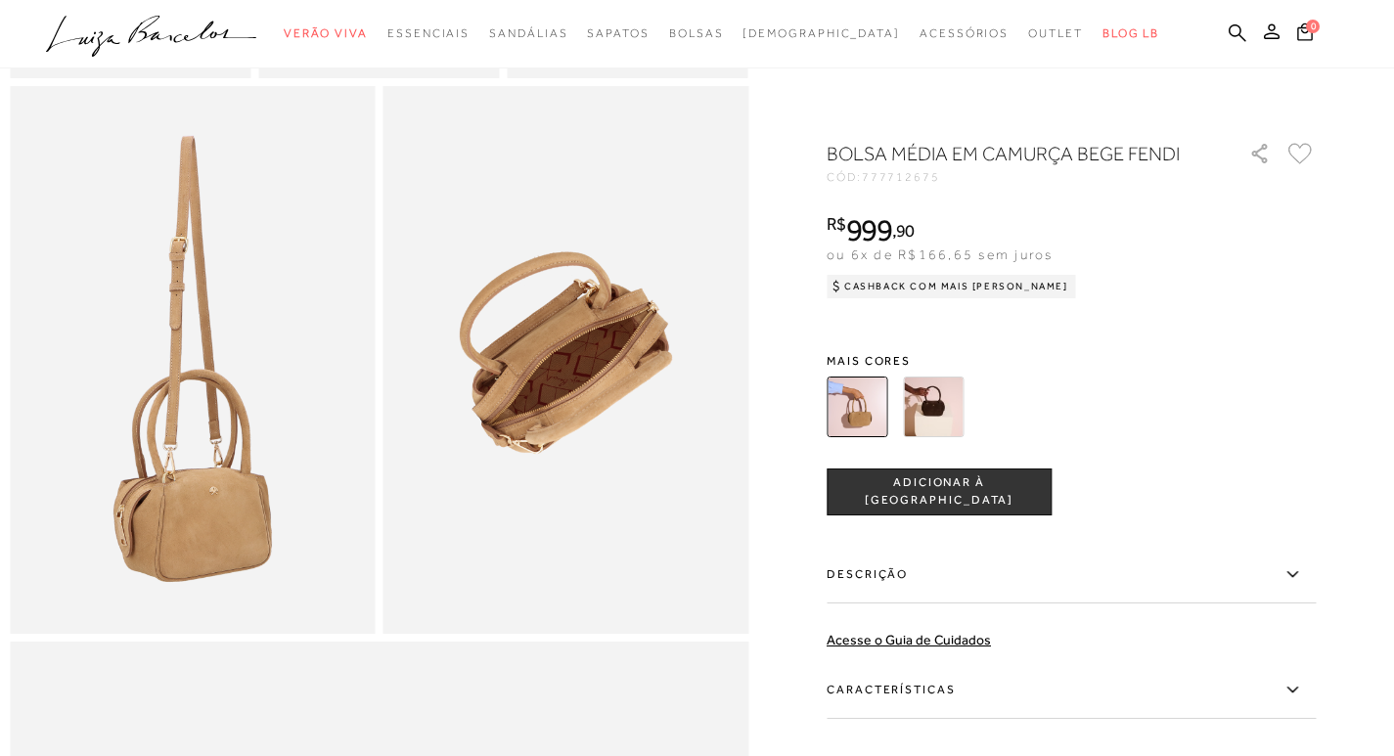
click at [254, 436] on img at bounding box center [193, 360] width 366 height 548
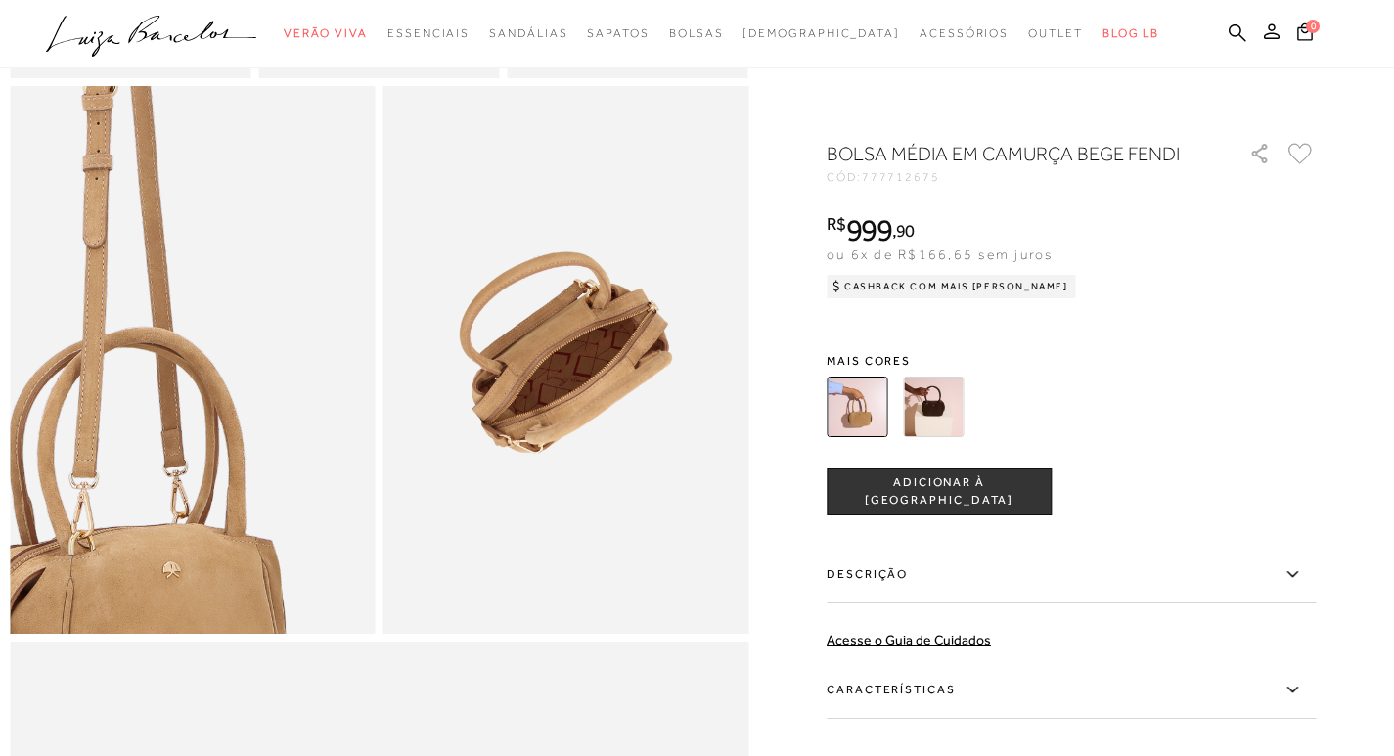
click at [254, 436] on img at bounding box center [128, 308] width 731 height 1096
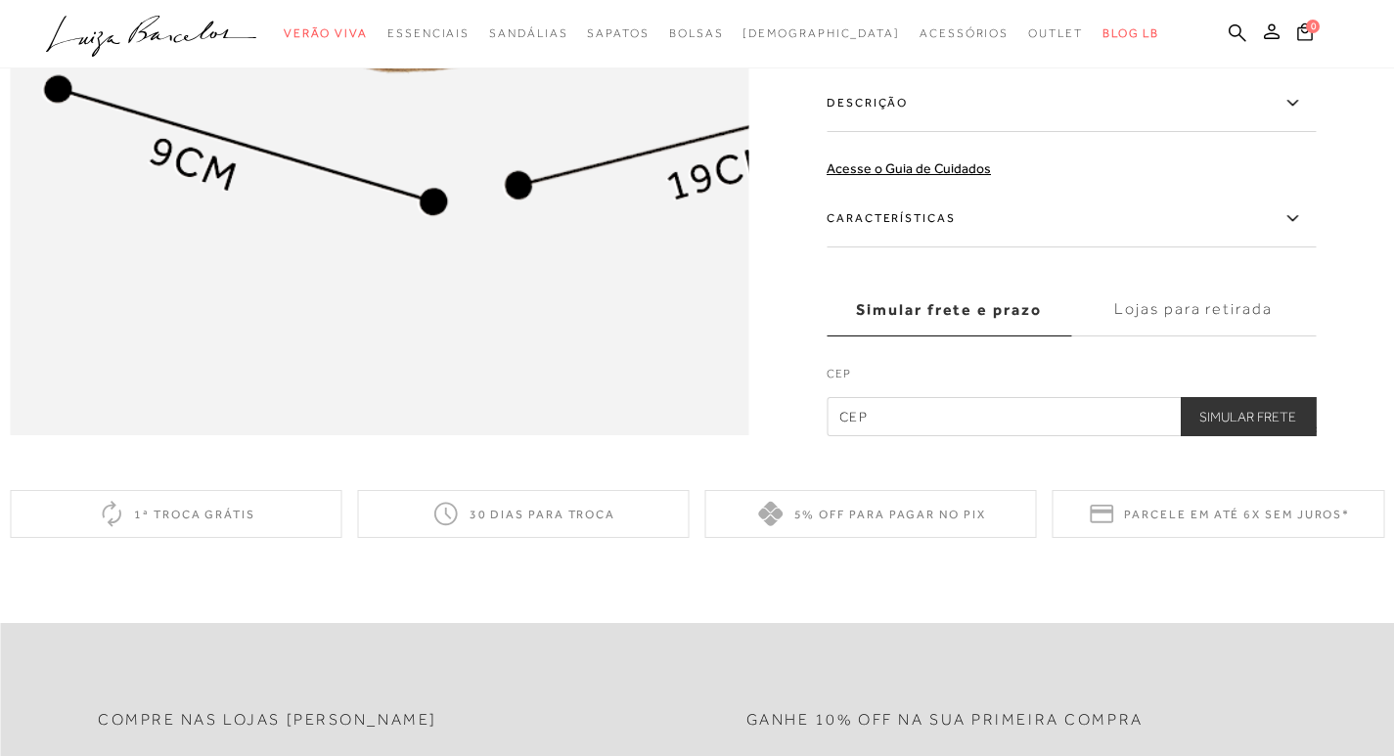
scroll to position [2347, 0]
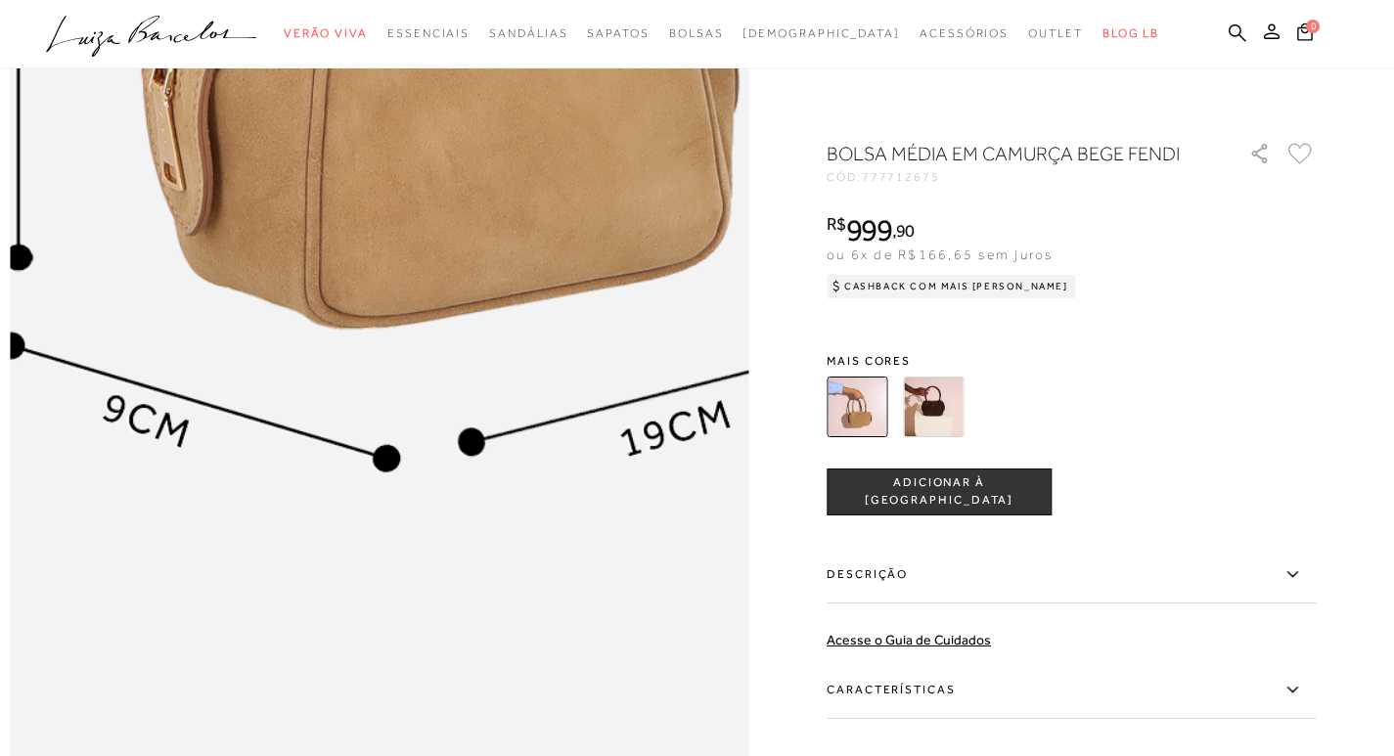
scroll to position [1467, 0]
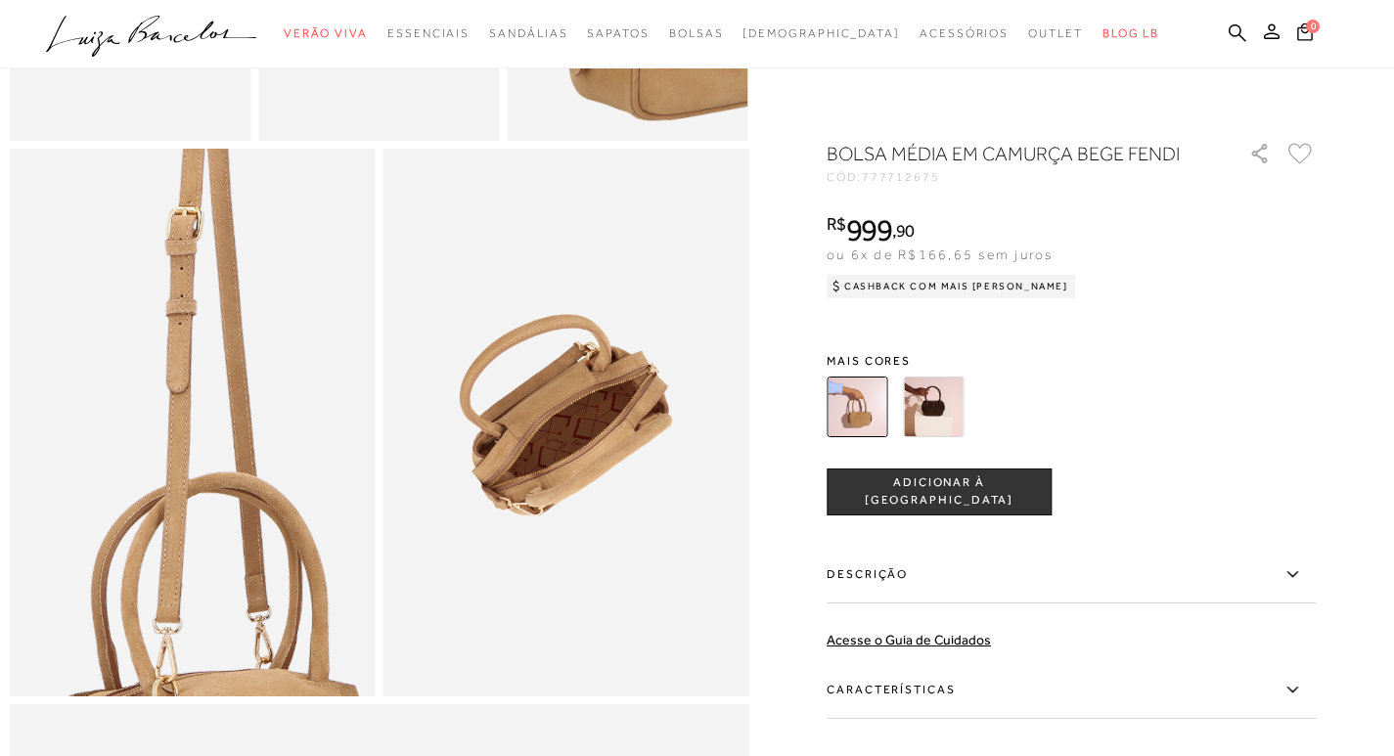
scroll to position [880, 0]
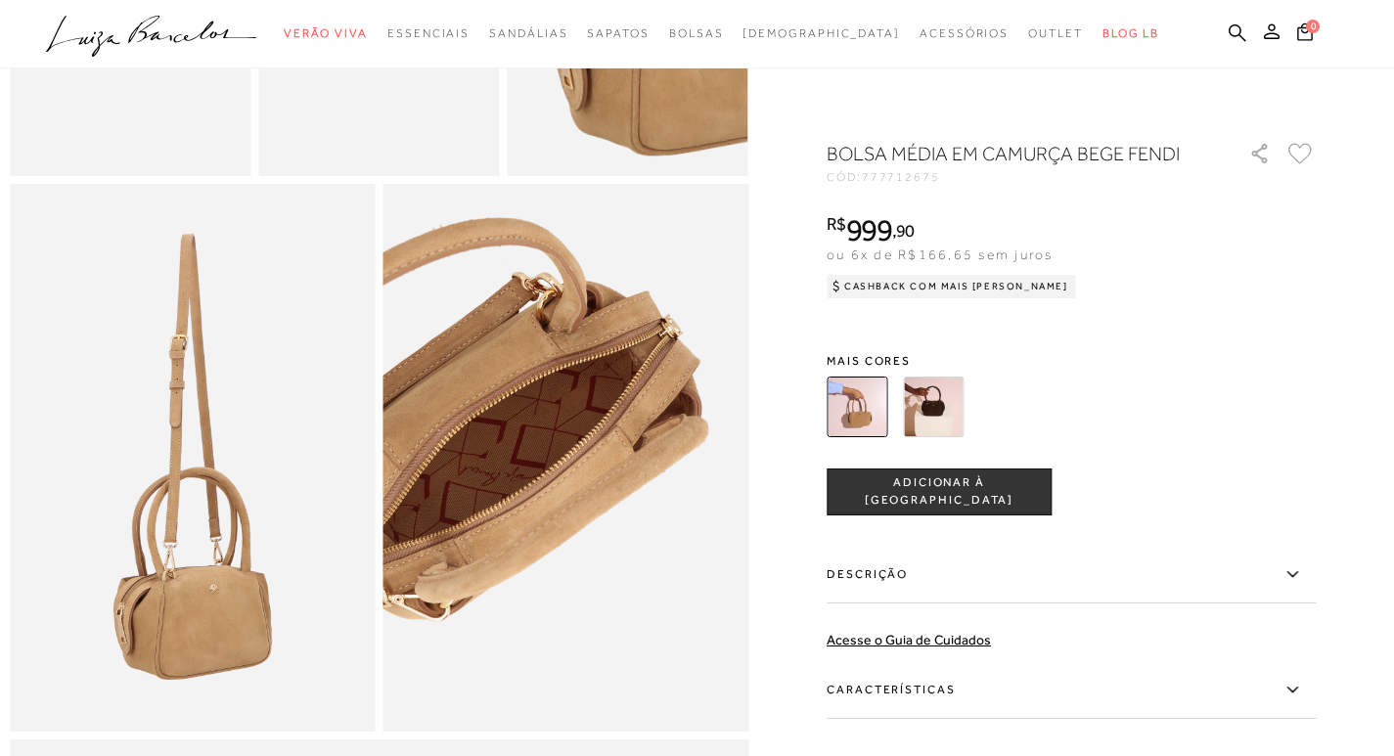
click at [641, 506] on img at bounding box center [495, 434] width 731 height 1096
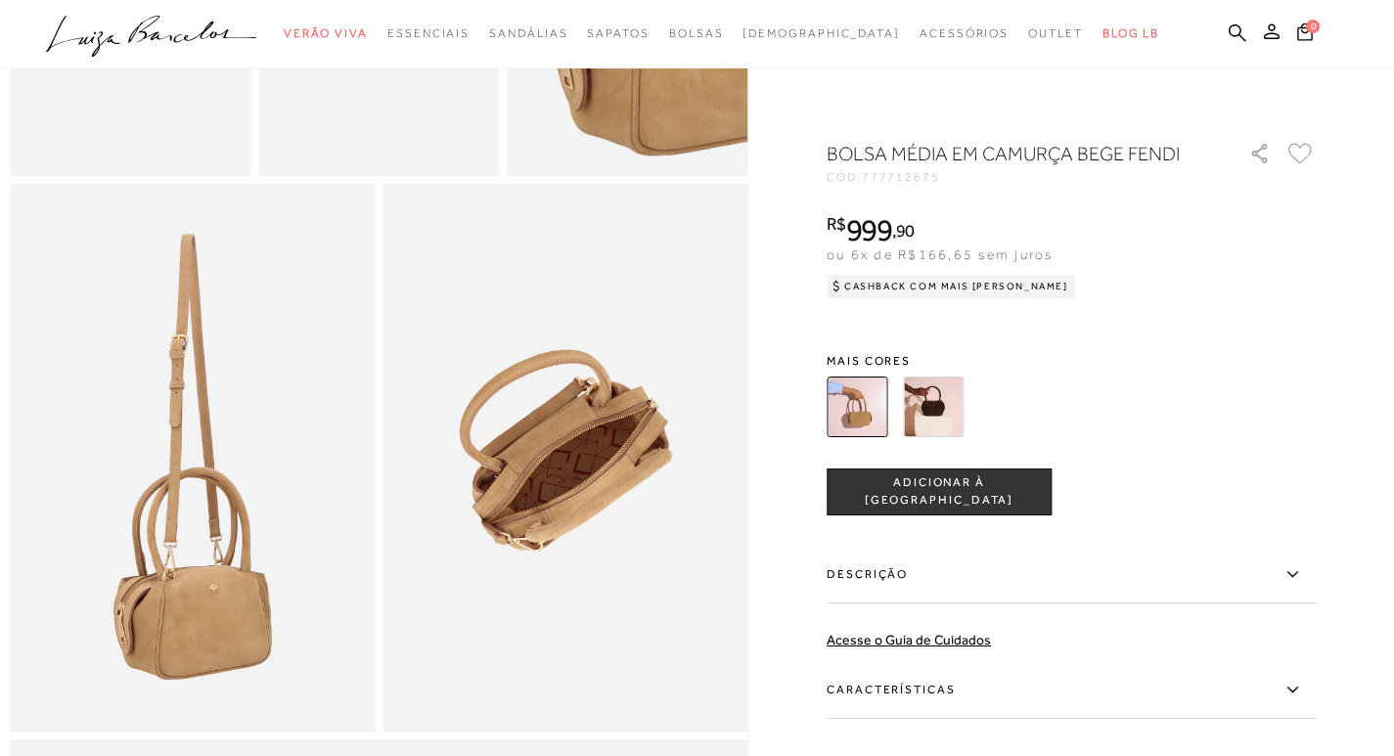
click at [925, 394] on img at bounding box center [933, 407] width 61 height 61
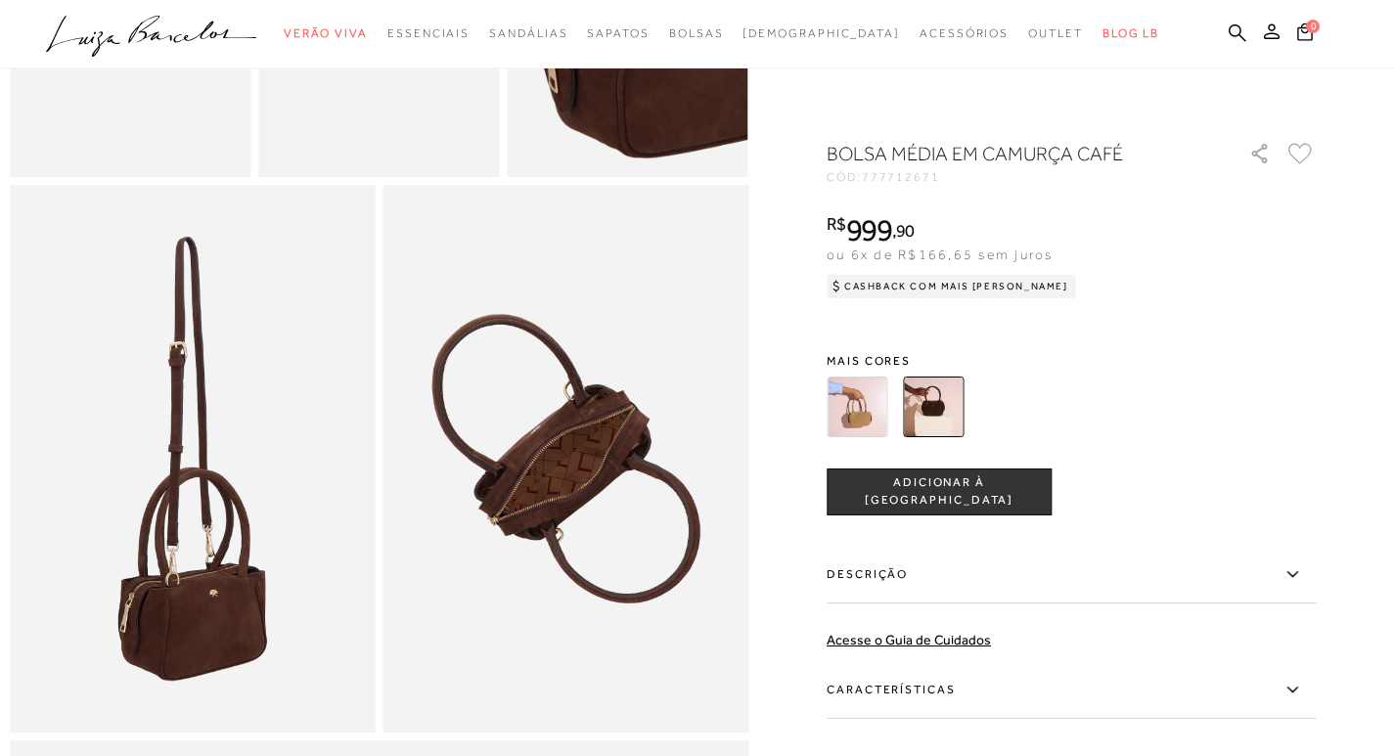
scroll to position [880, 0]
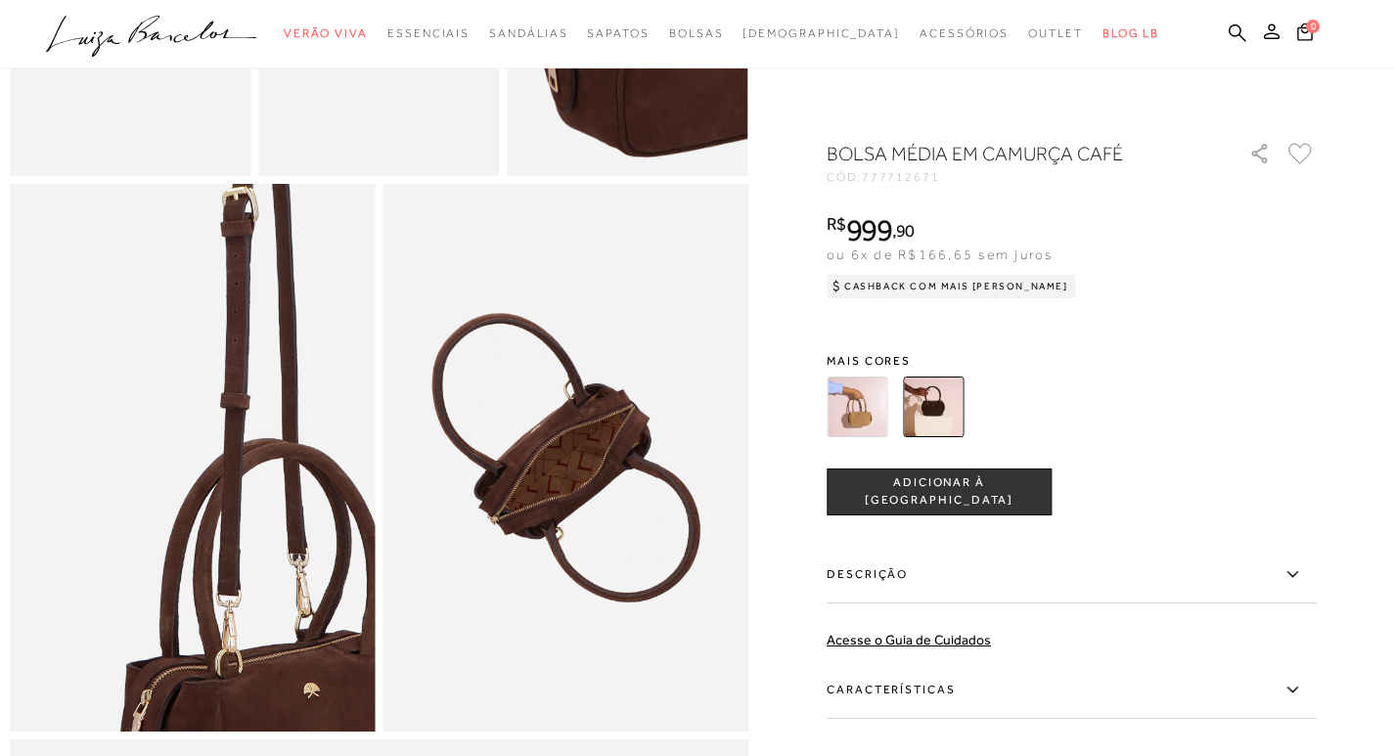
click at [111, 518] on img at bounding box center [268, 422] width 731 height 1096
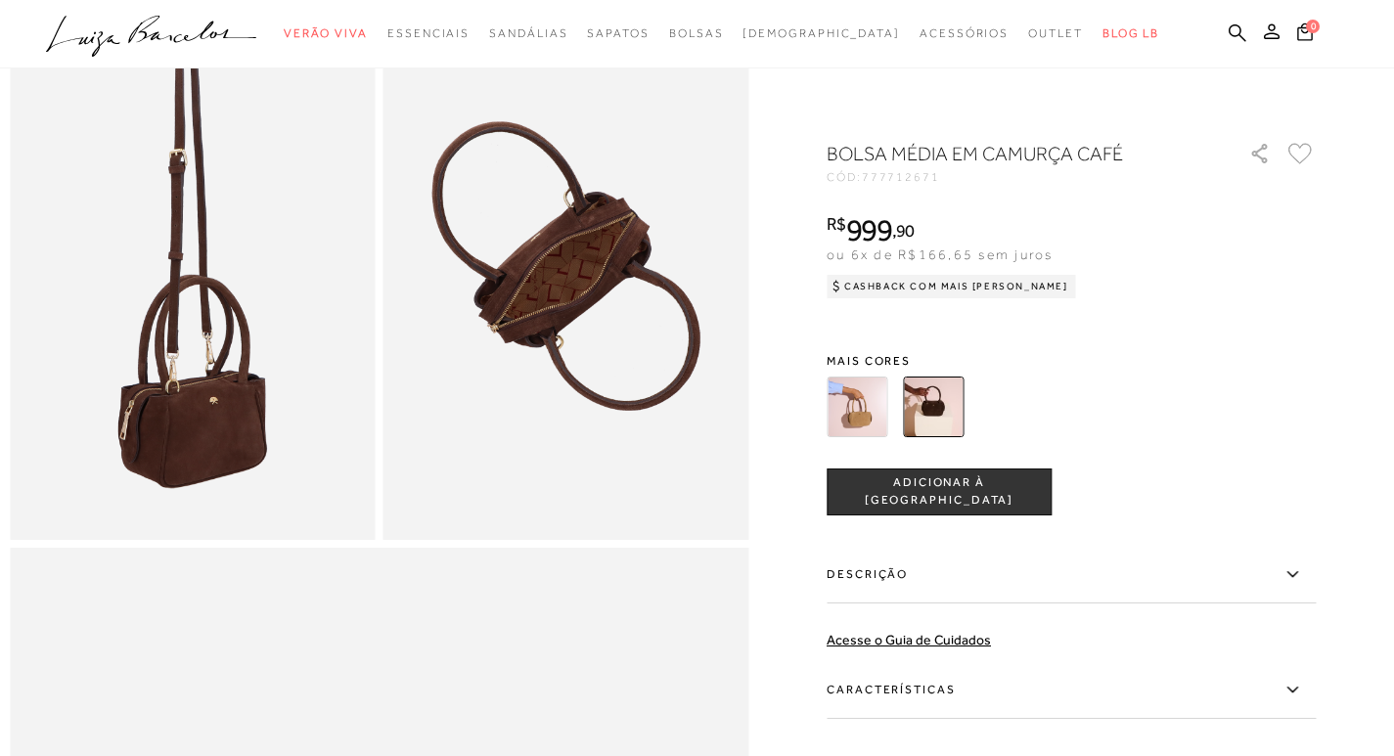
scroll to position [978, 0]
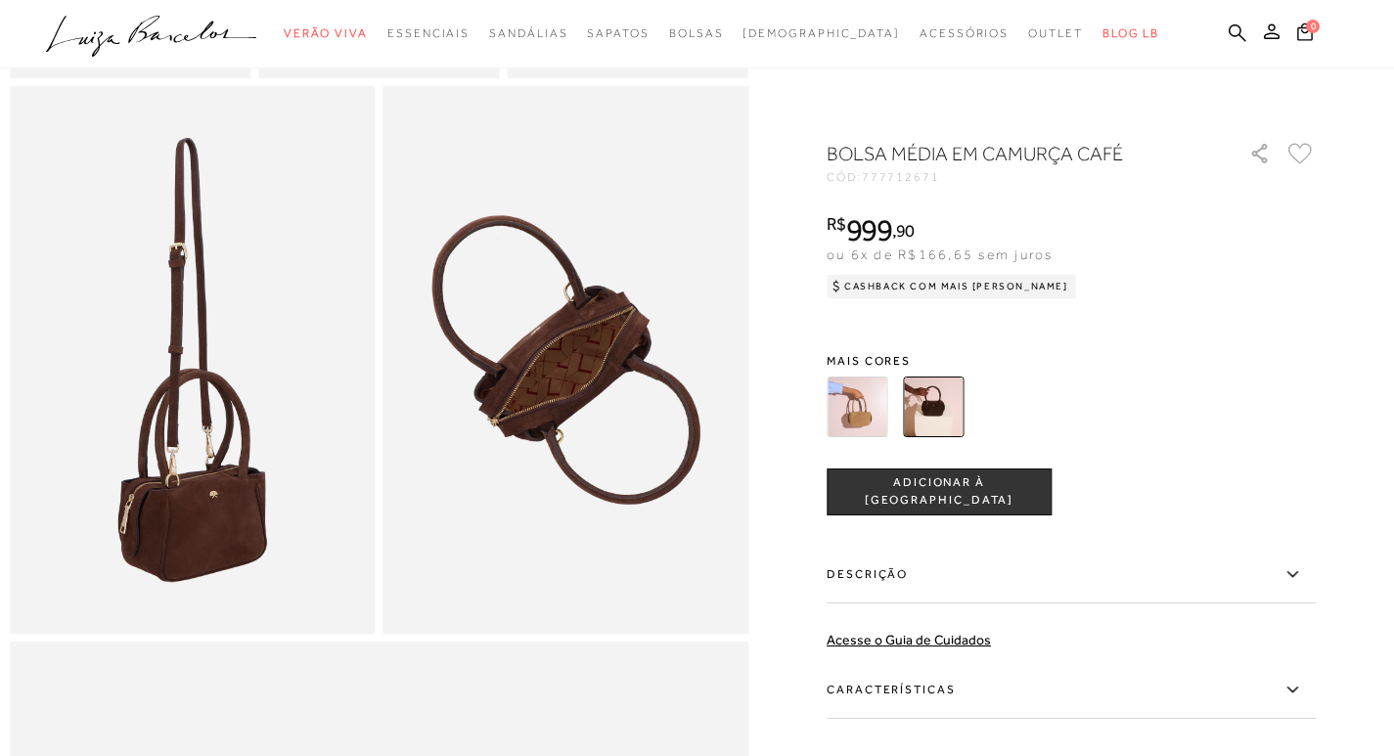
click at [224, 436] on img at bounding box center [193, 360] width 366 height 548
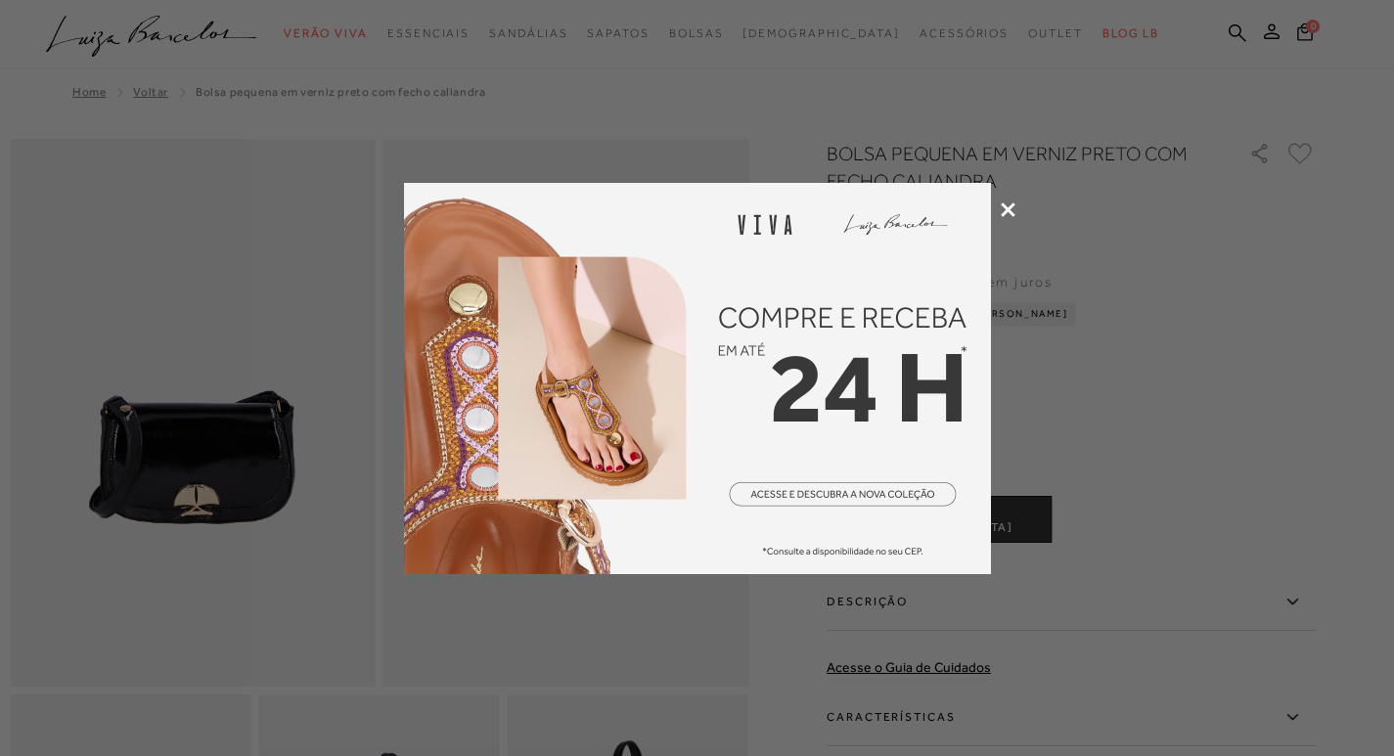
click at [1002, 211] on icon at bounding box center [1007, 209] width 15 height 15
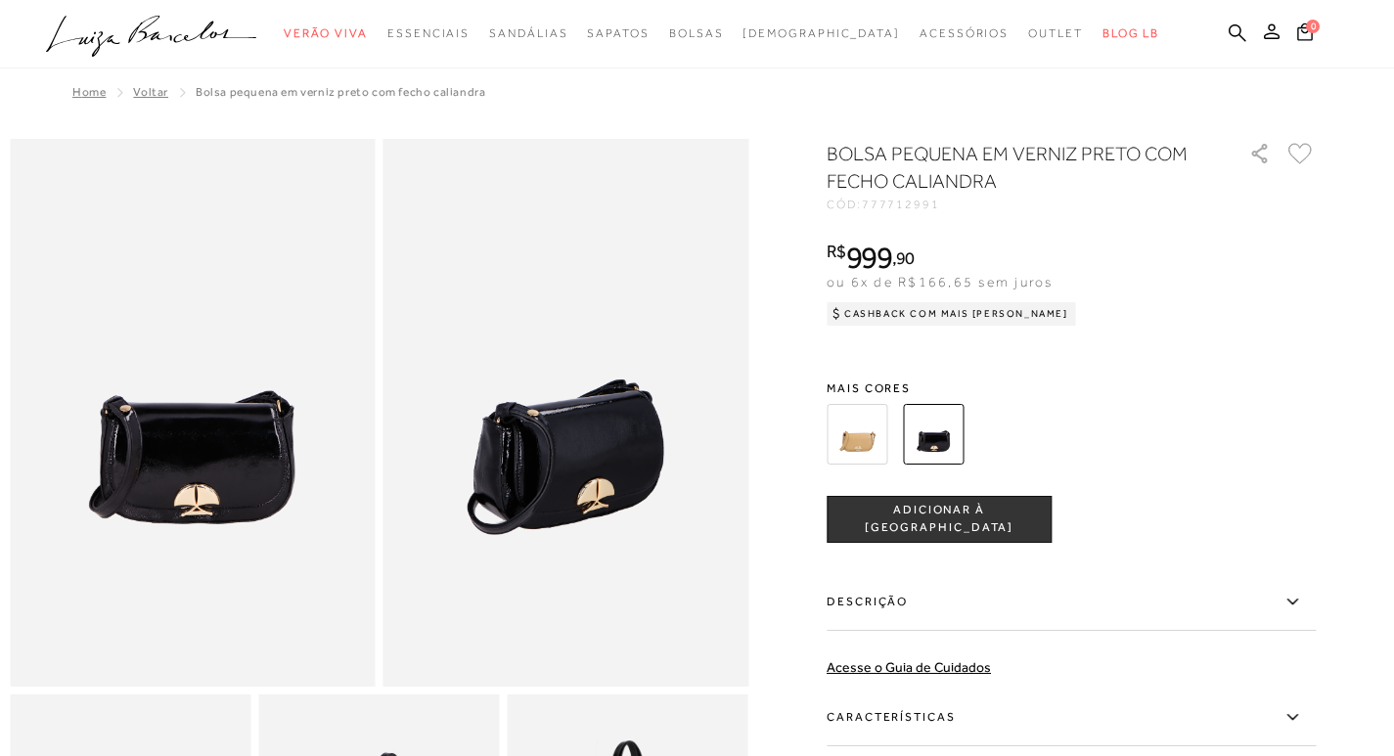
click at [856, 437] on img at bounding box center [856, 434] width 61 height 61
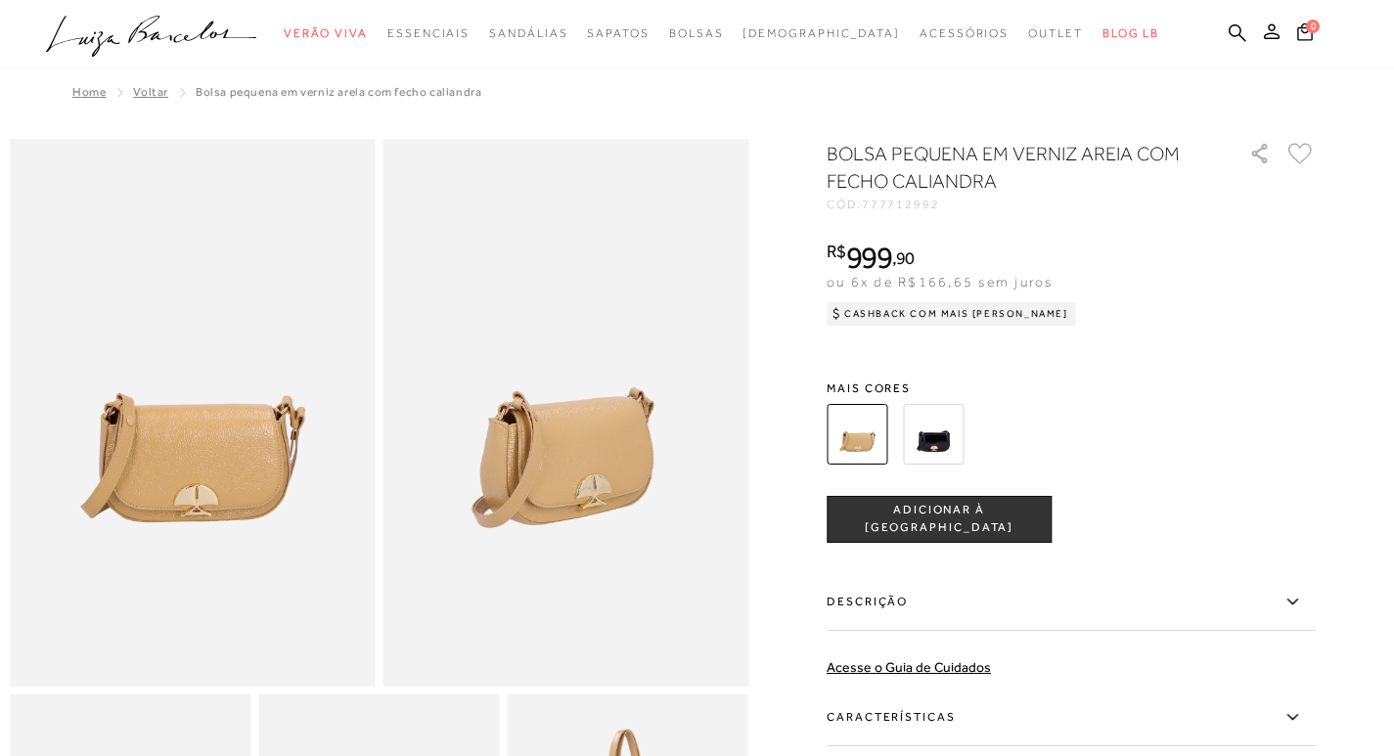
click at [928, 421] on img at bounding box center [933, 434] width 61 height 61
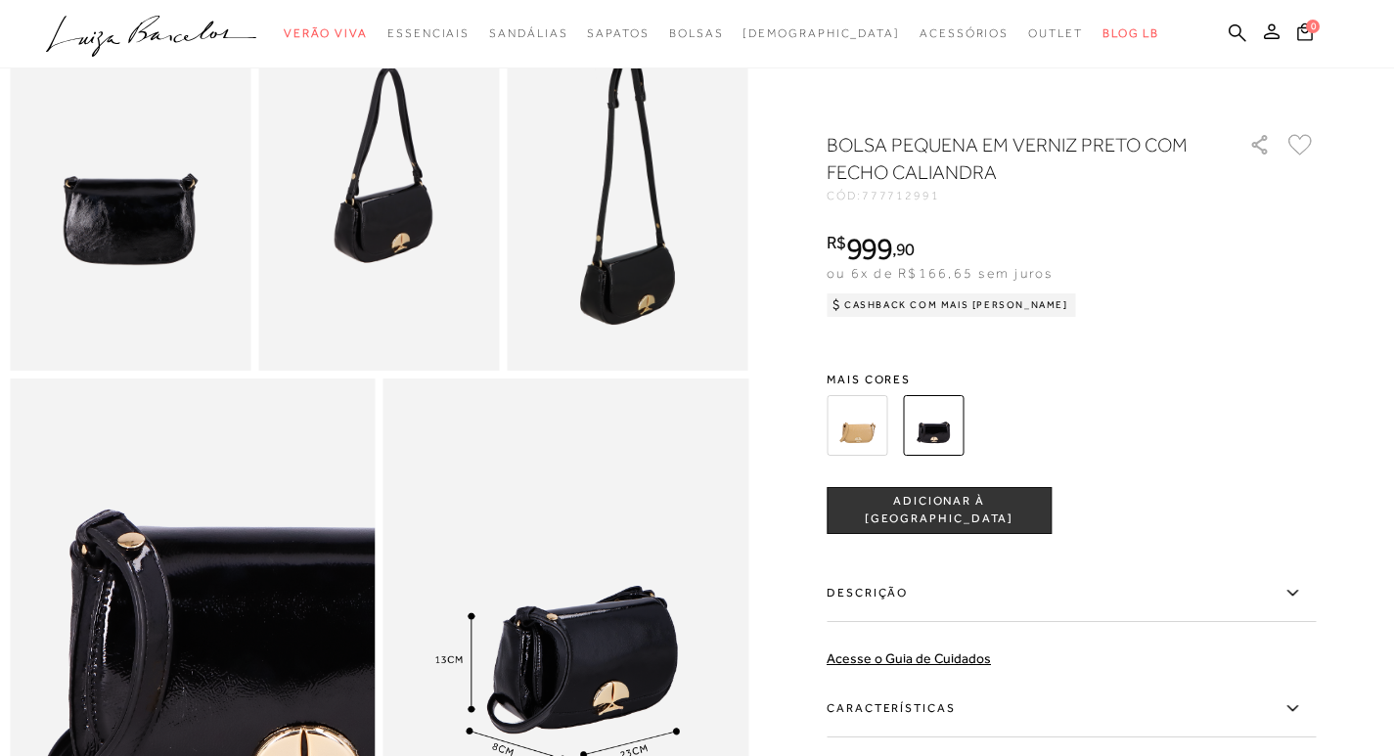
scroll to position [685, 0]
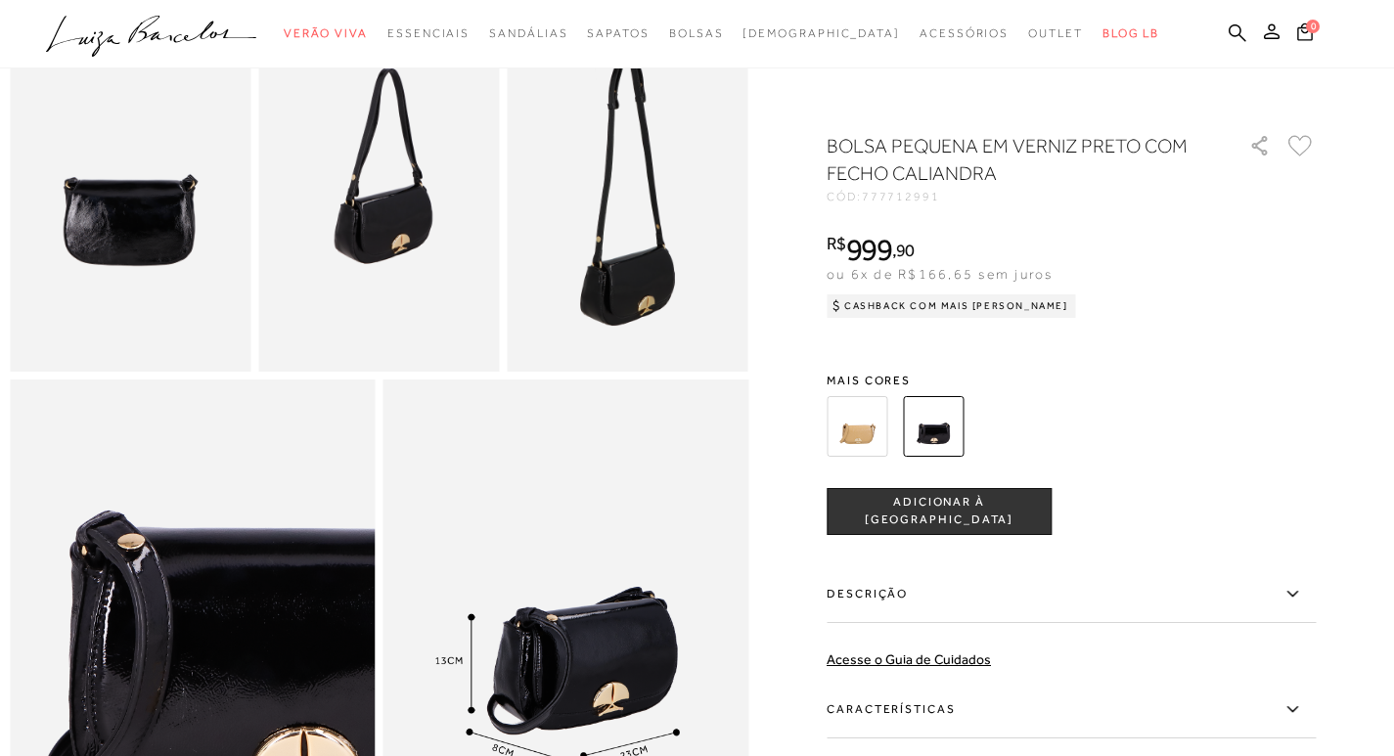
click at [860, 455] on img at bounding box center [856, 426] width 61 height 61
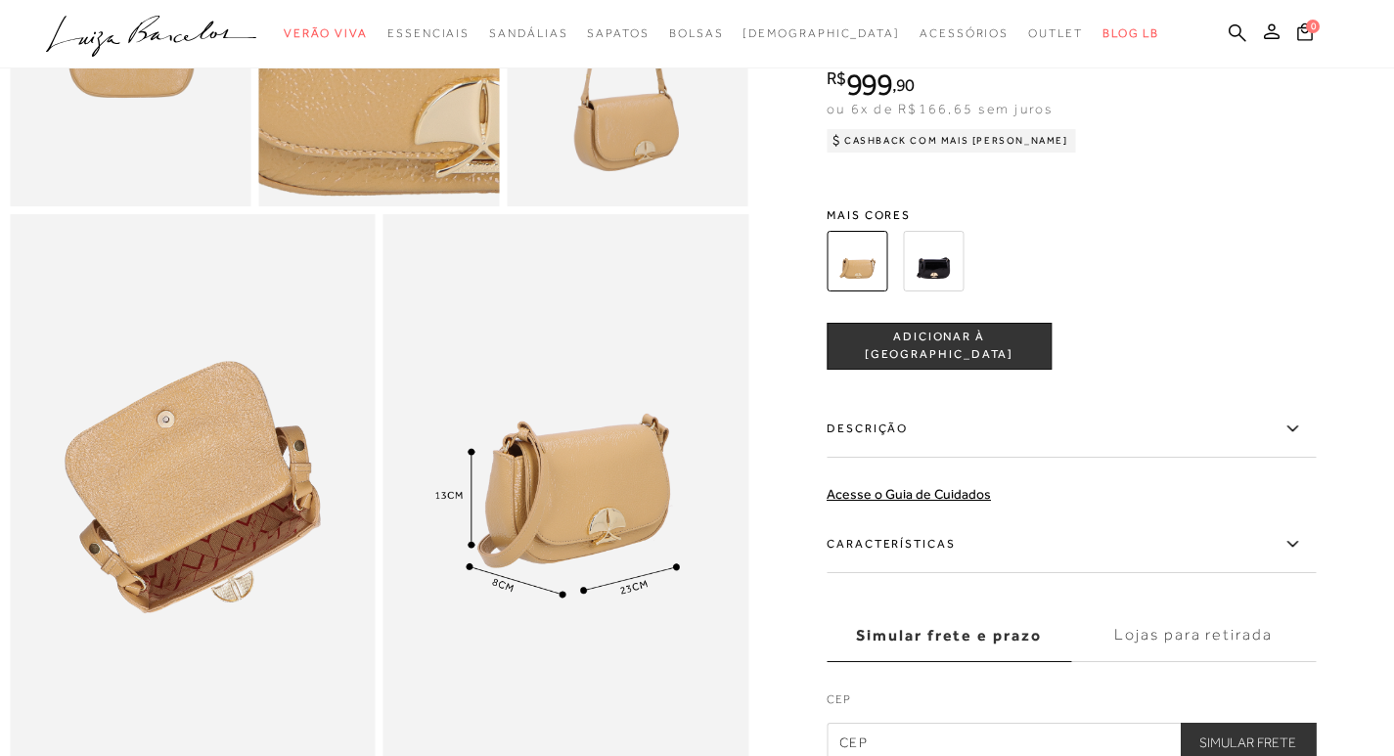
scroll to position [880, 0]
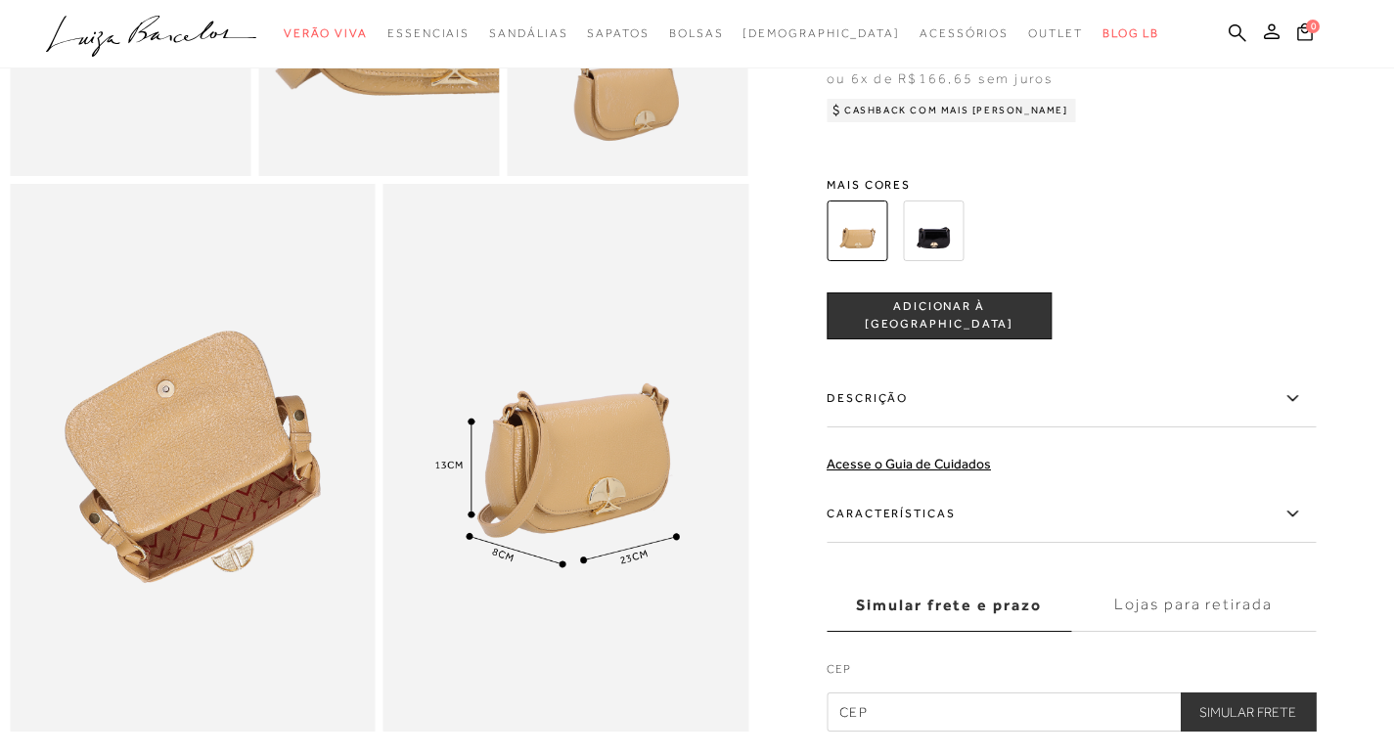
click at [274, 506] on img at bounding box center [193, 458] width 366 height 548
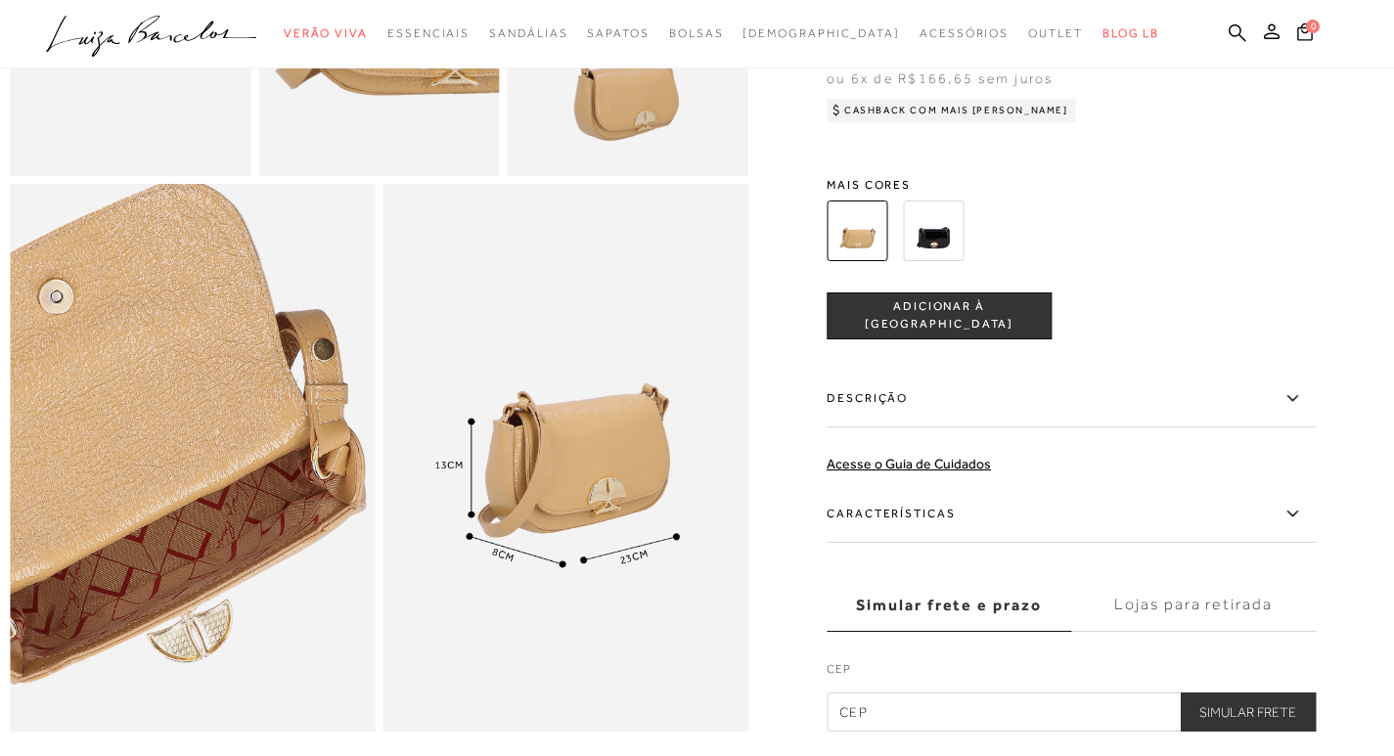
click at [274, 506] on img at bounding box center [109, 434] width 731 height 1096
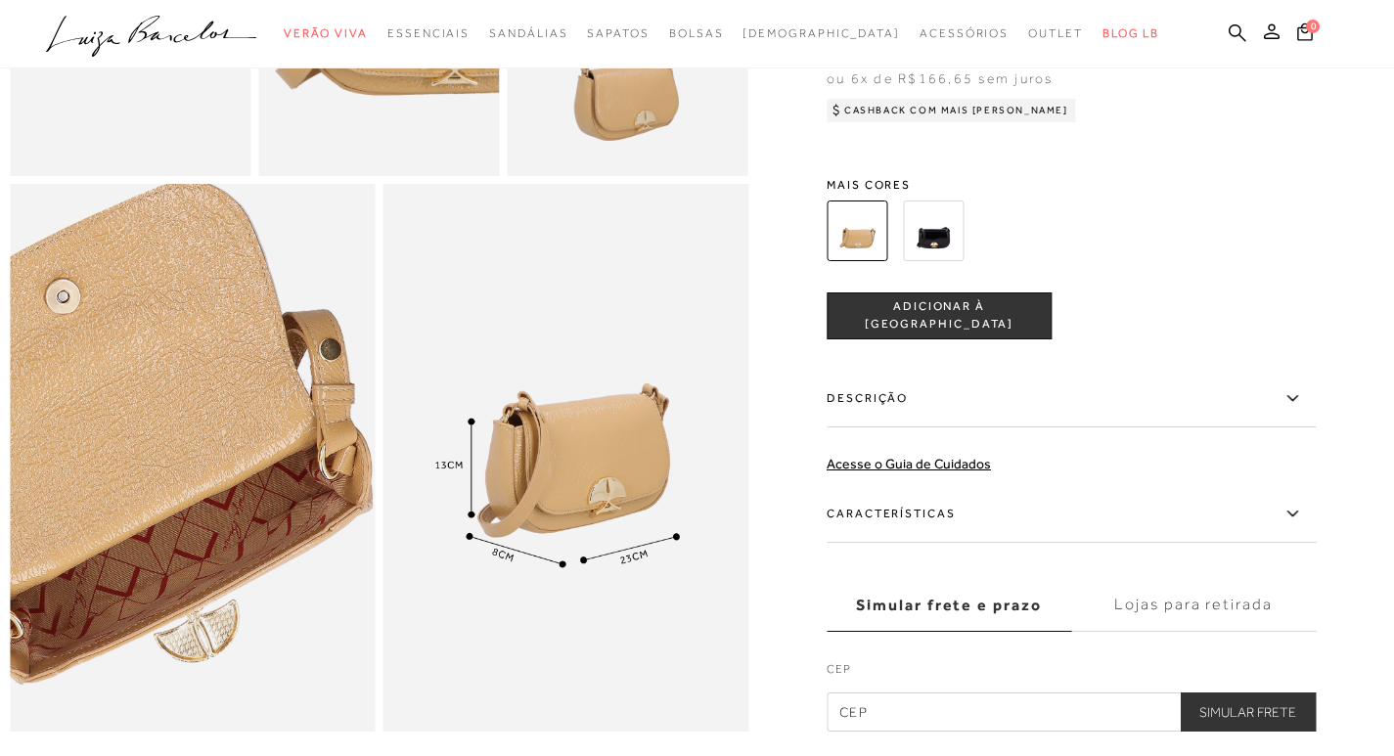
click at [267, 506] on img at bounding box center [116, 434] width 731 height 1096
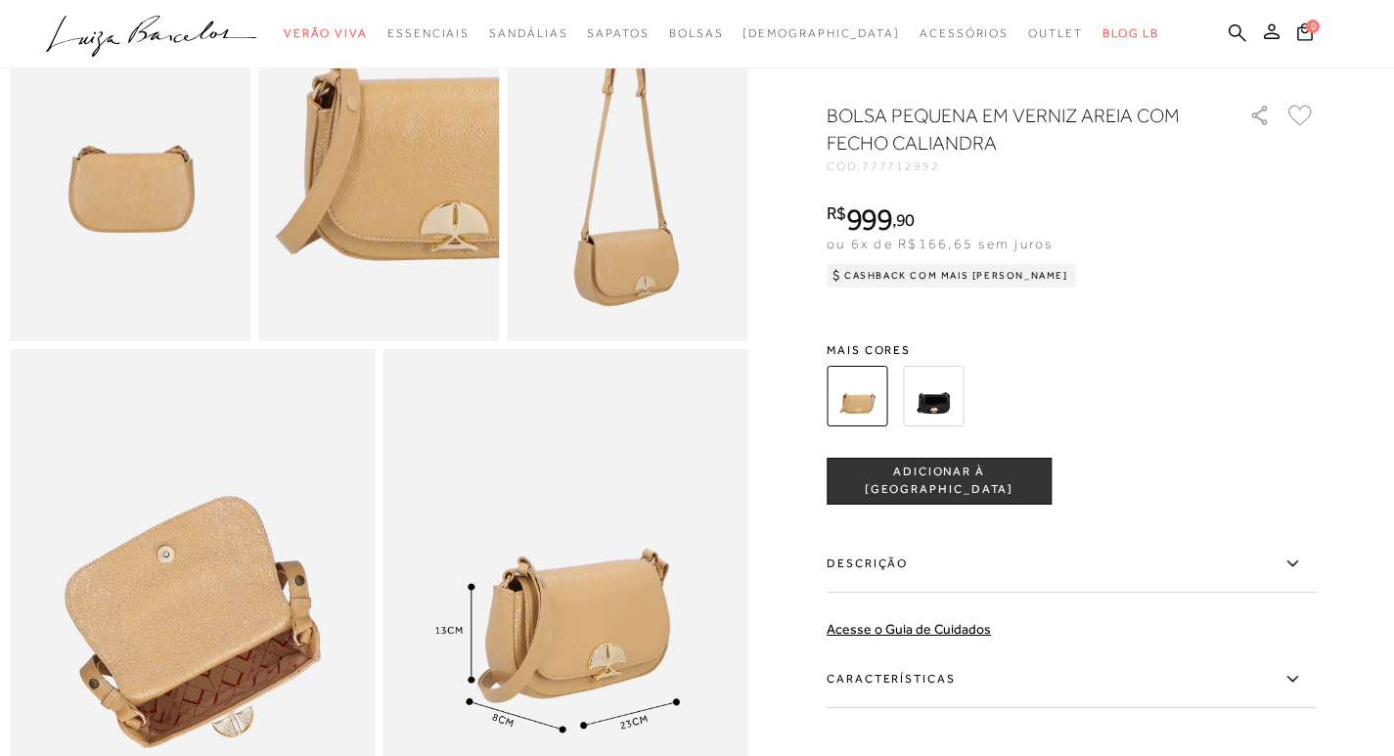
scroll to position [391, 0]
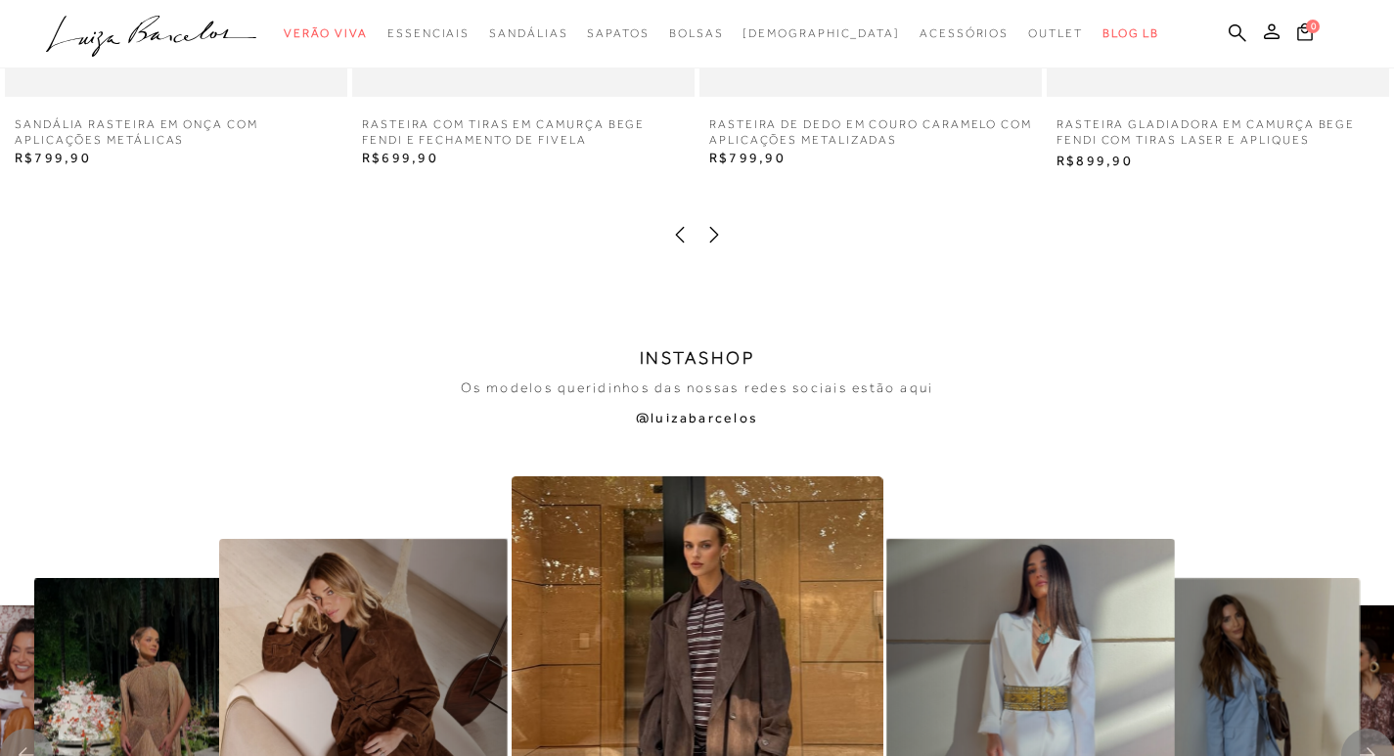
scroll to position [3325, 0]
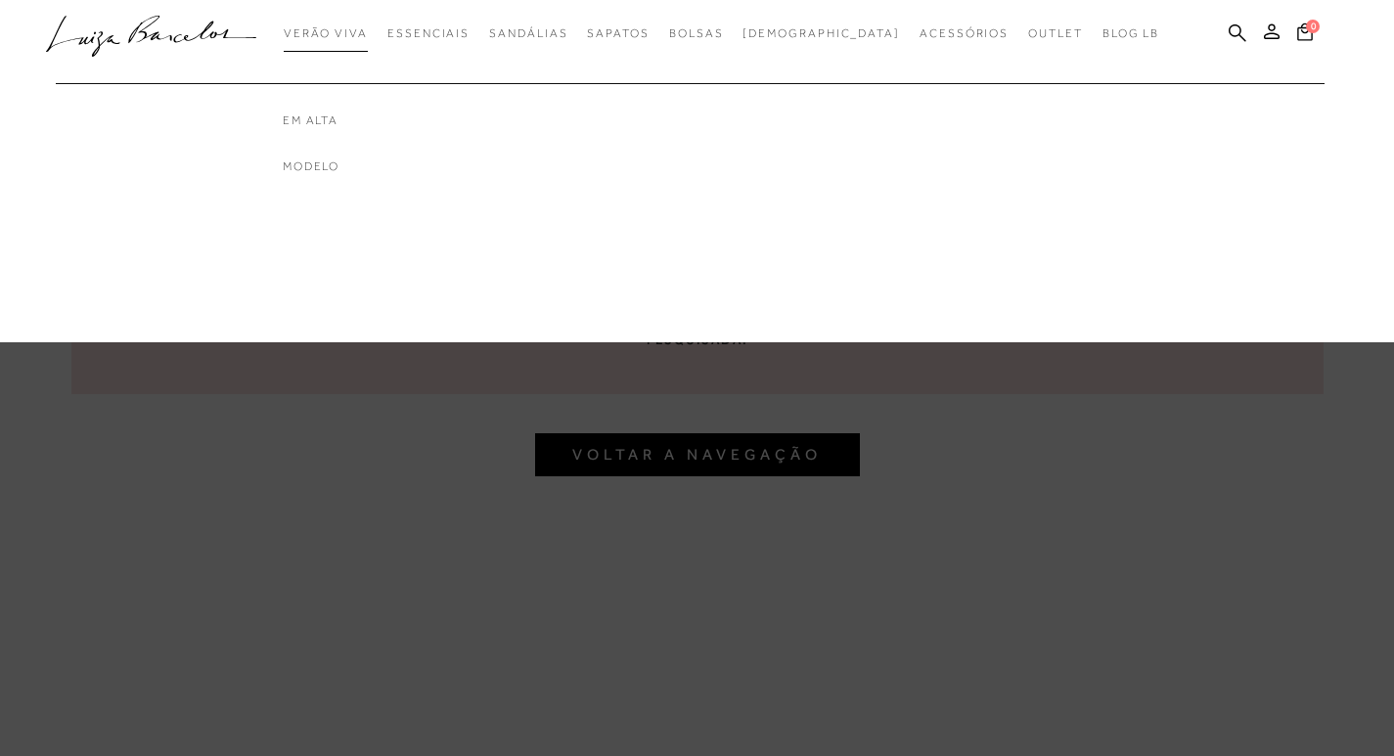
click at [368, 34] on span "Verão Viva" at bounding box center [326, 33] width 84 height 14
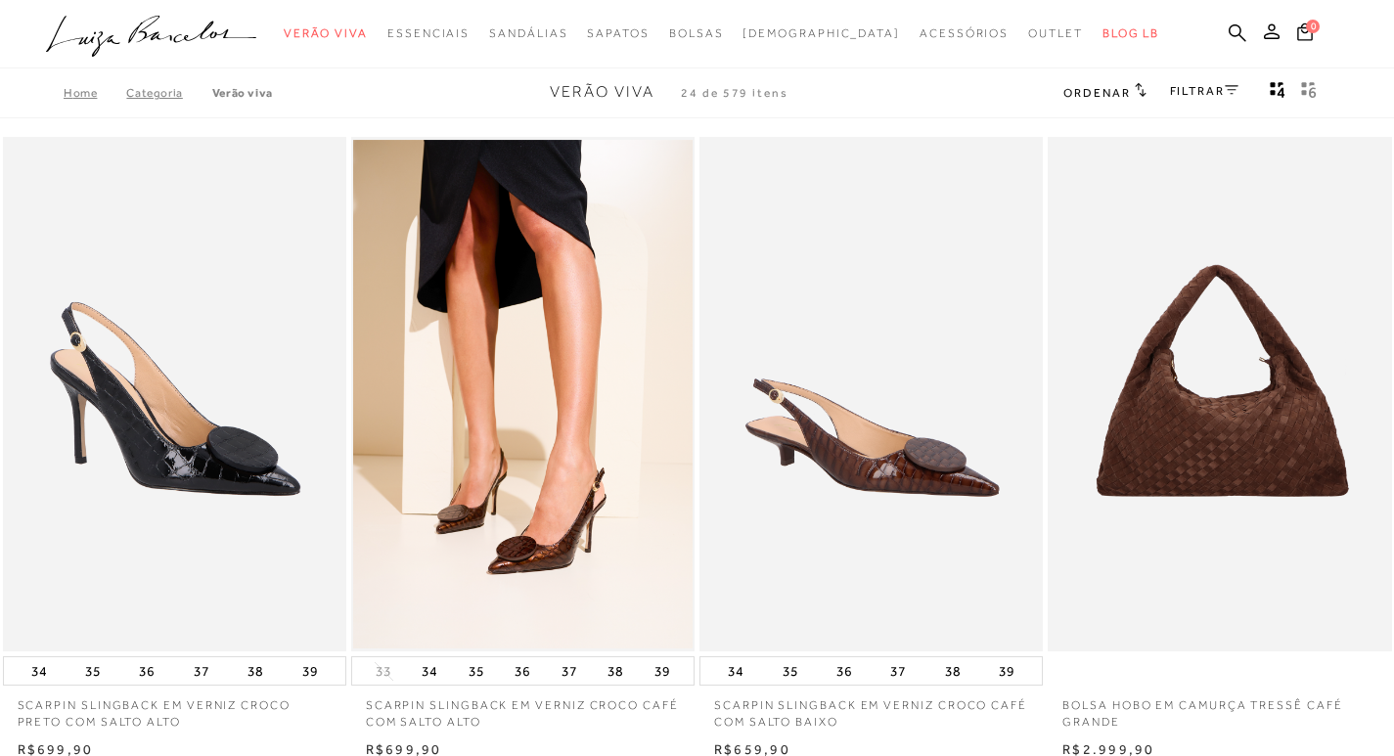
click at [1123, 96] on span "Ordenar" at bounding box center [1096, 93] width 67 height 14
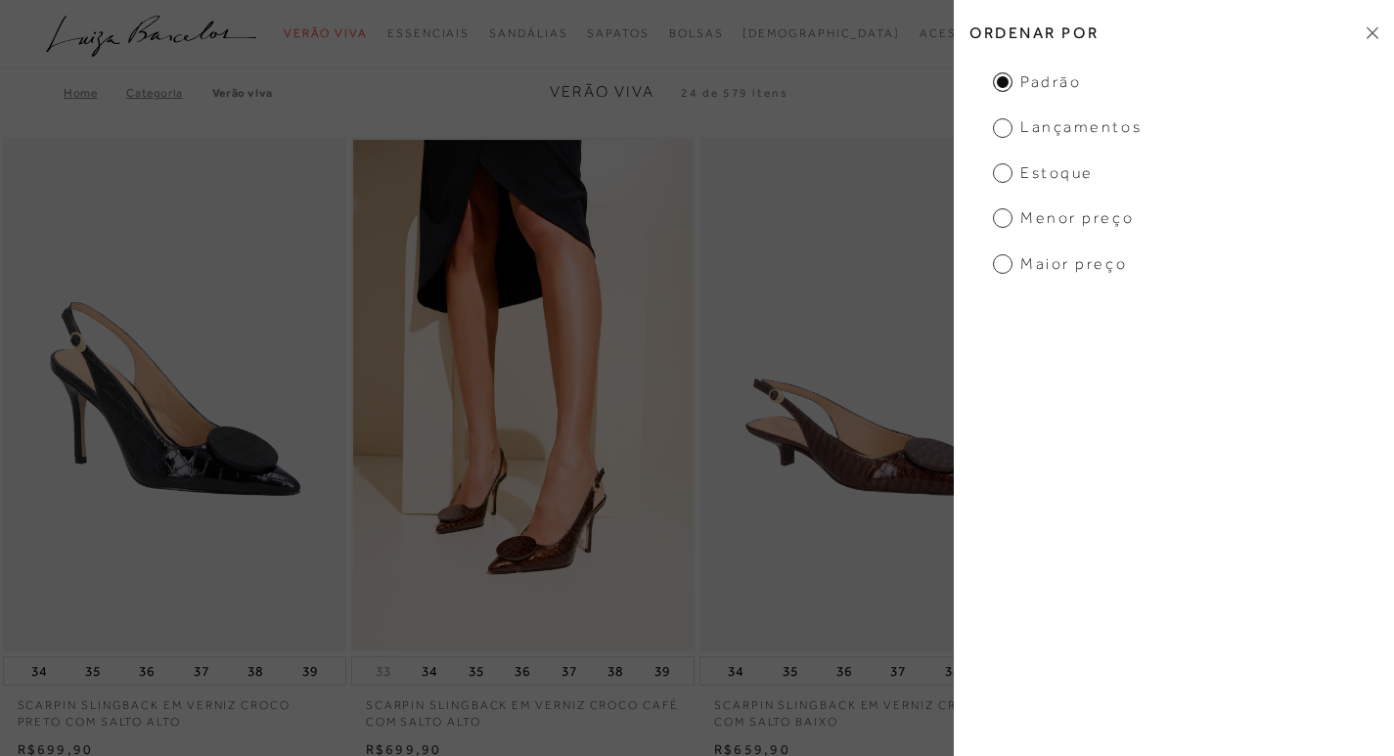
click at [1012, 217] on span "Menor preço" at bounding box center [1063, 218] width 141 height 22
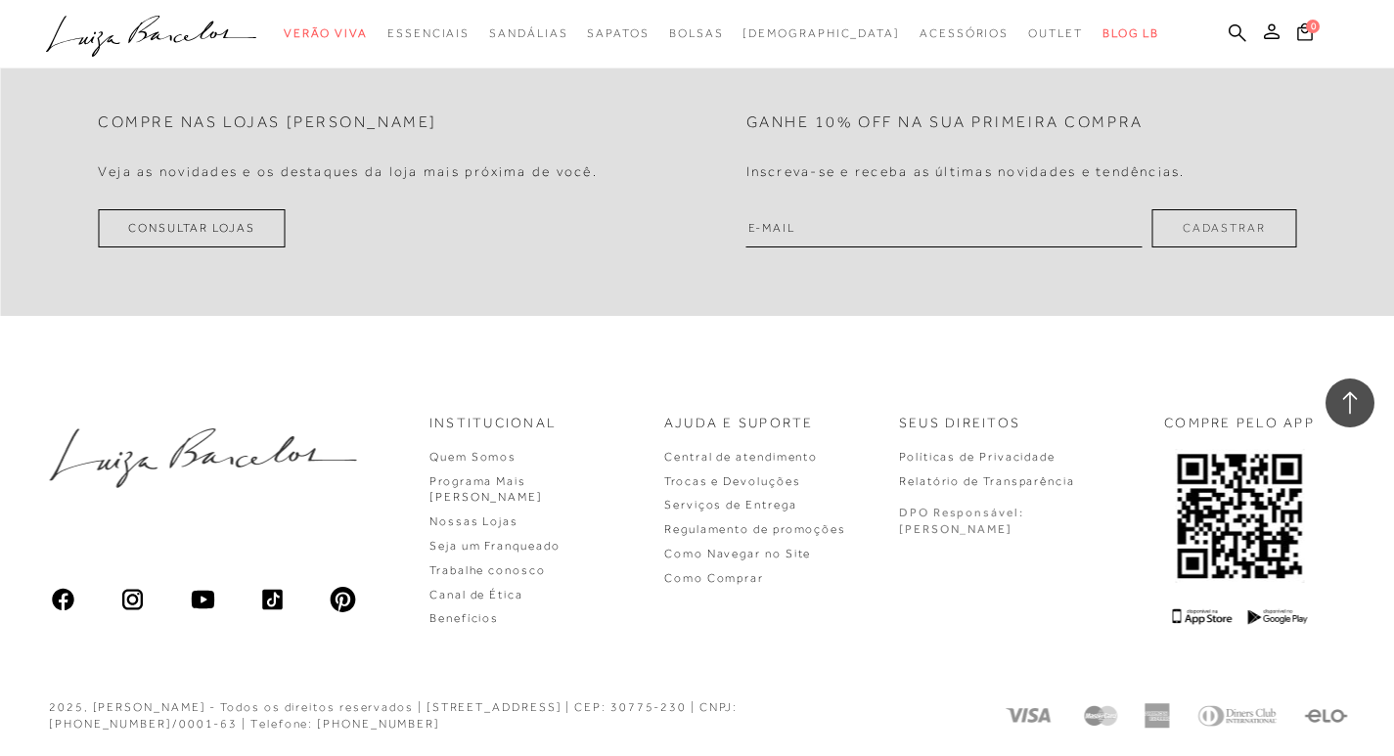
scroll to position [3606, 0]
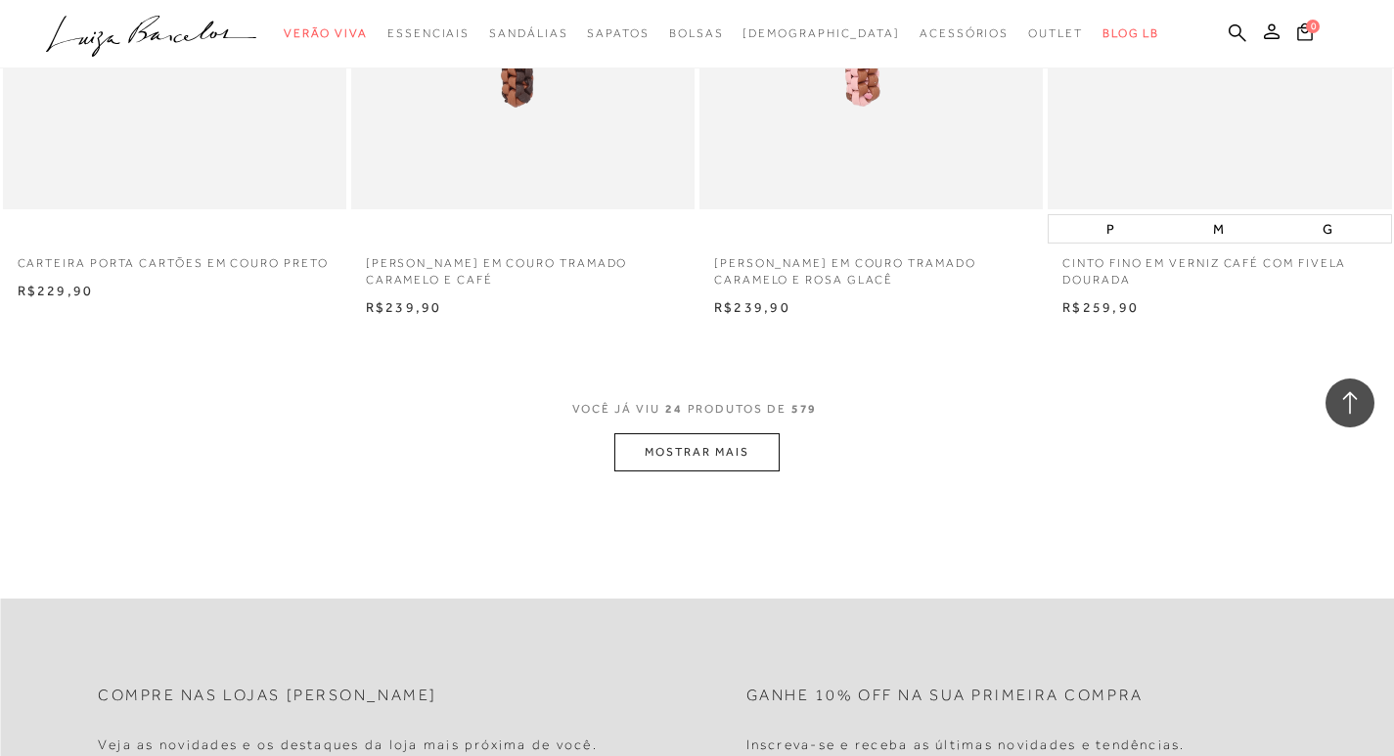
click at [684, 462] on button "MOSTRAR MAIS" at bounding box center [696, 452] width 164 height 38
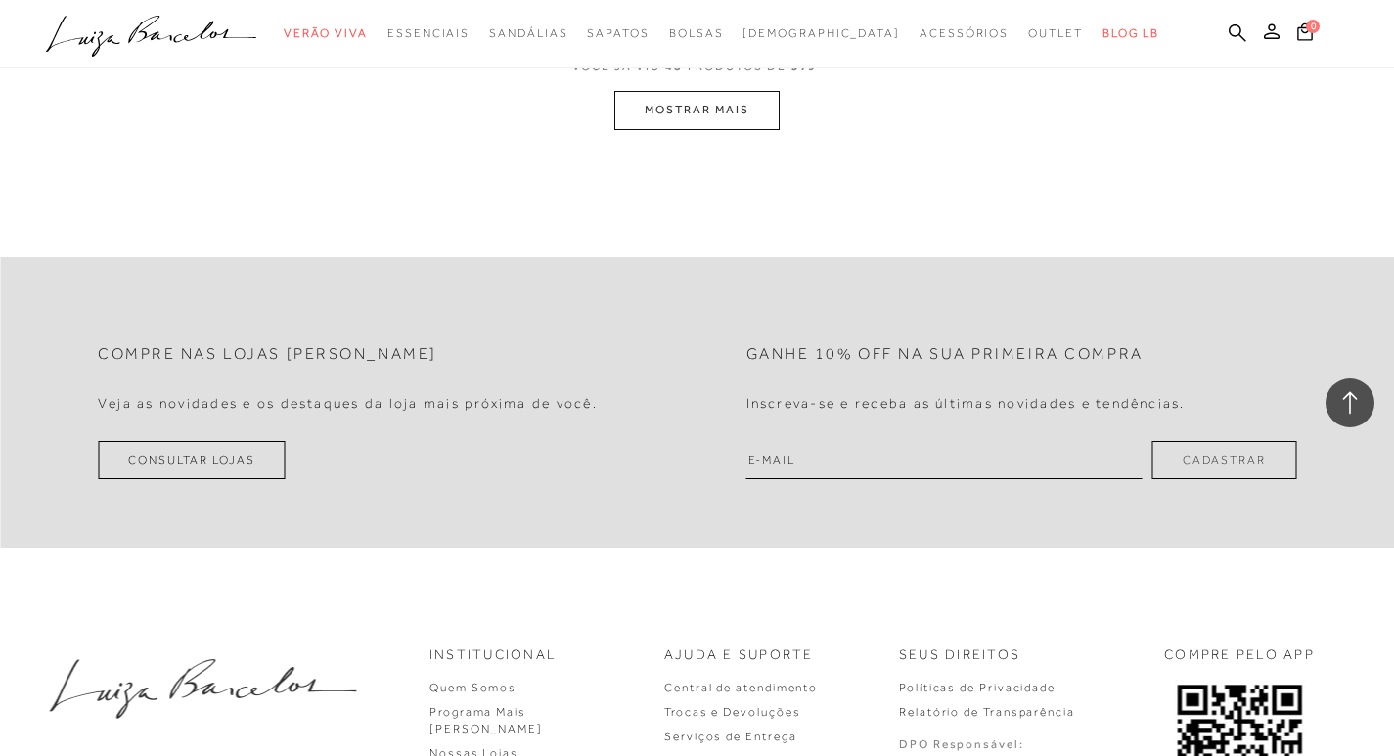
scroll to position [7560, 0]
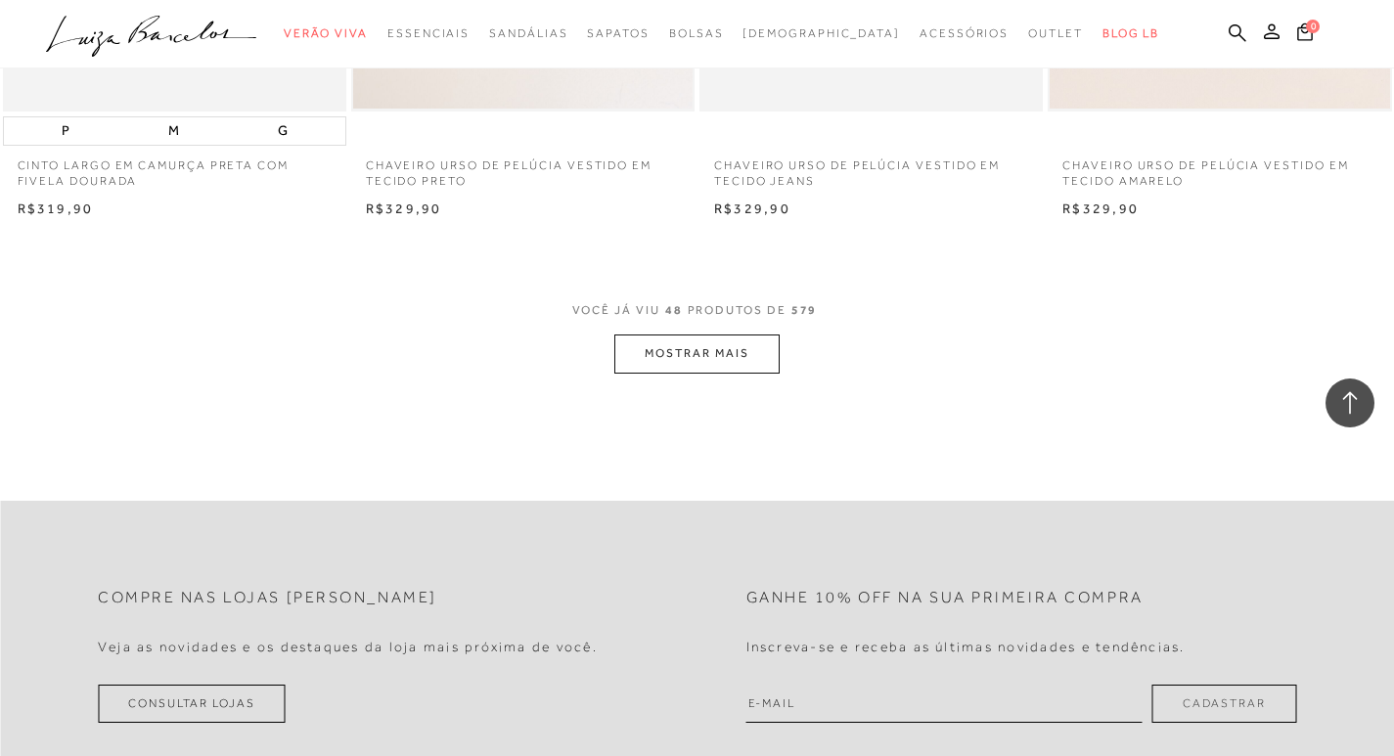
click at [651, 373] on button "MOSTRAR MAIS" at bounding box center [696, 353] width 164 height 38
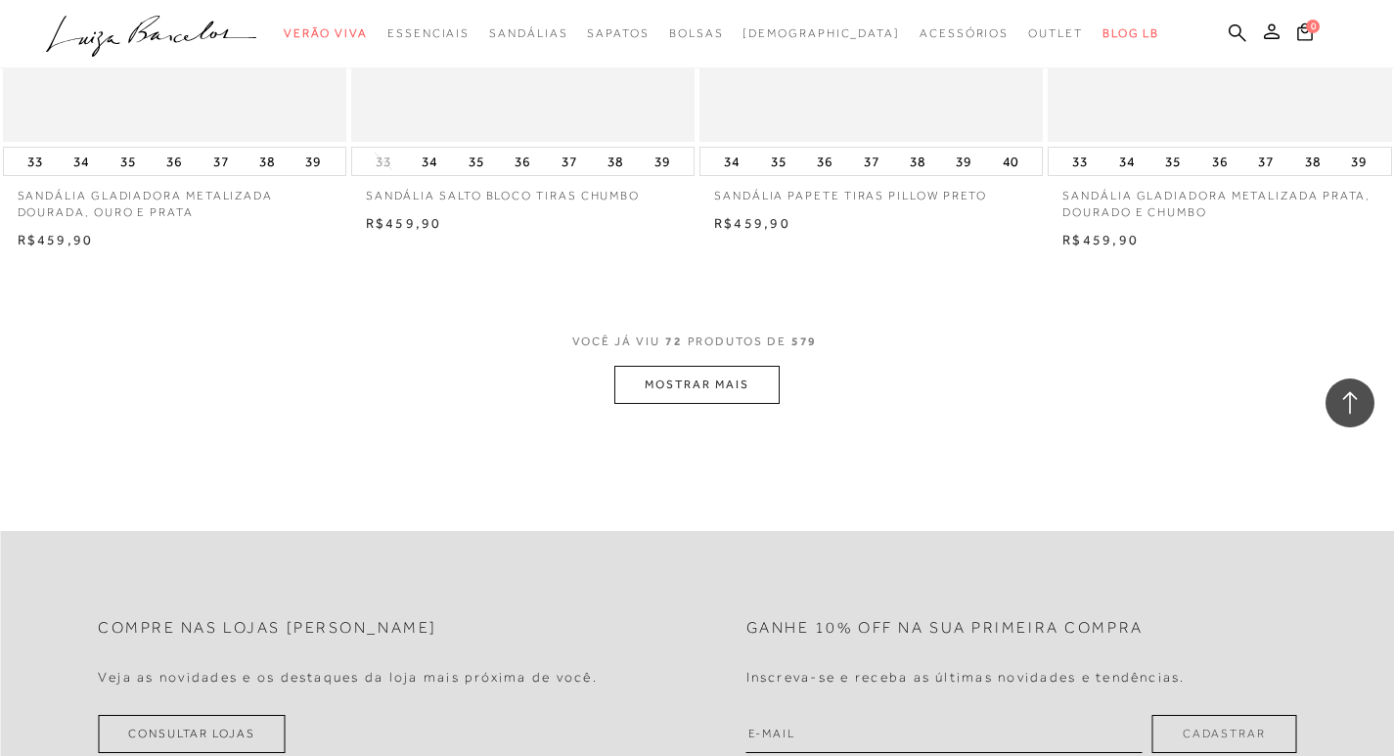
scroll to position [11383, 0]
click at [657, 394] on button "MOSTRAR MAIS" at bounding box center [696, 387] width 164 height 38
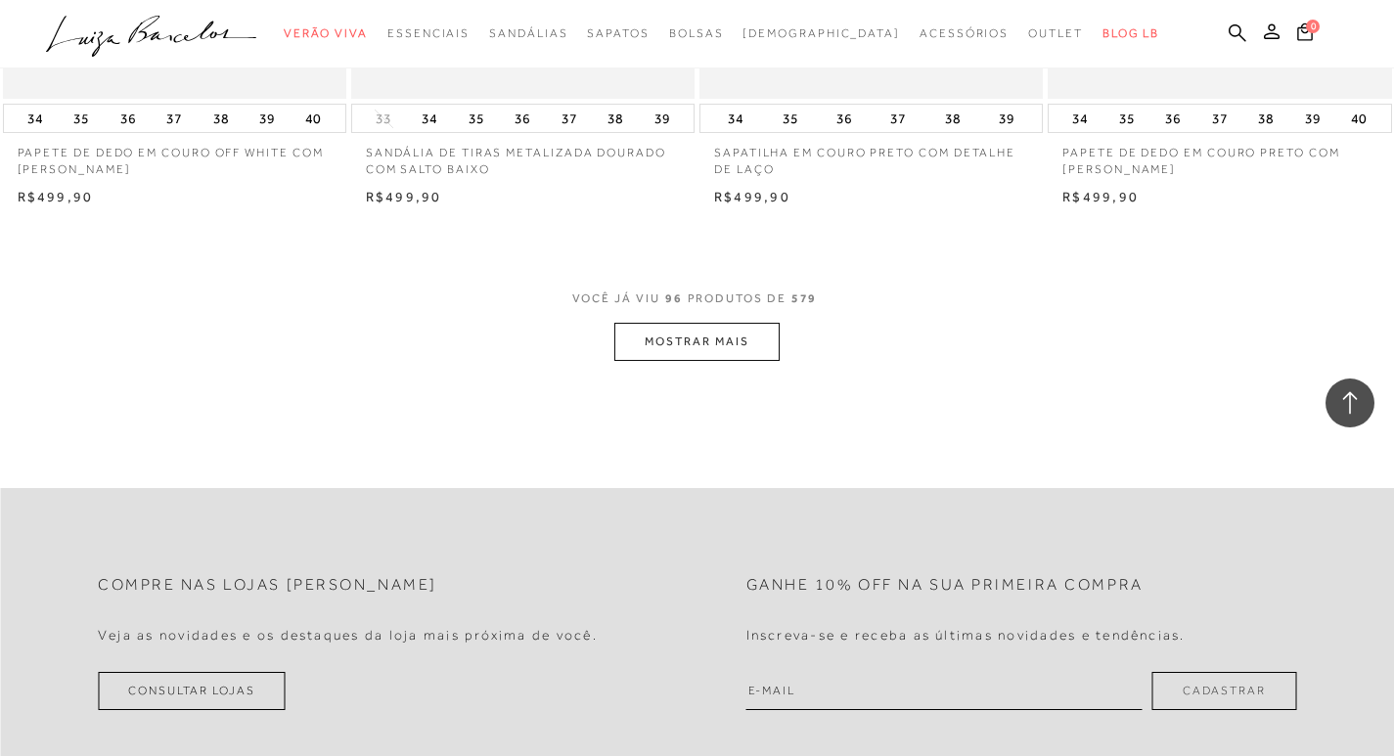
scroll to position [15099, 0]
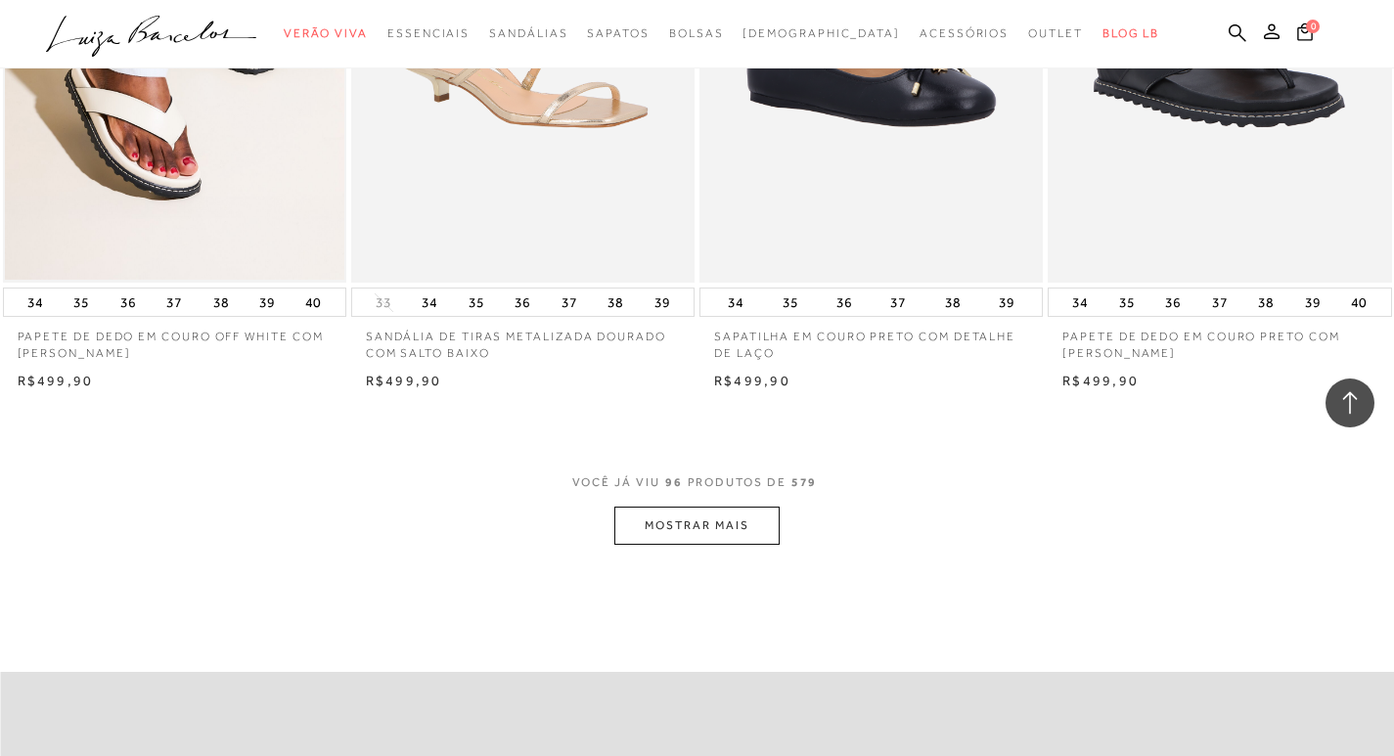
click at [689, 539] on button "MOSTRAR MAIS" at bounding box center [696, 526] width 164 height 38
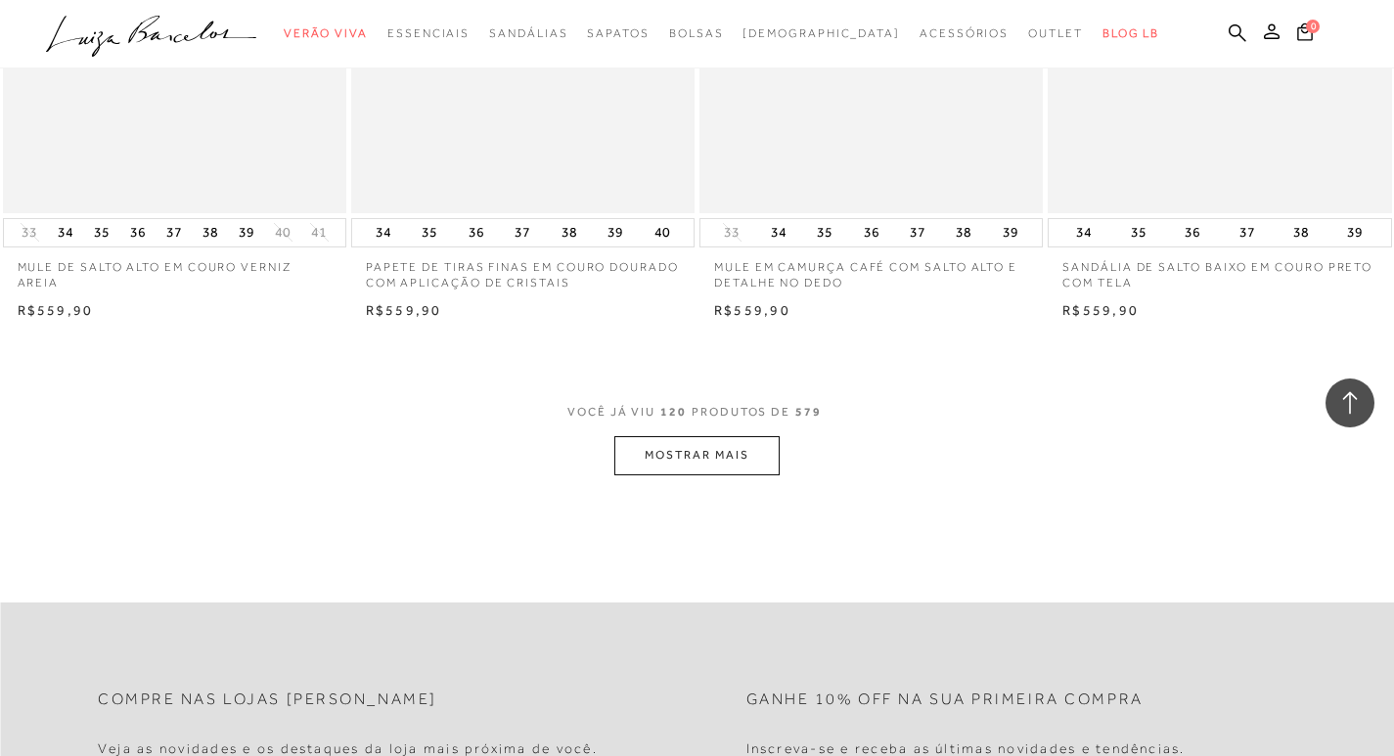
scroll to position [18914, 0]
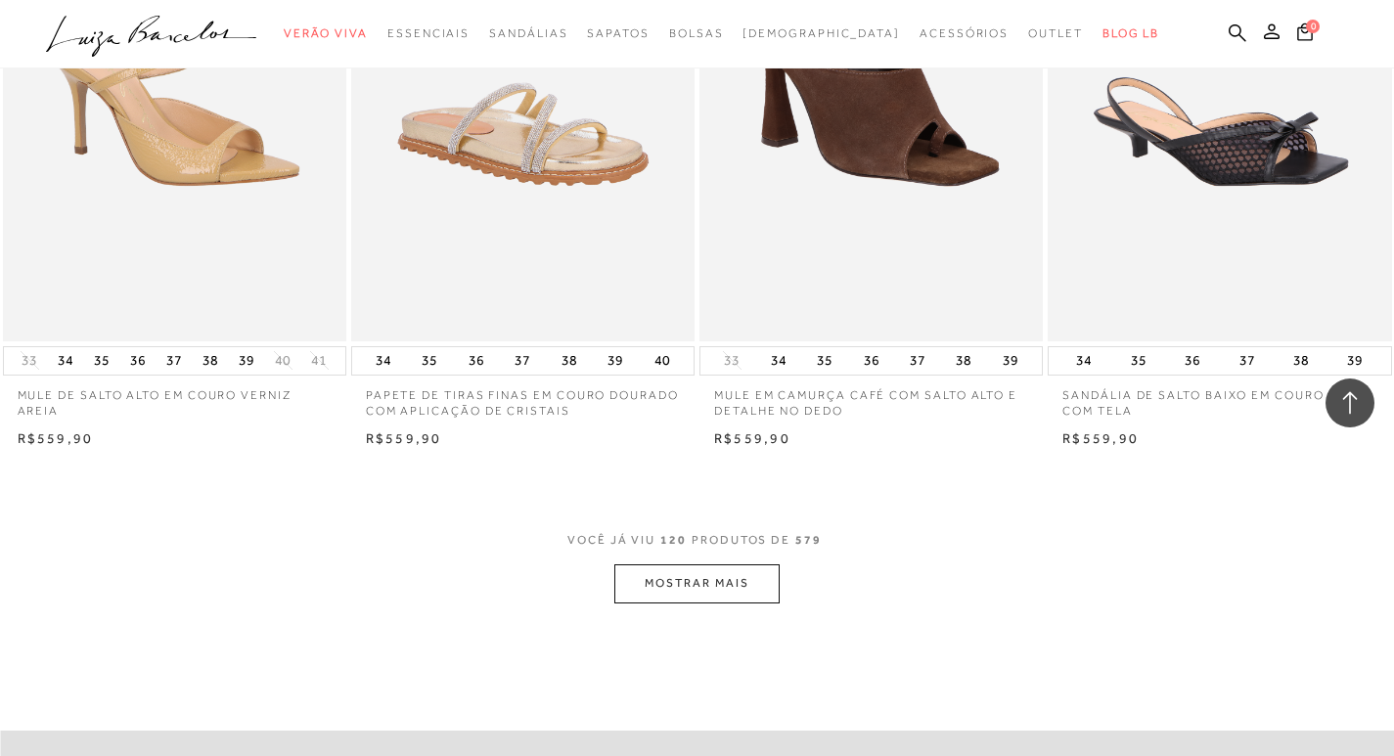
click at [699, 601] on button "MOSTRAR MAIS" at bounding box center [696, 583] width 164 height 38
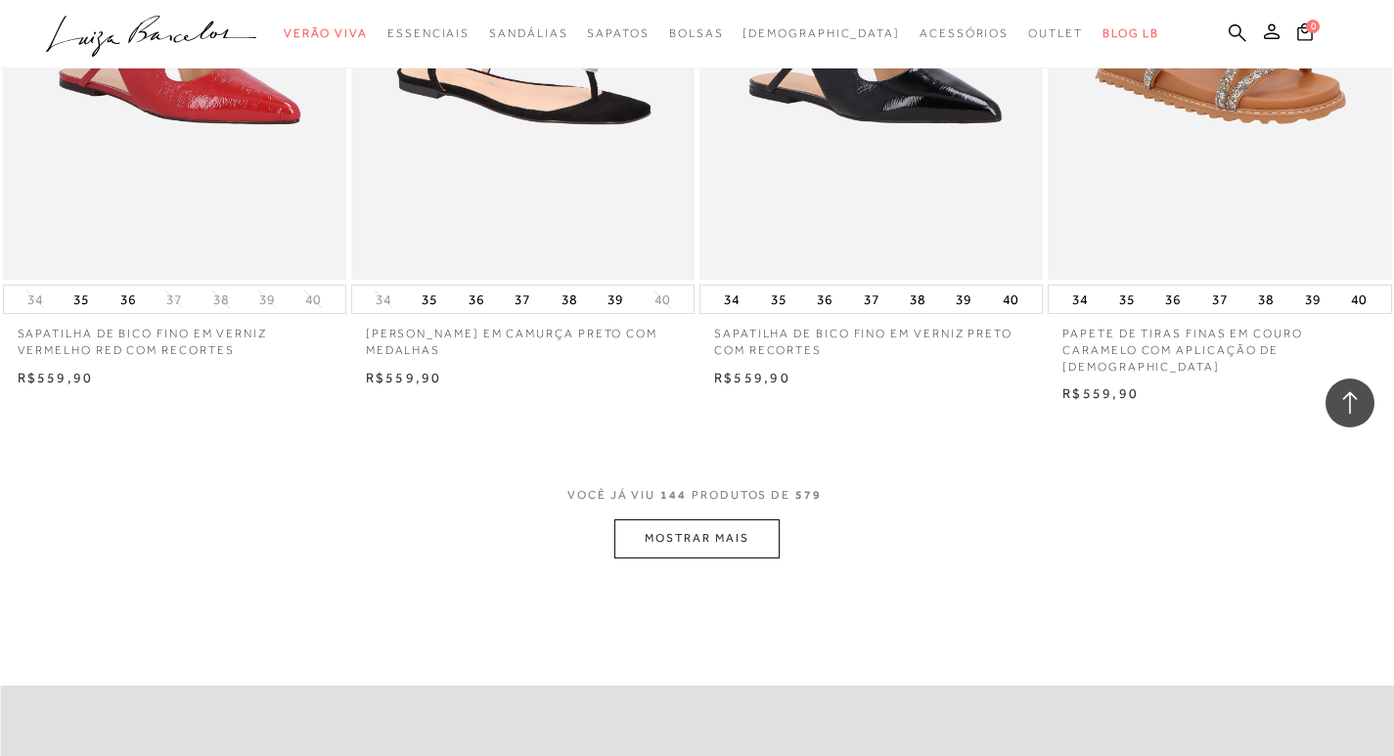
scroll to position [22803, 0]
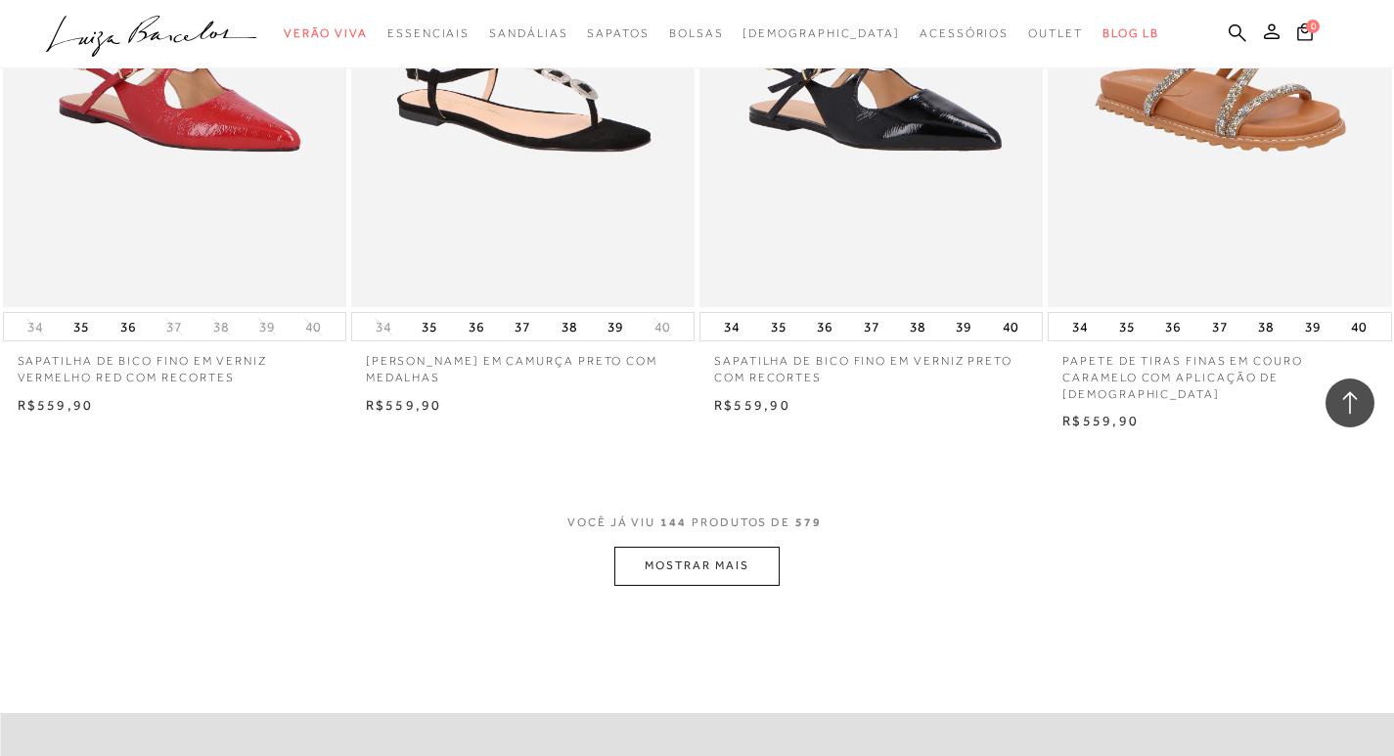
click at [703, 580] on button "MOSTRAR MAIS" at bounding box center [696, 566] width 164 height 38
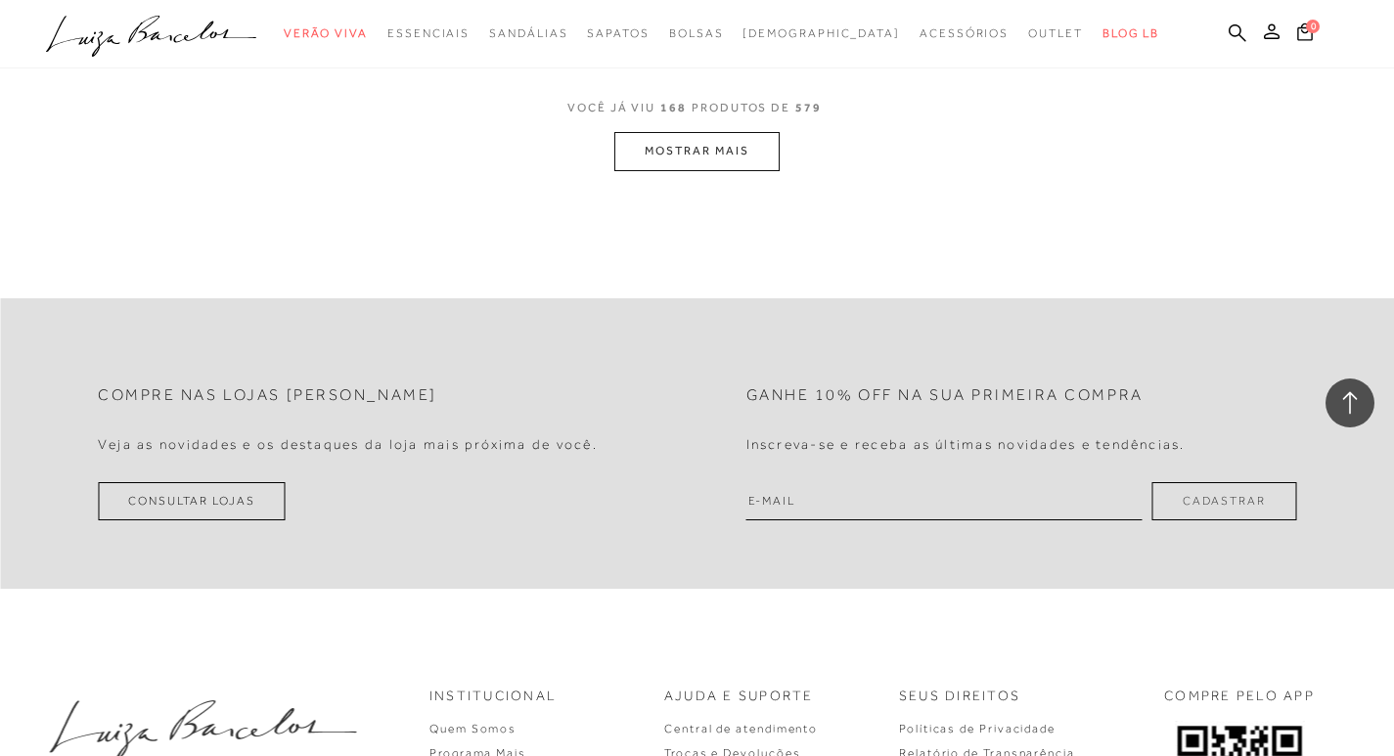
scroll to position [26519, 0]
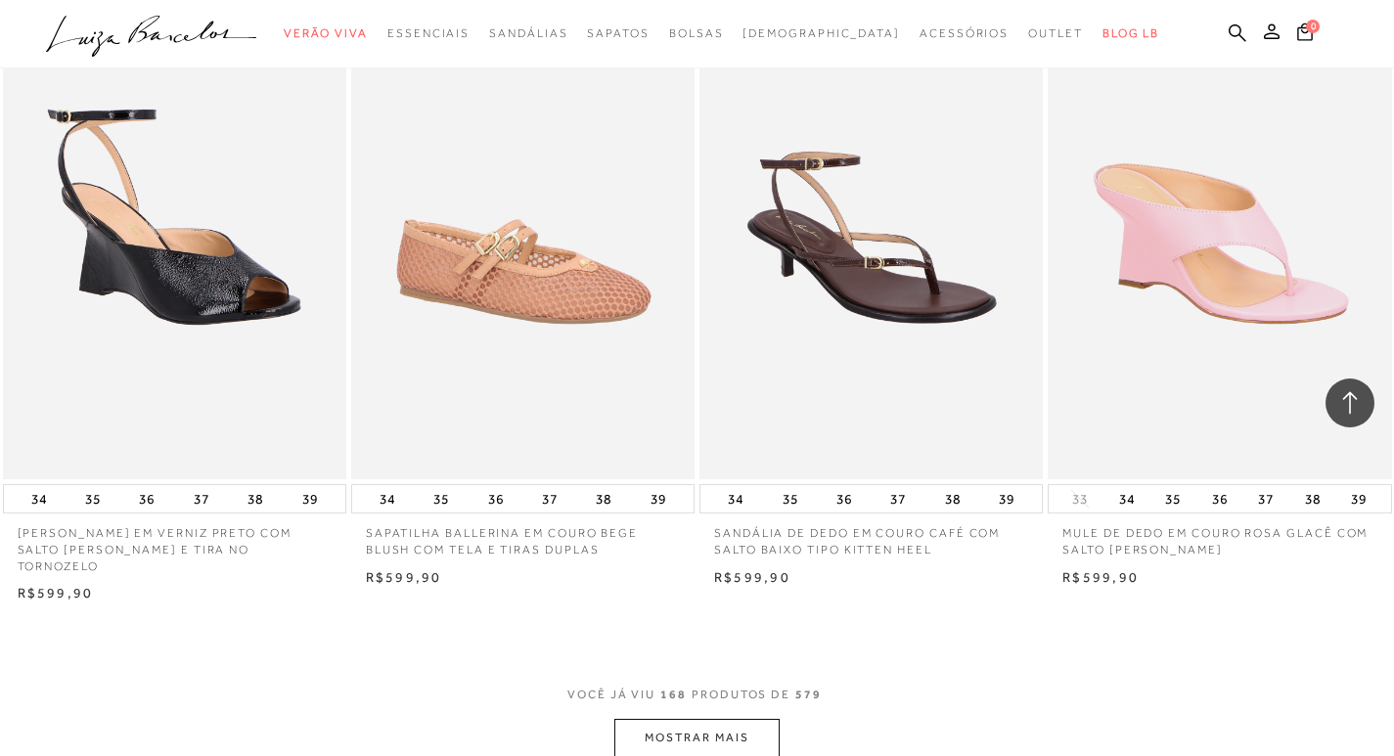
click at [697, 719] on button "MOSTRAR MAIS" at bounding box center [696, 738] width 164 height 38
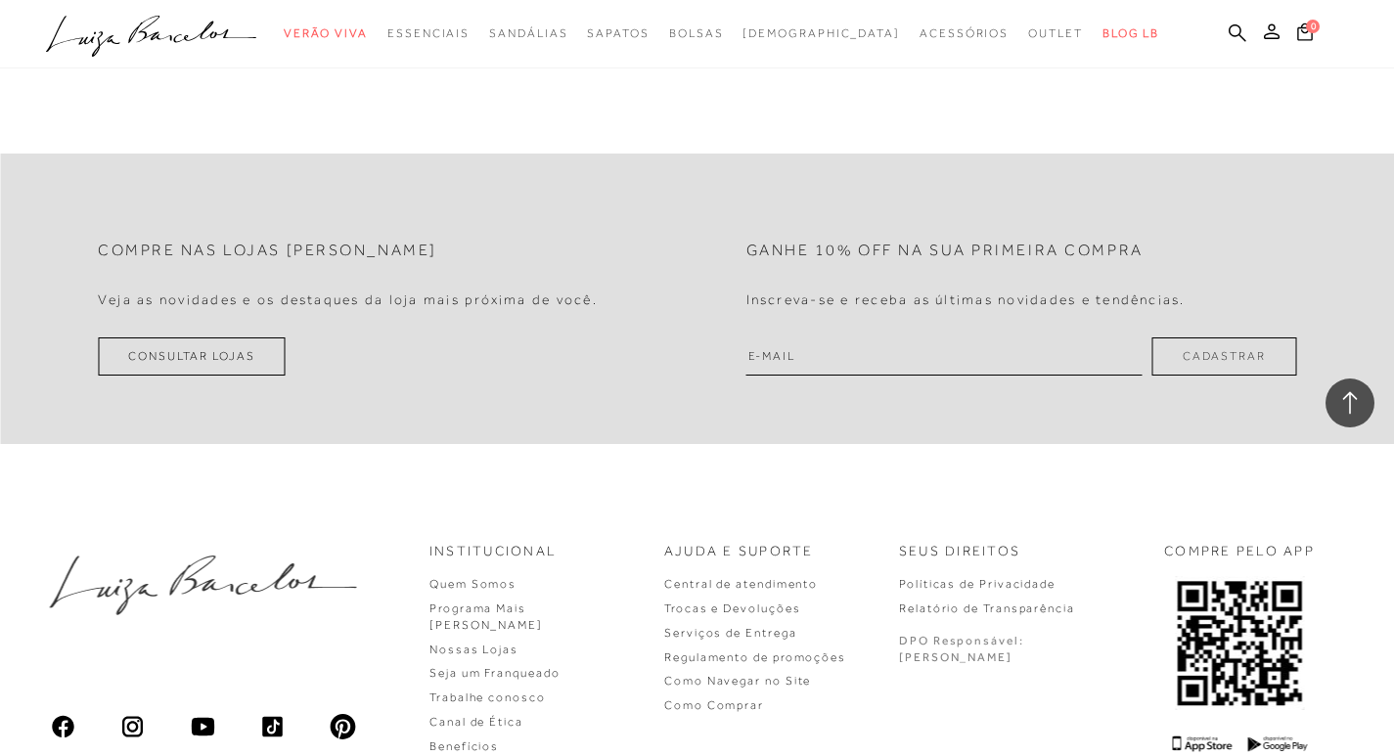
scroll to position [34539, 0]
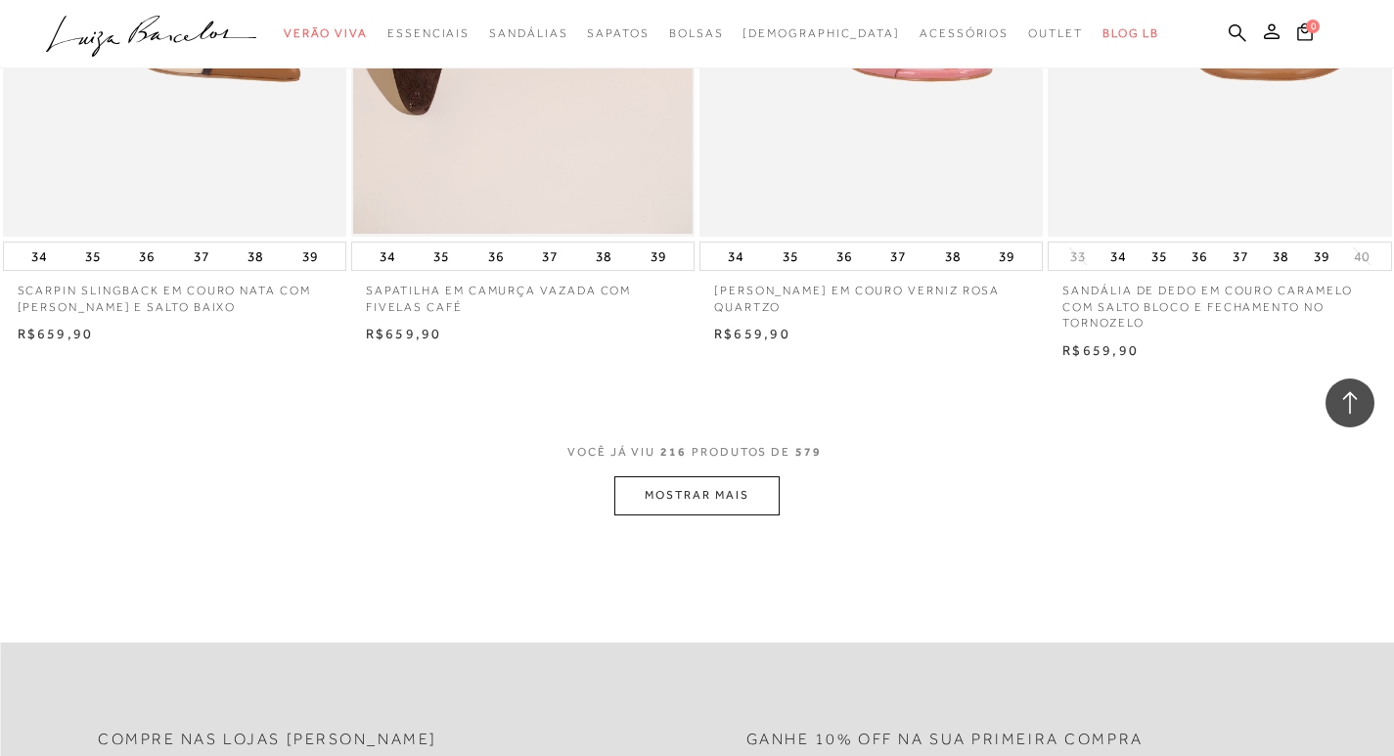
click at [727, 504] on button "MOSTRAR MAIS" at bounding box center [696, 495] width 164 height 38
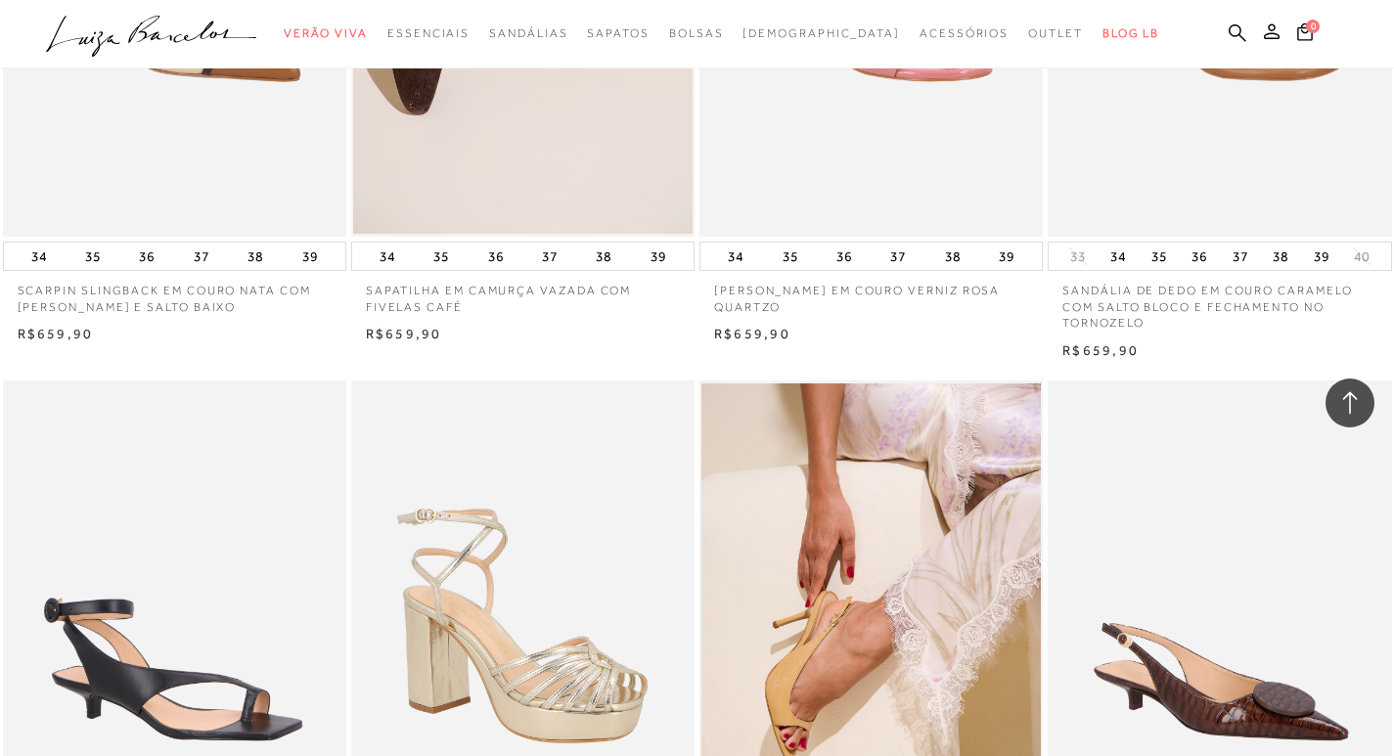
scroll to position [38940, 0]
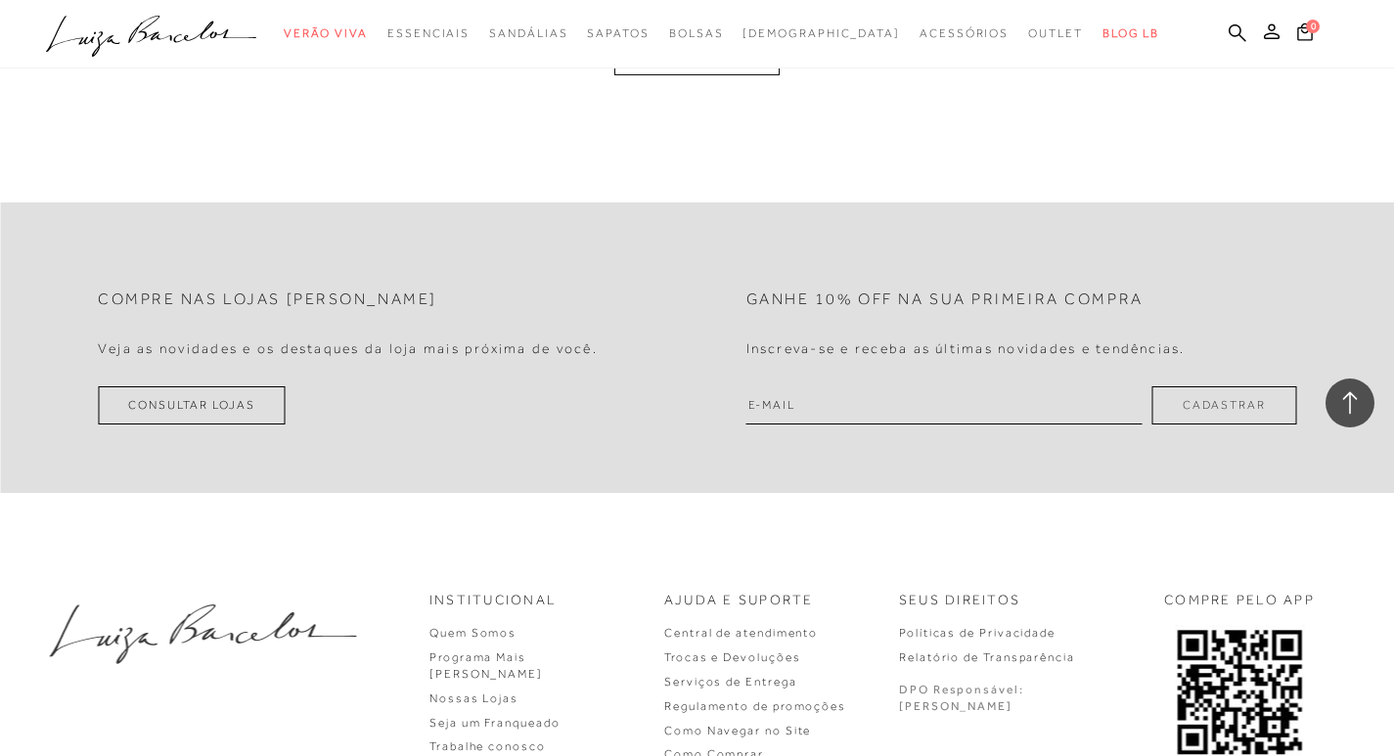
scroll to position [46280, 0]
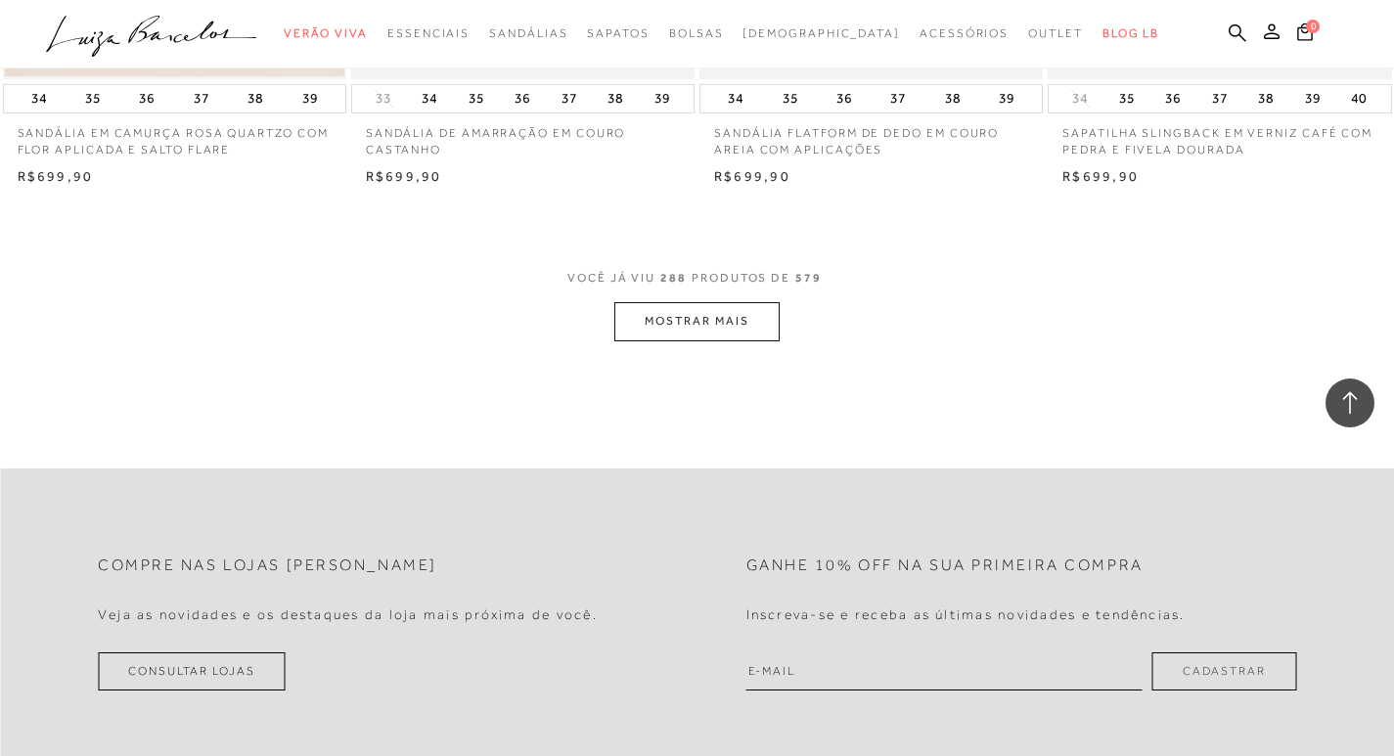
click at [740, 340] on button "MOSTRAR MAIS" at bounding box center [696, 321] width 164 height 38
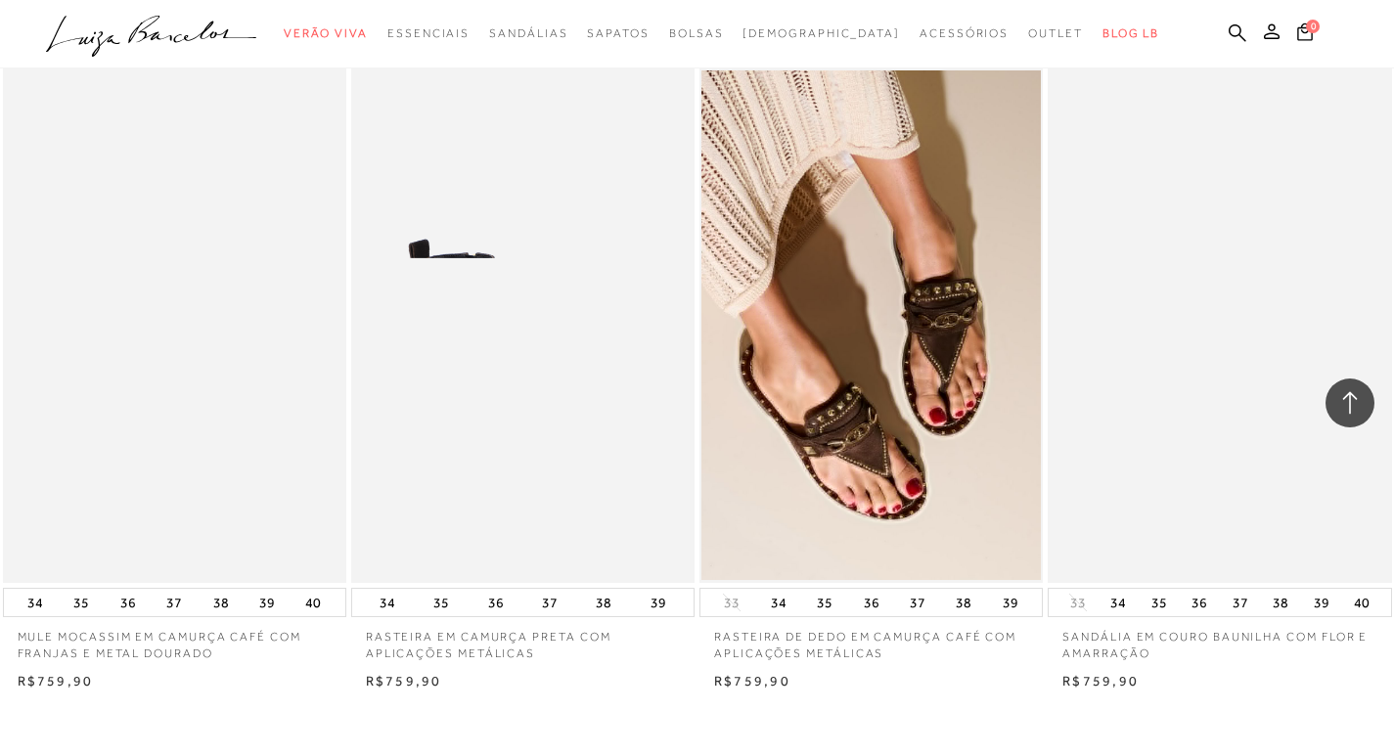
scroll to position [53983, 0]
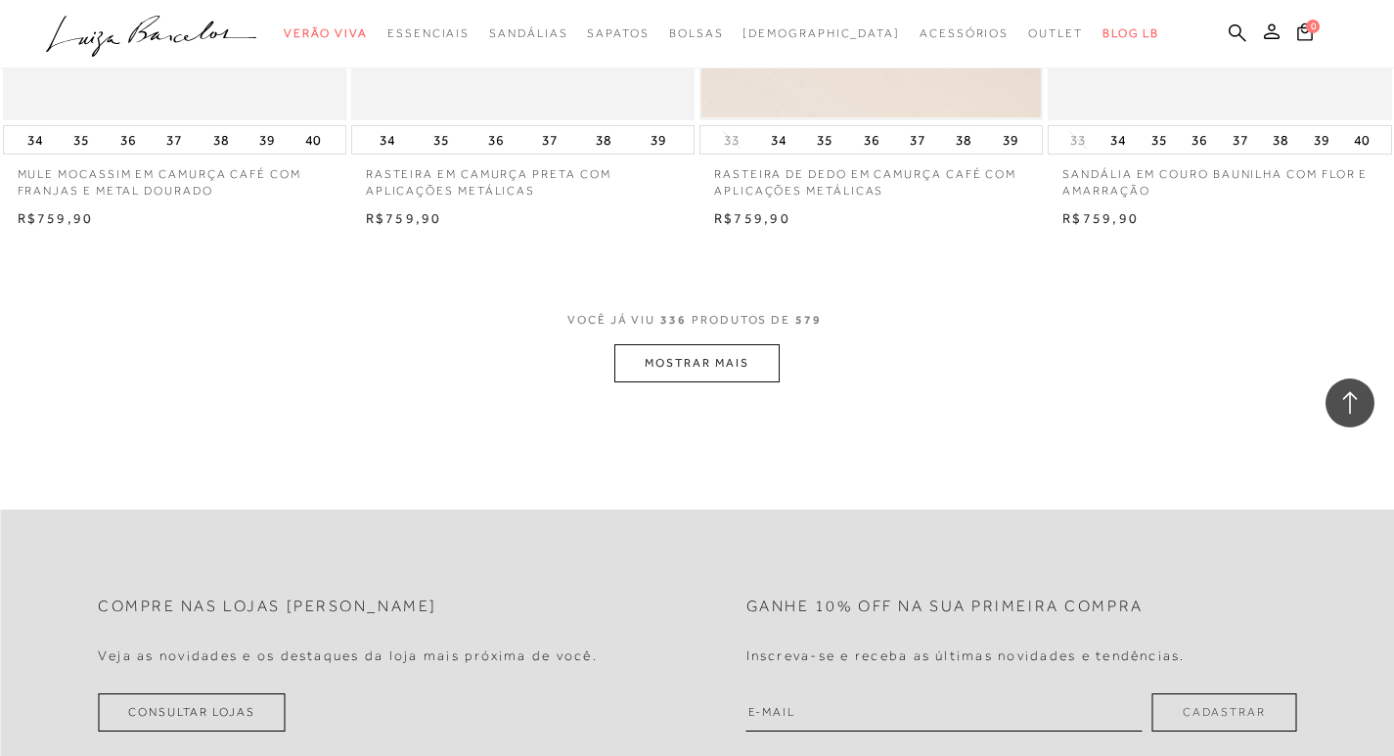
click at [716, 382] on button "MOSTRAR MAIS" at bounding box center [696, 363] width 164 height 38
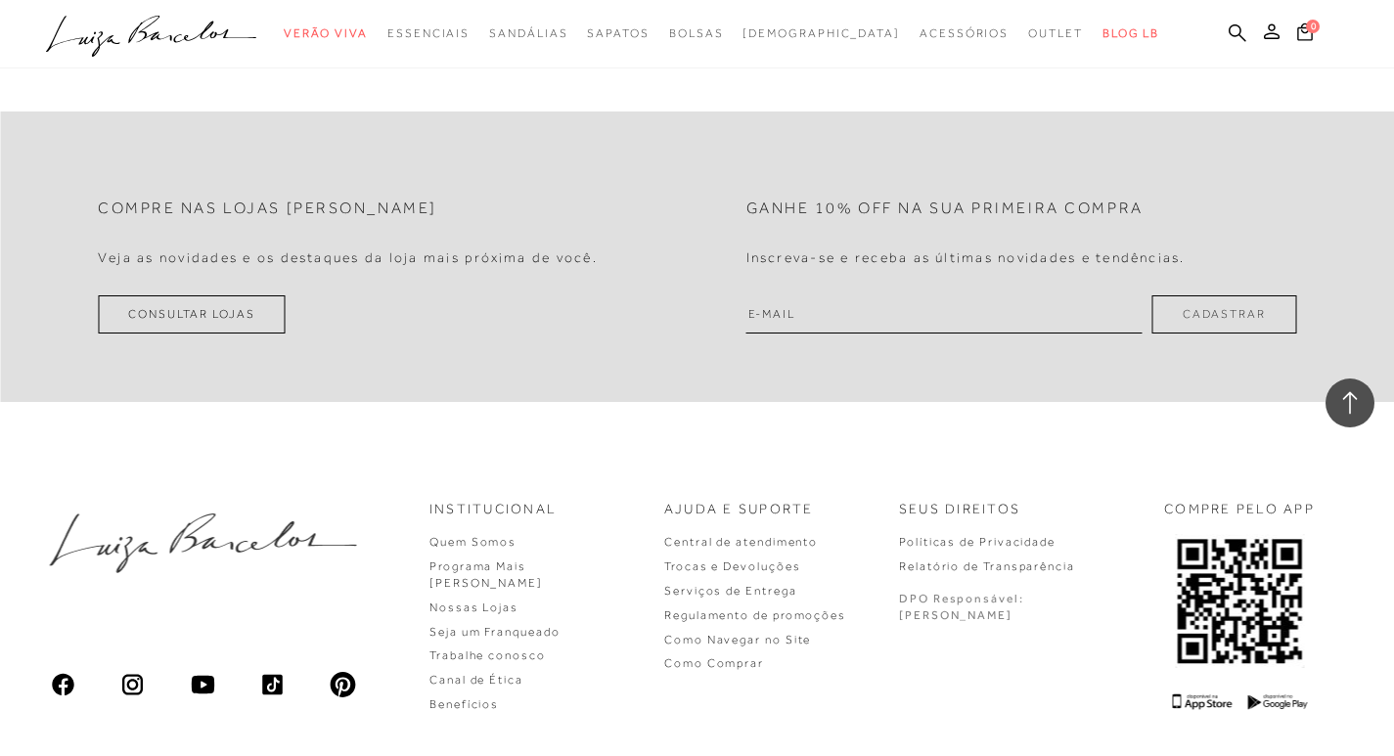
scroll to position [57797, 0]
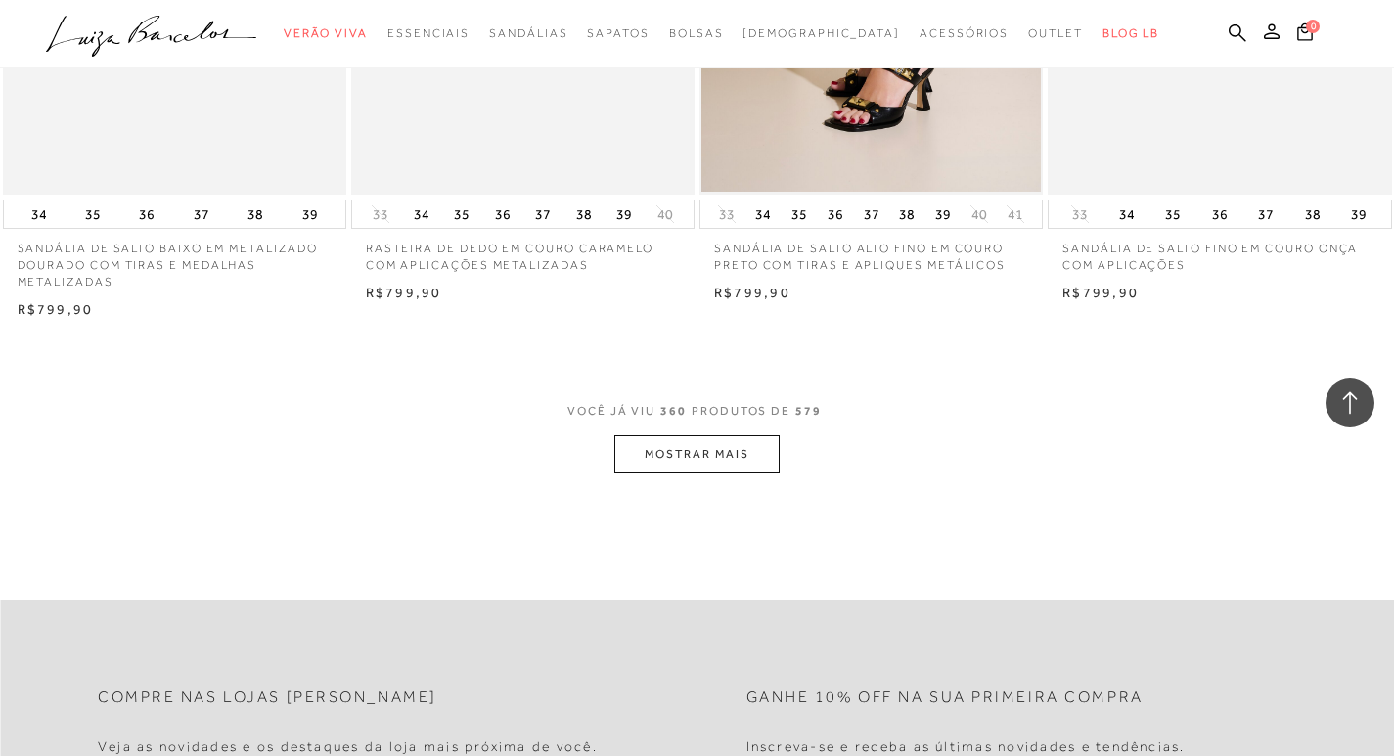
click at [689, 473] on button "MOSTRAR MAIS" at bounding box center [696, 454] width 164 height 38
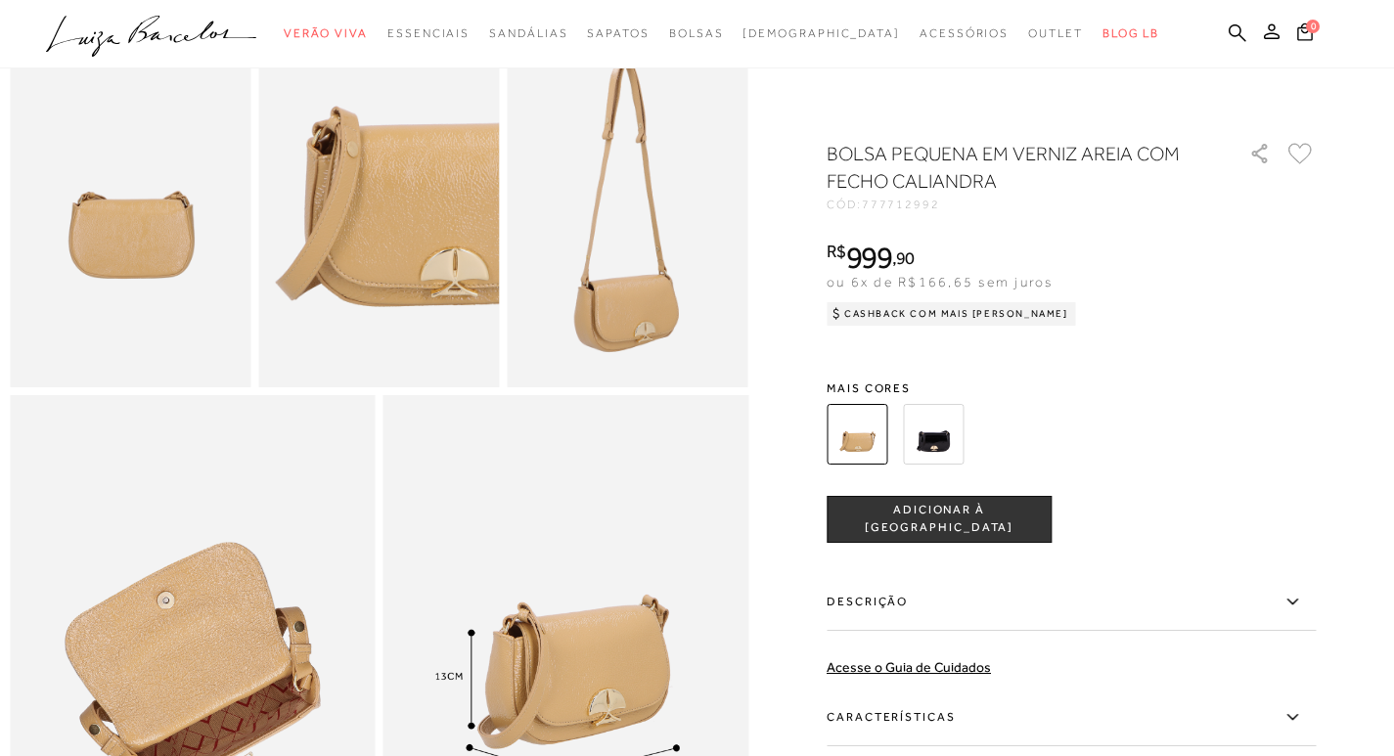
scroll to position [391, 0]
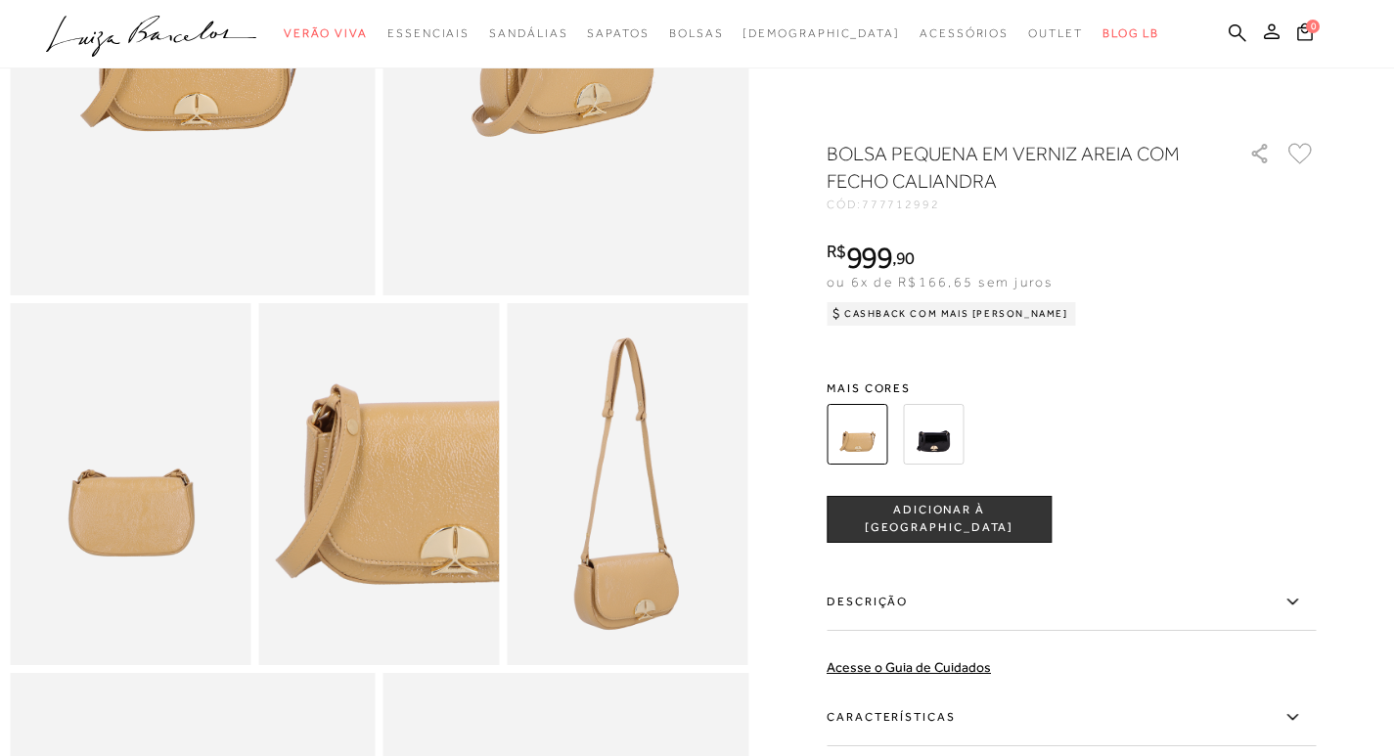
click at [664, 525] on img at bounding box center [628, 483] width 241 height 361
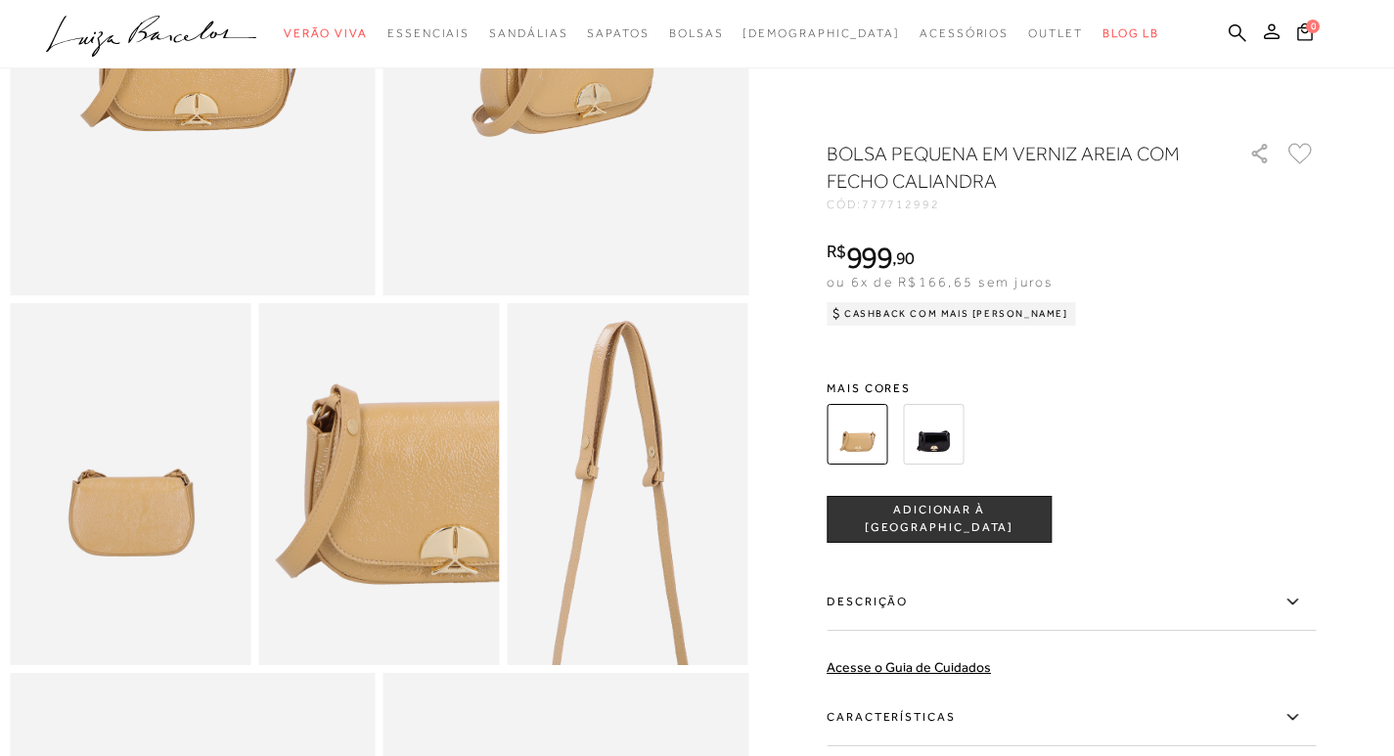
click at [634, 367] on img at bounding box center [626, 613] width 482 height 723
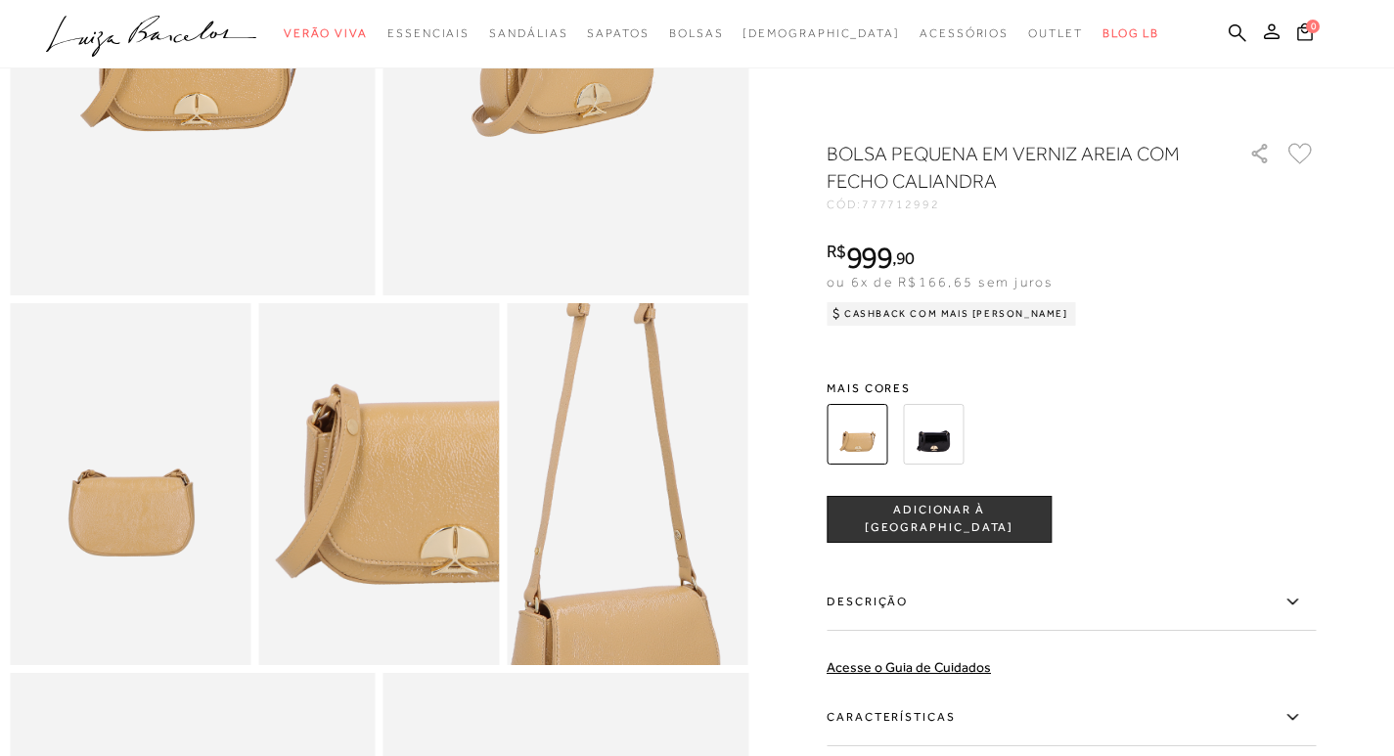
click at [643, 533] on img at bounding box center [619, 450] width 482 height 723
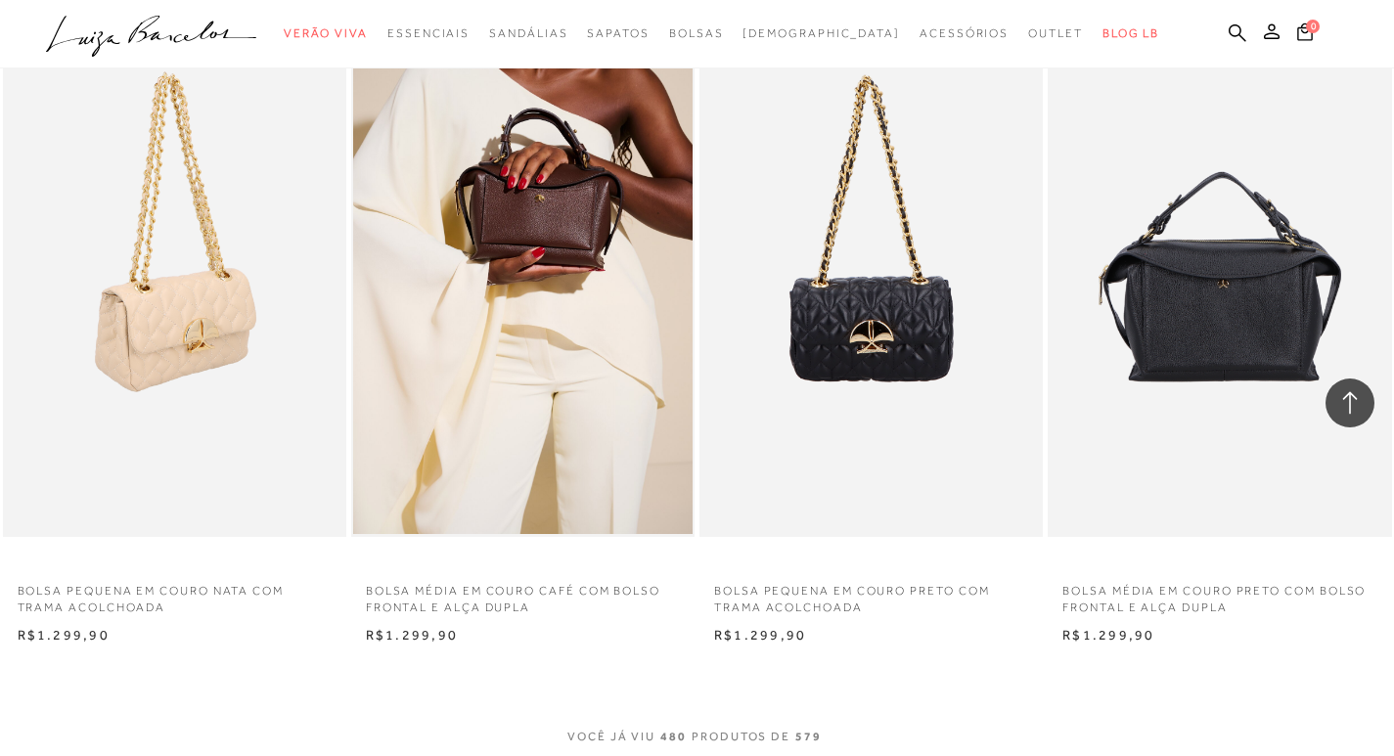
scroll to position [77371, 0]
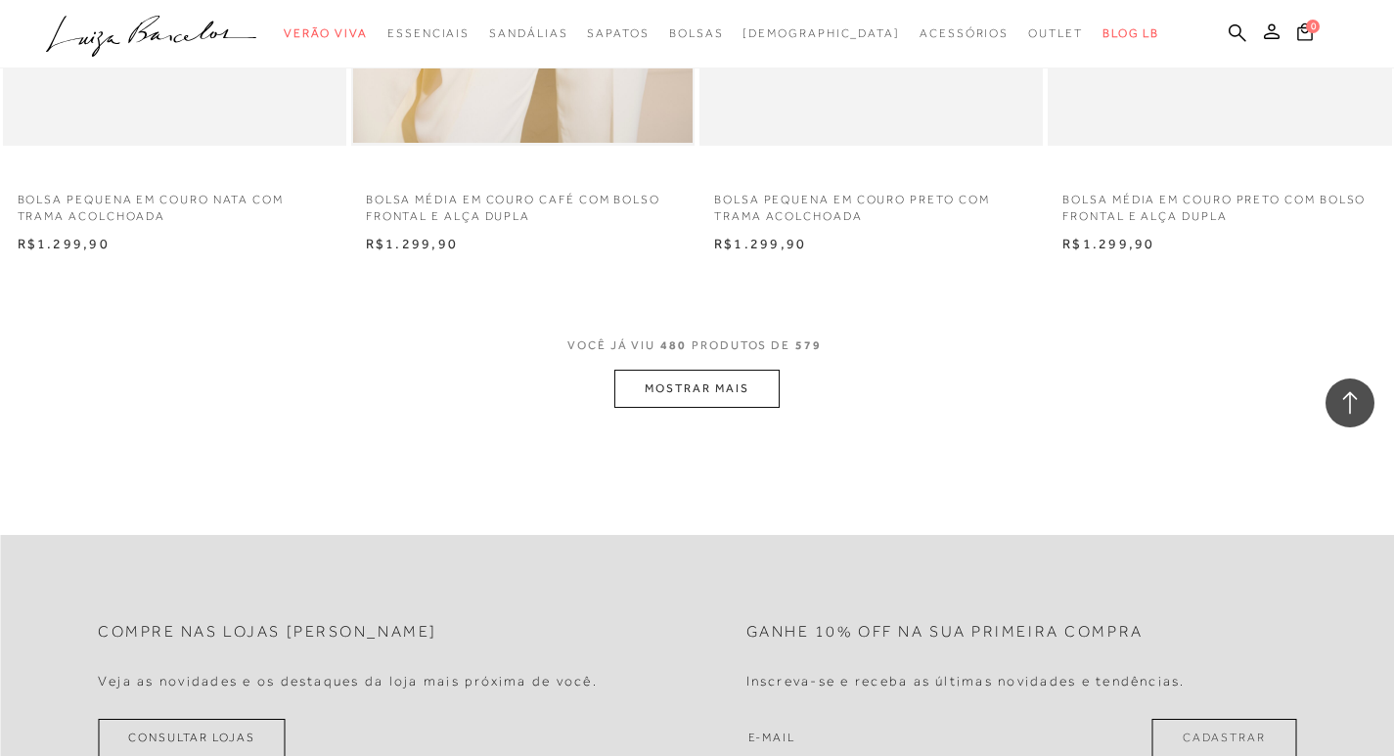
click at [655, 408] on button "MOSTRAR MAIS" at bounding box center [696, 389] width 164 height 38
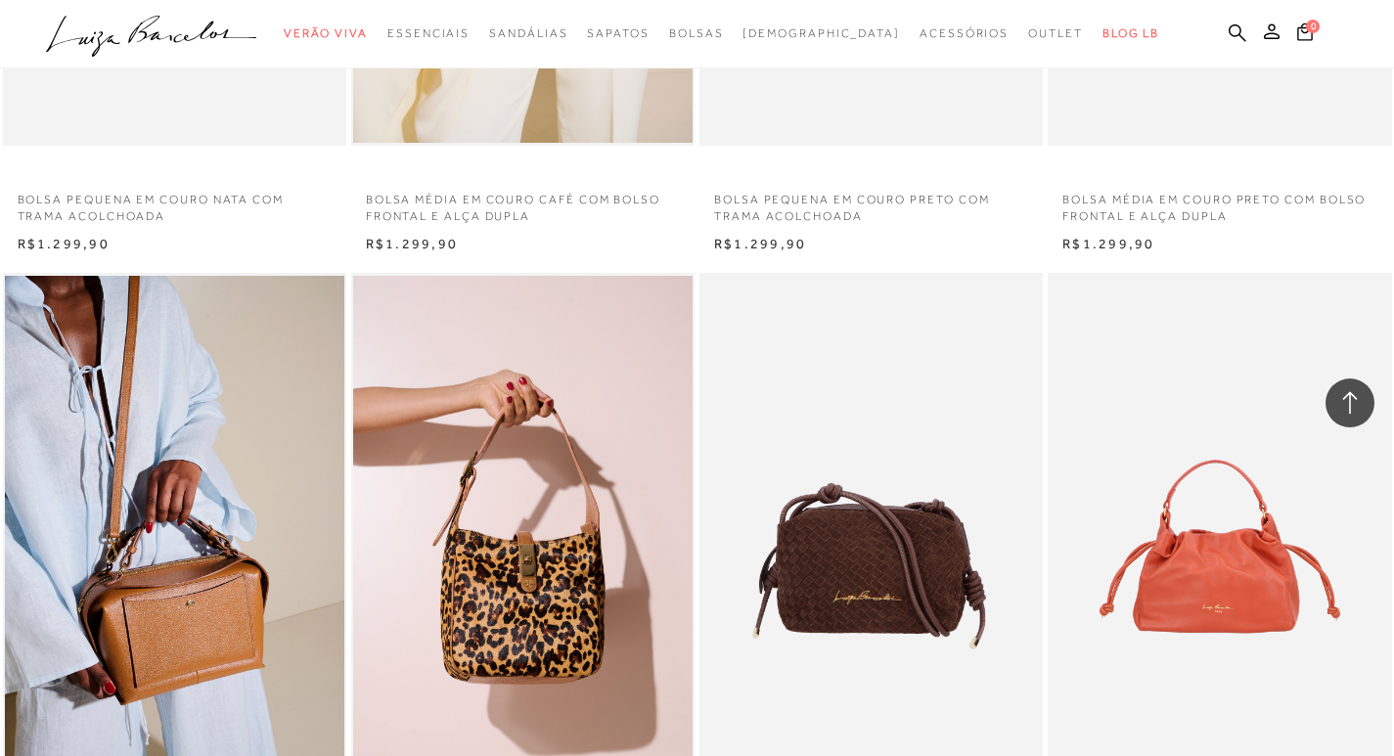
scroll to position [76979, 0]
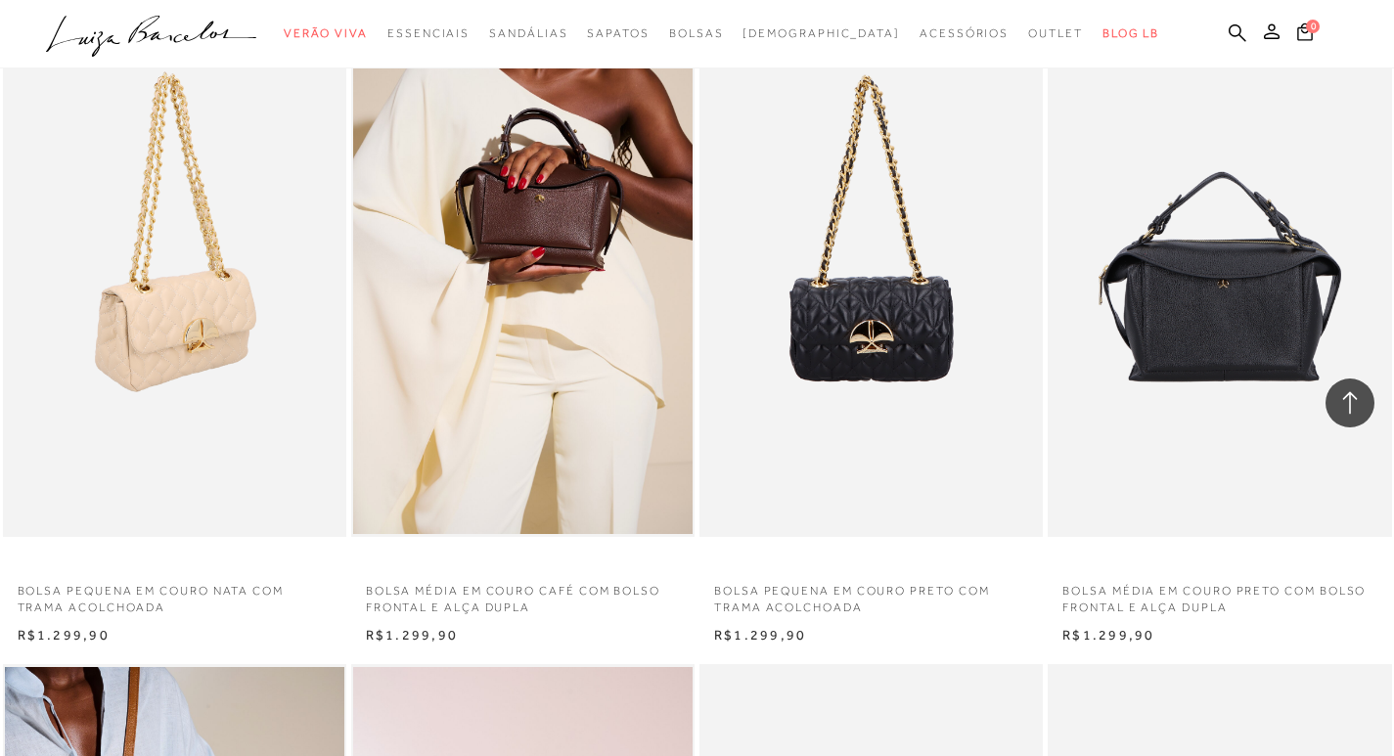
click at [181, 341] on img at bounding box center [175, 279] width 341 height 515
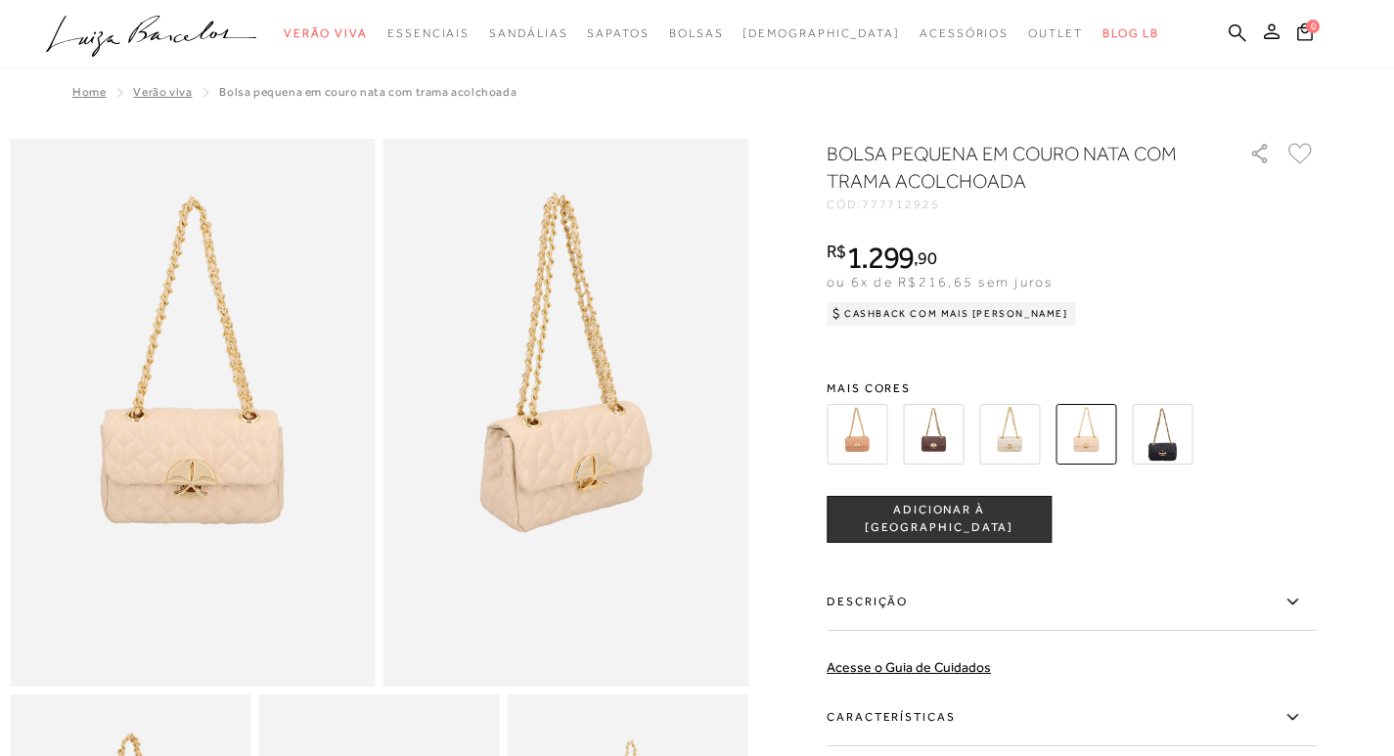
scroll to position [2372, 0]
click at [941, 449] on img at bounding box center [933, 434] width 61 height 61
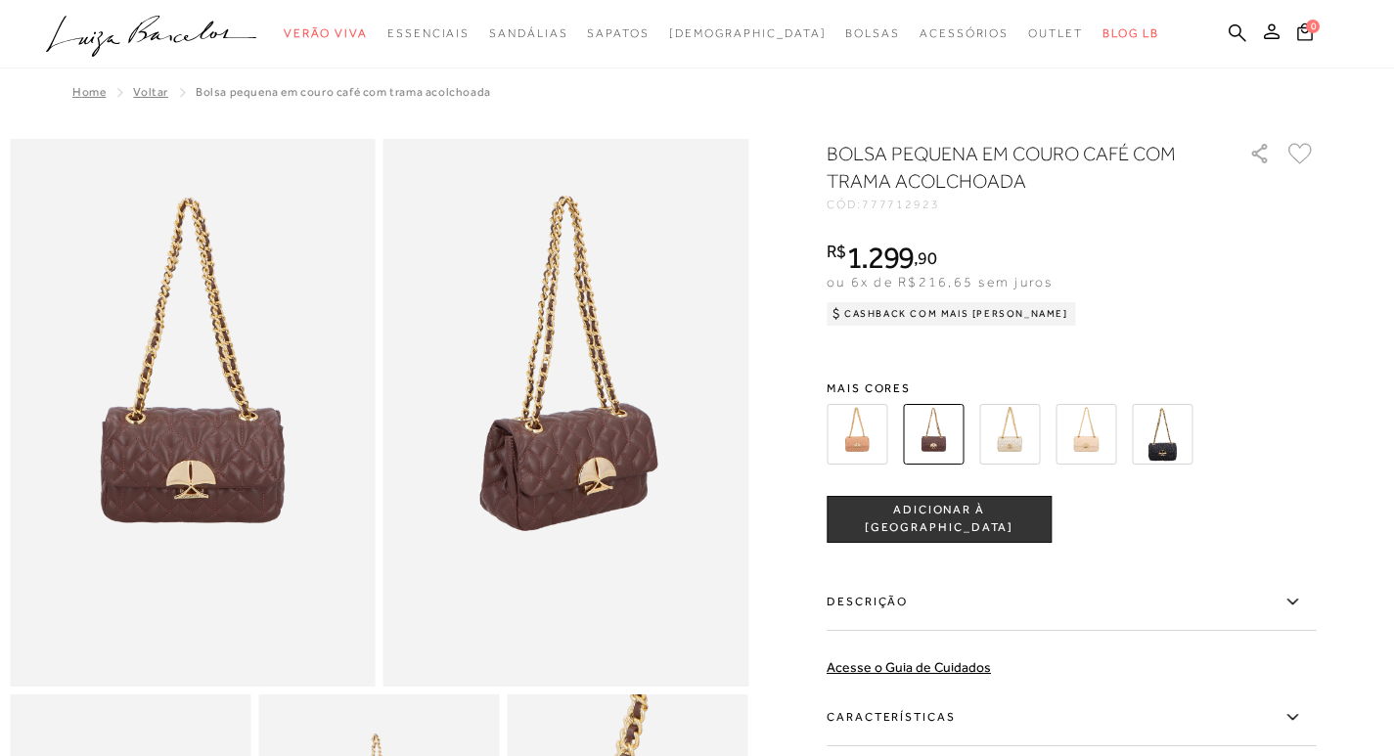
click at [867, 427] on img at bounding box center [856, 434] width 61 height 61
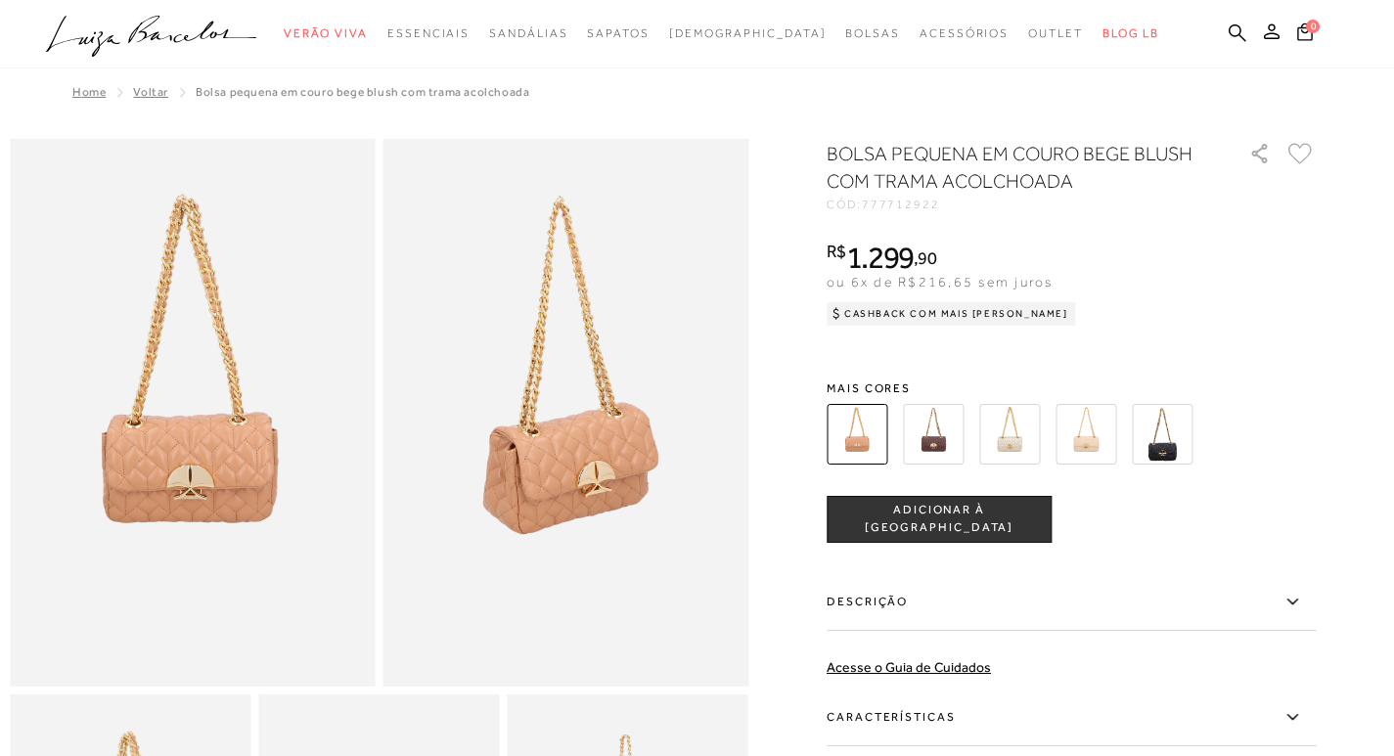
click at [1086, 436] on img at bounding box center [1085, 434] width 61 height 61
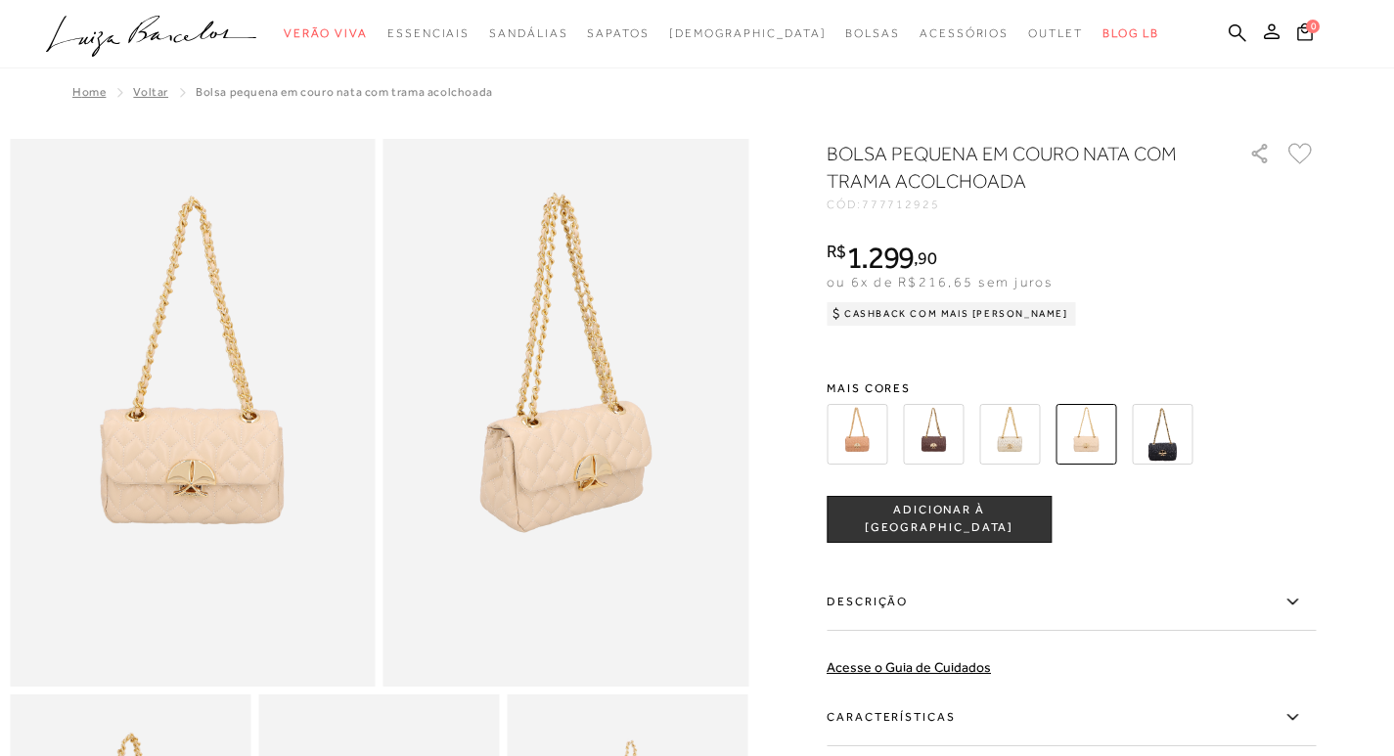
click at [1008, 430] on img at bounding box center [1009, 434] width 61 height 61
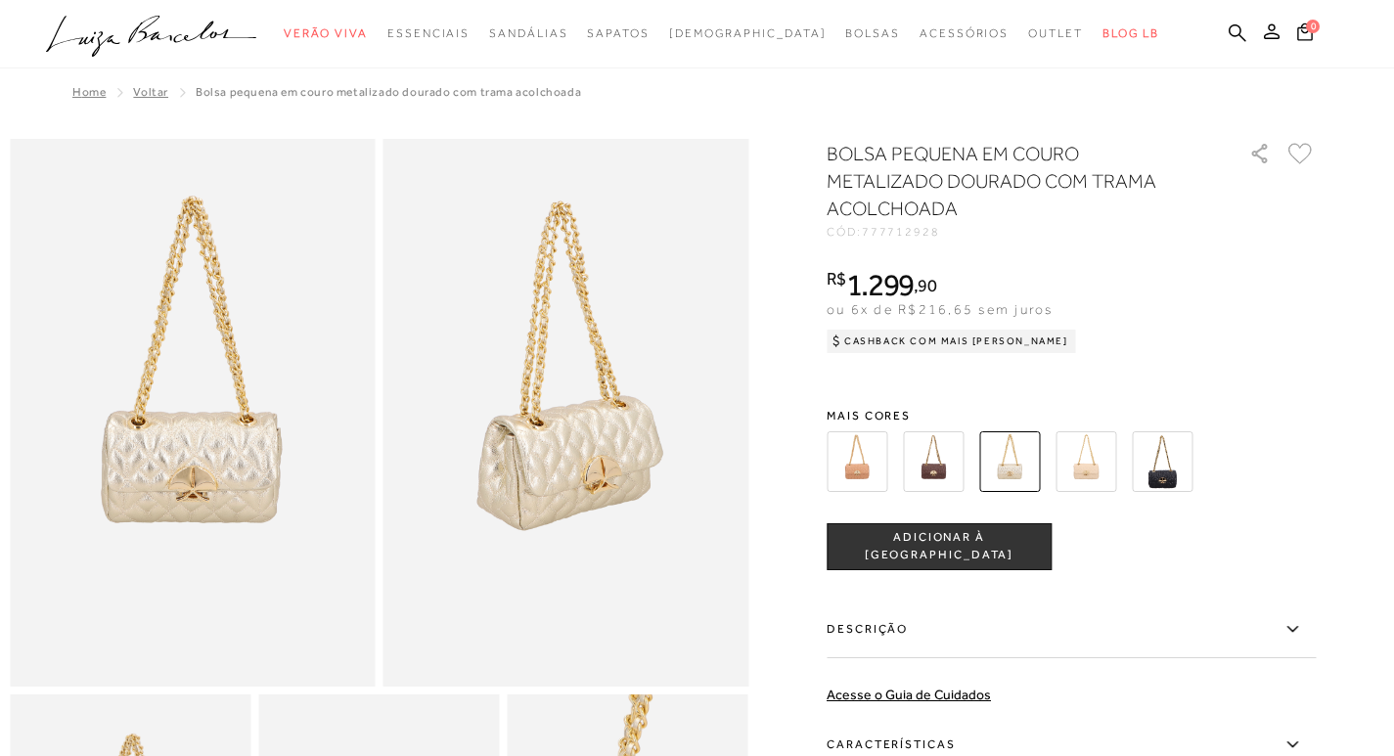
click at [1076, 453] on img at bounding box center [1085, 461] width 61 height 61
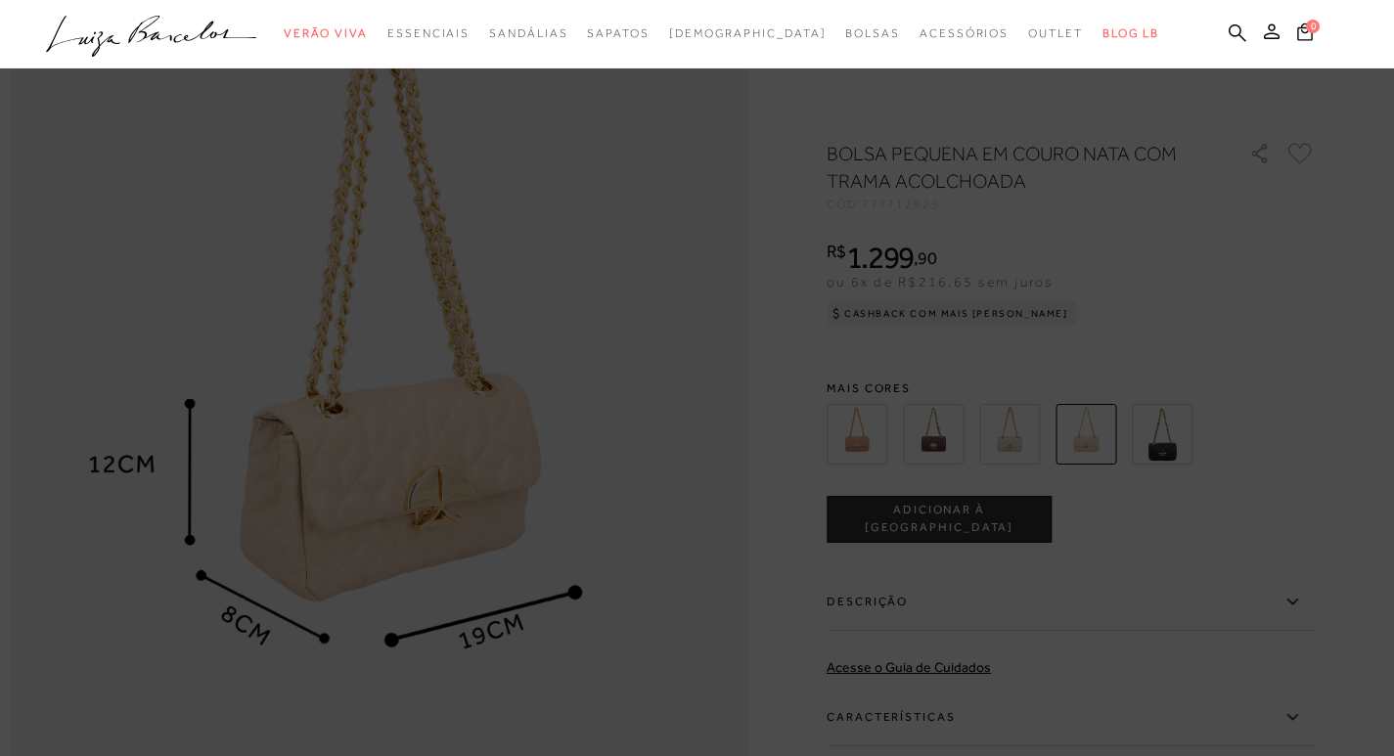
scroll to position [1076, 0]
